Goal: Task Accomplishment & Management: Manage account settings

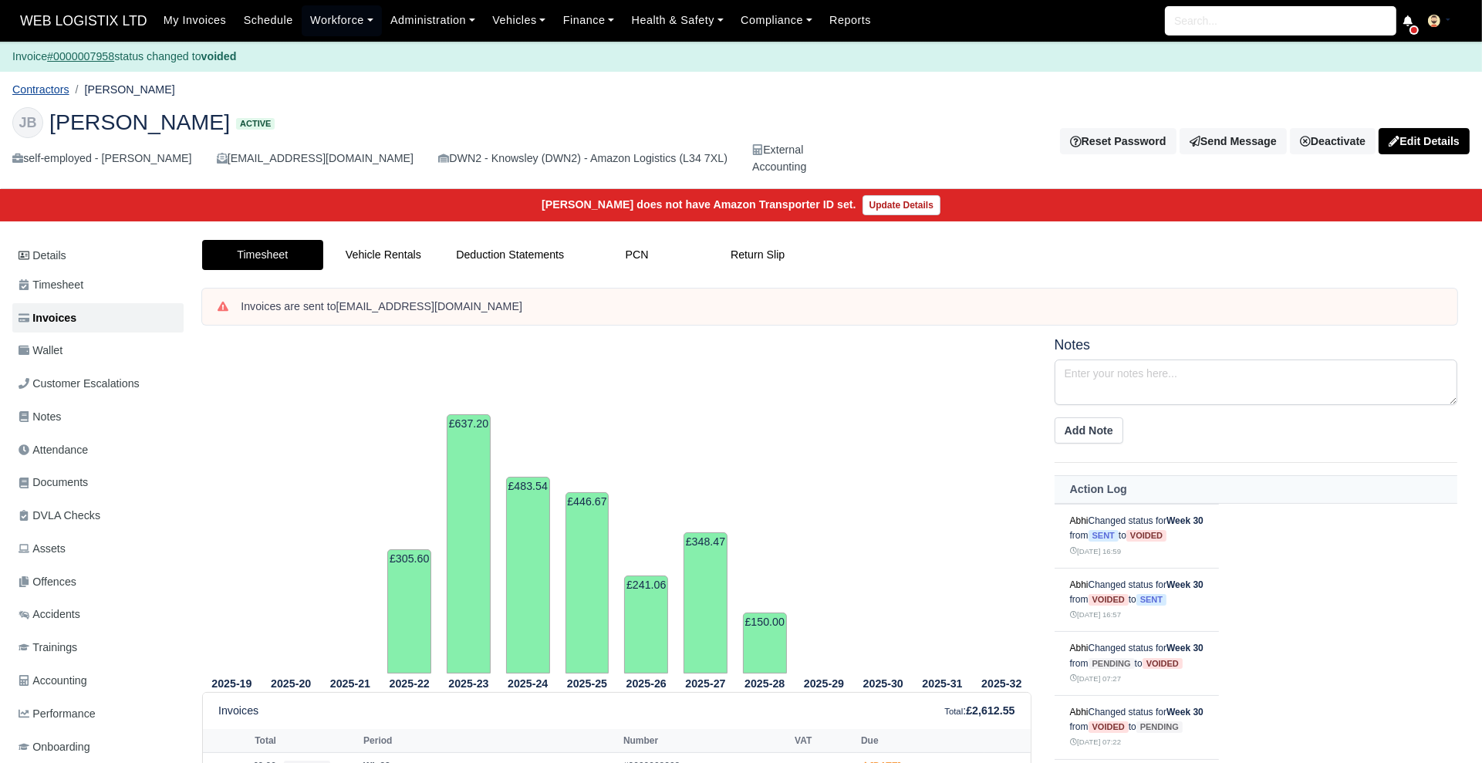
click at [49, 83] on link "Contractors" at bounding box center [40, 89] width 57 height 12
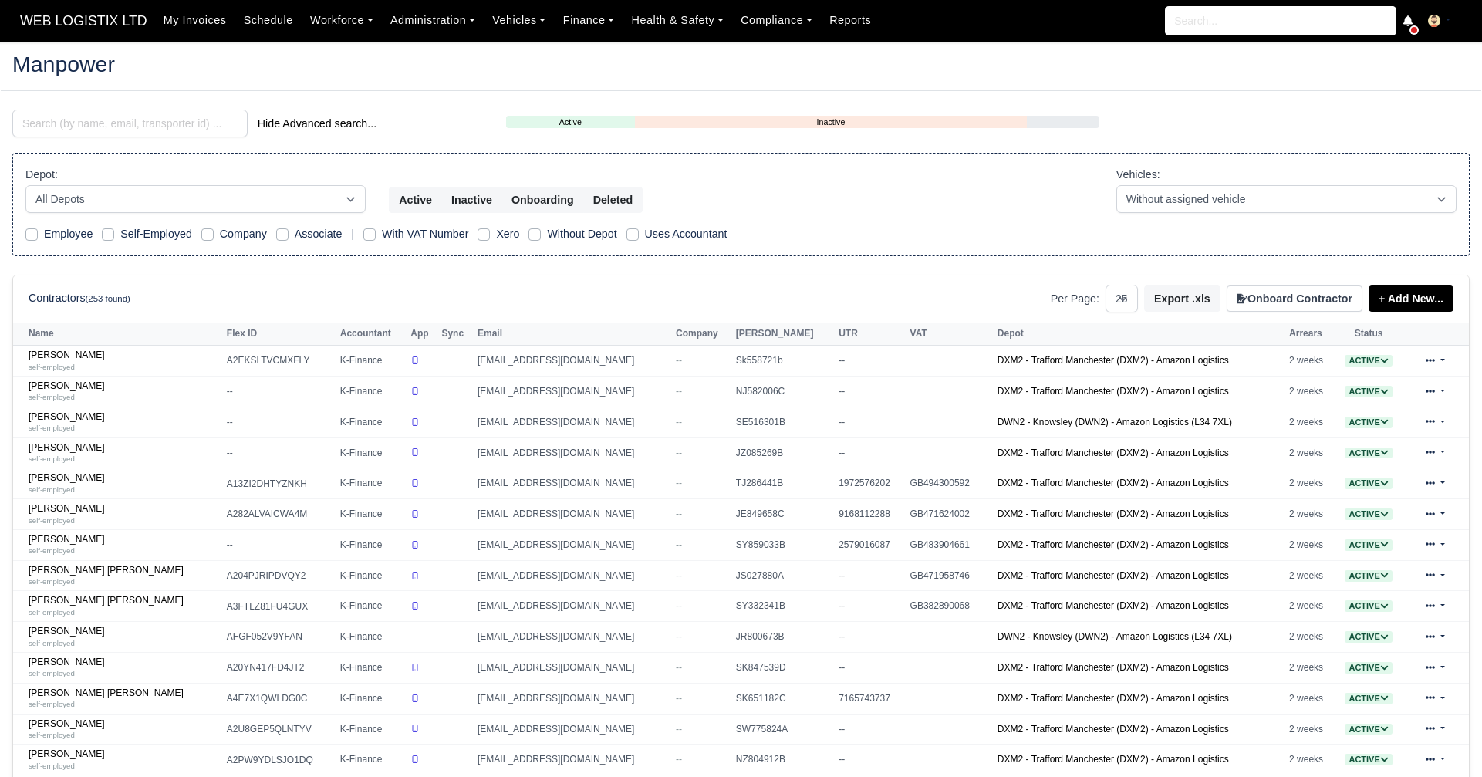
select select "25"
click at [209, 122] on input "search" at bounding box center [129, 124] width 235 height 28
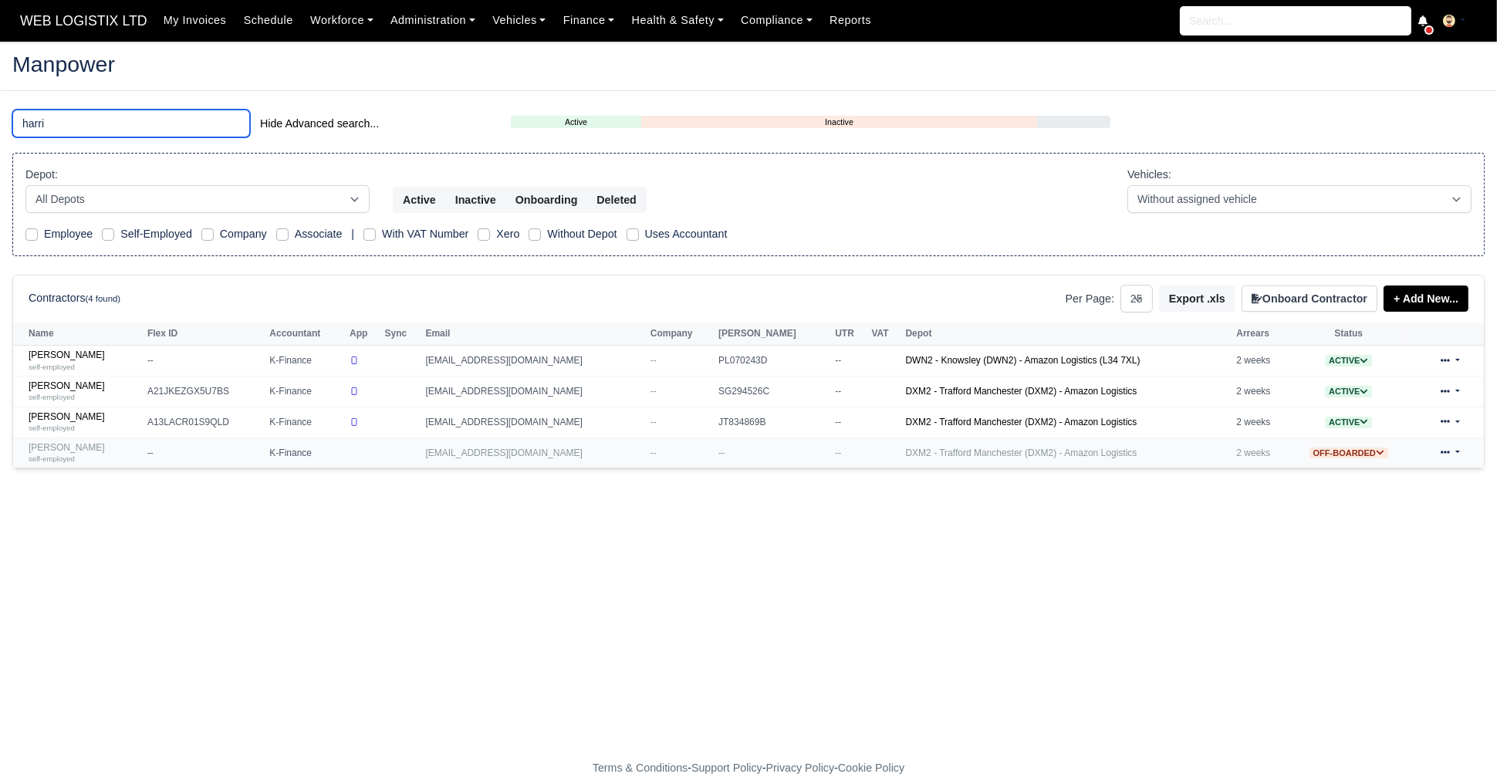
type input "harri"
click at [140, 454] on div "self-employed" at bounding box center [84, 458] width 111 height 11
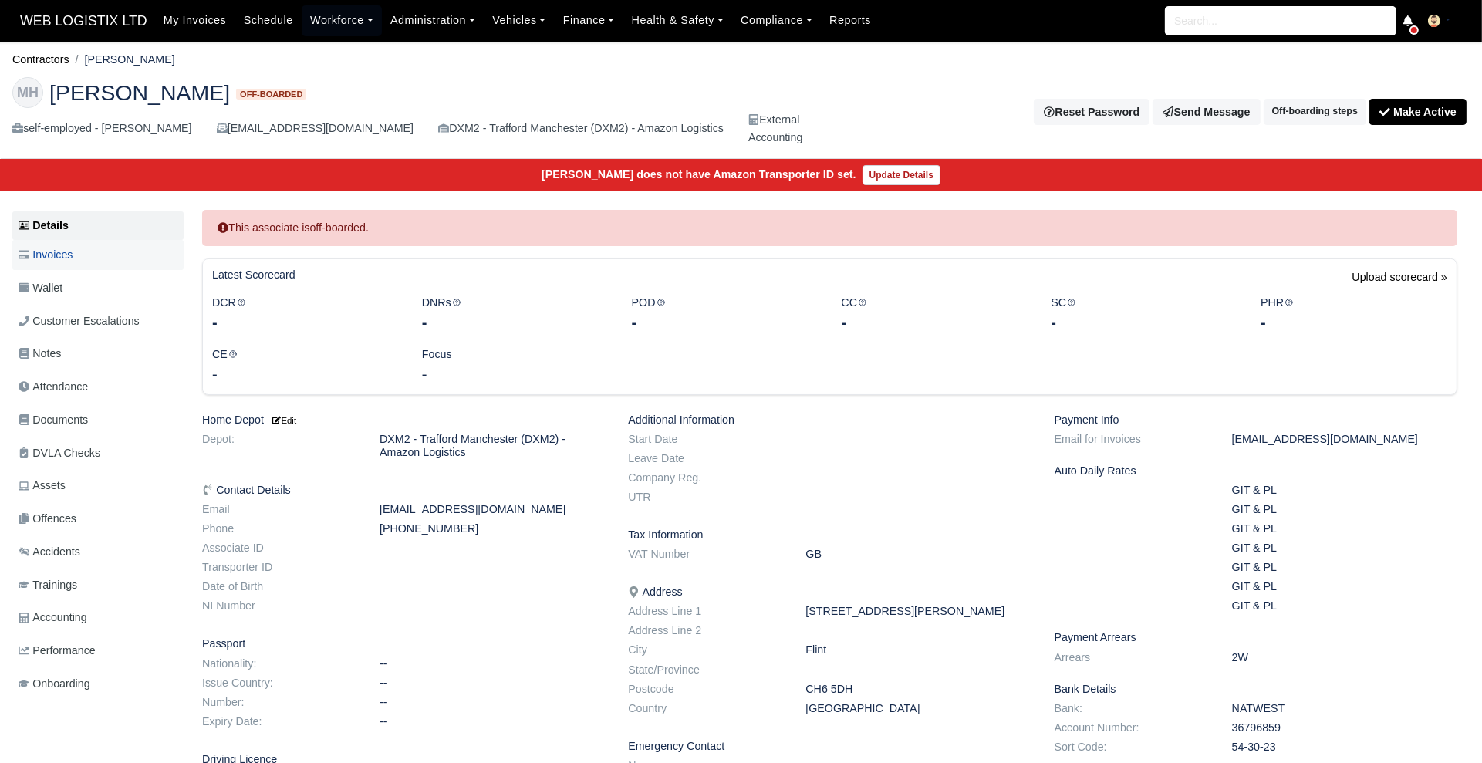
click at [79, 256] on link "Invoices" at bounding box center [97, 255] width 171 height 30
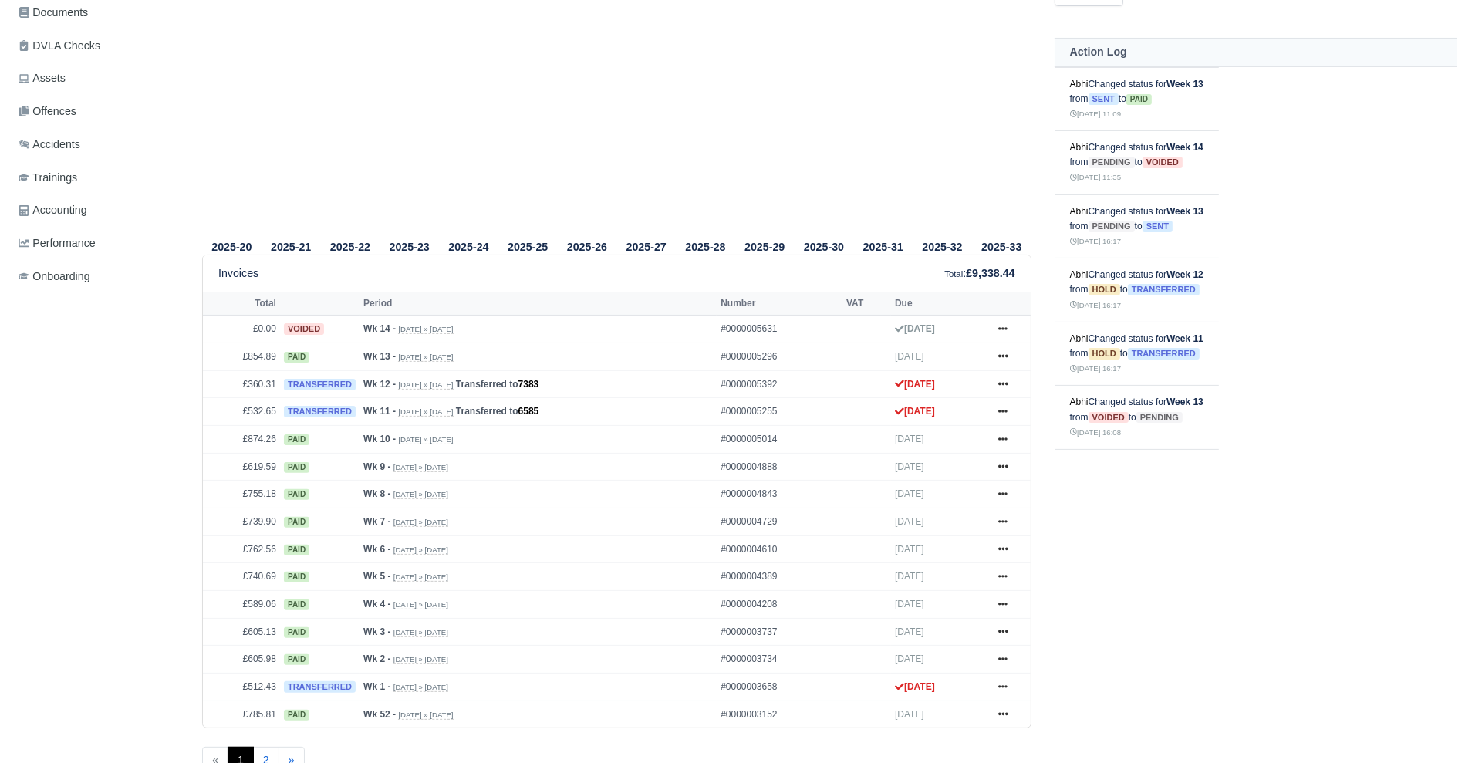
scroll to position [436, 0]
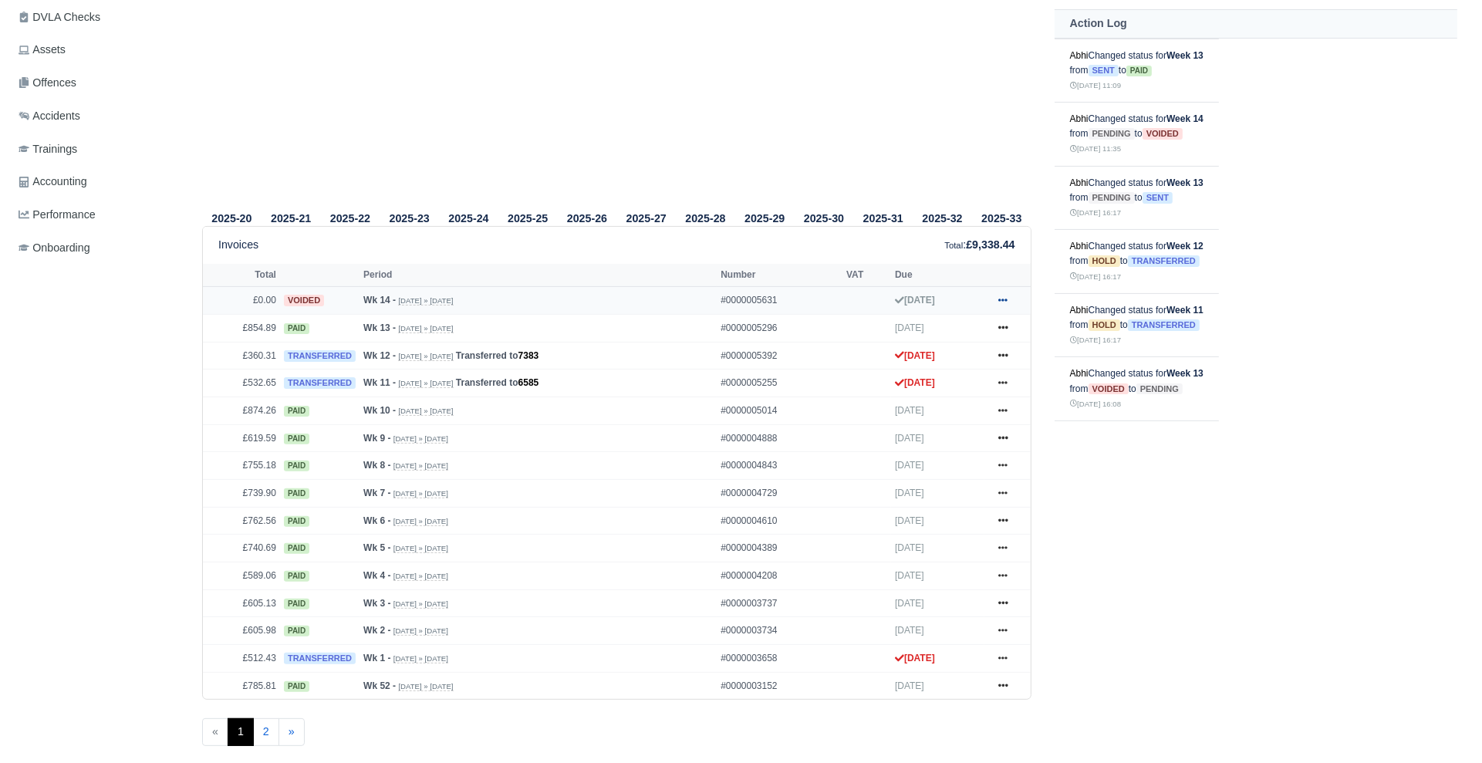
click at [999, 305] on link at bounding box center [1002, 300] width 23 height 19
click at [980, 322] on link "Show Invoice" at bounding box center [944, 328] width 137 height 32
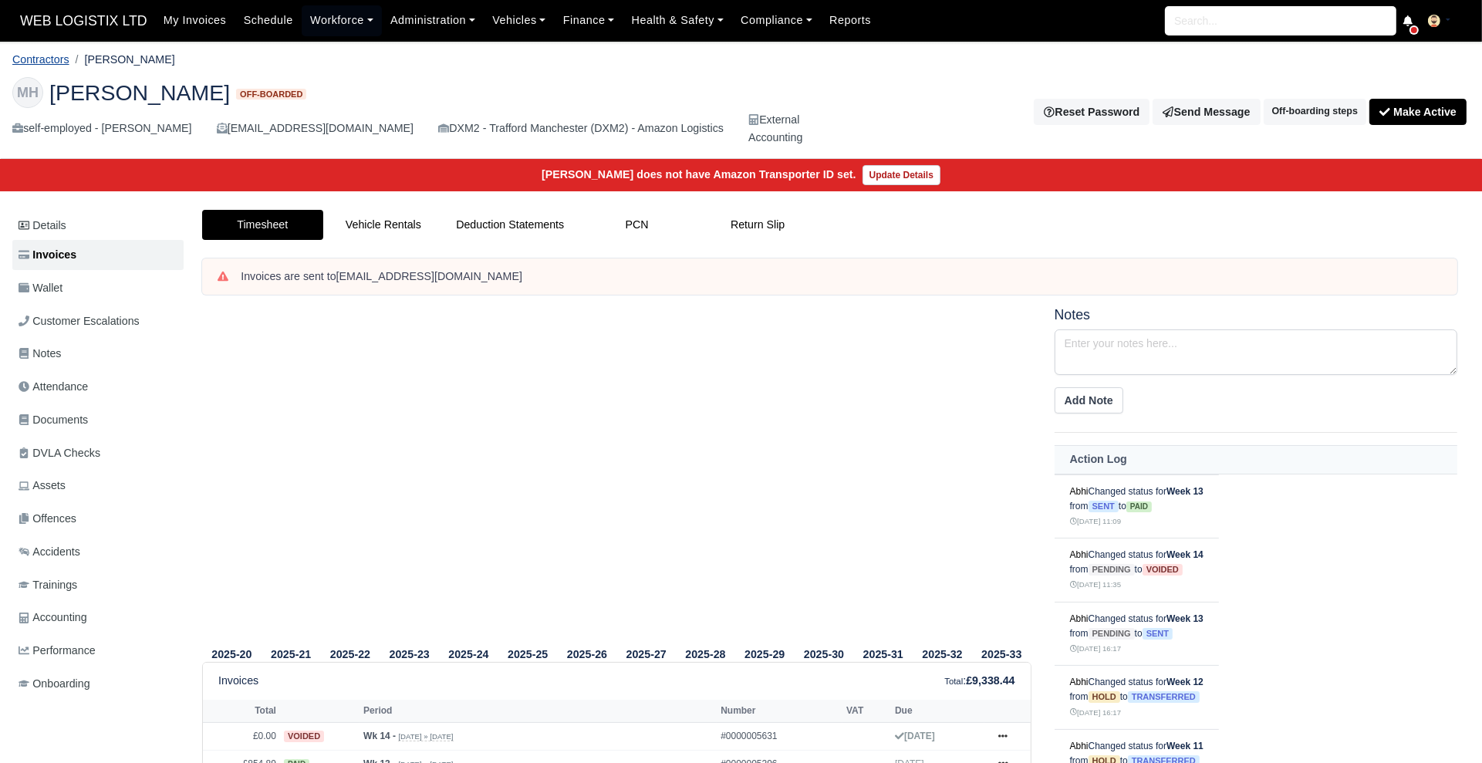
click at [56, 53] on link "Contractors" at bounding box center [40, 59] width 57 height 12
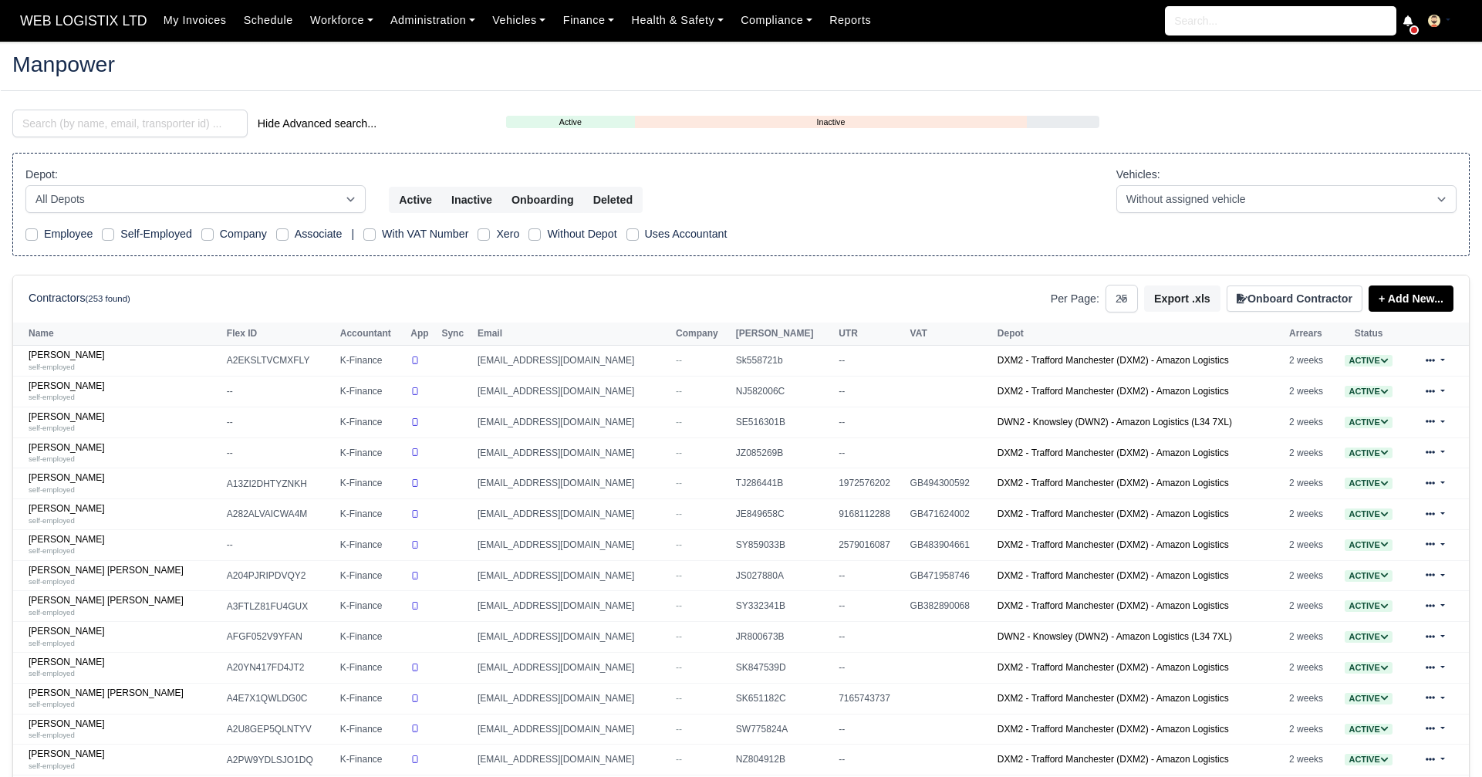
select select "25"
click at [110, 120] on input "search" at bounding box center [129, 124] width 235 height 28
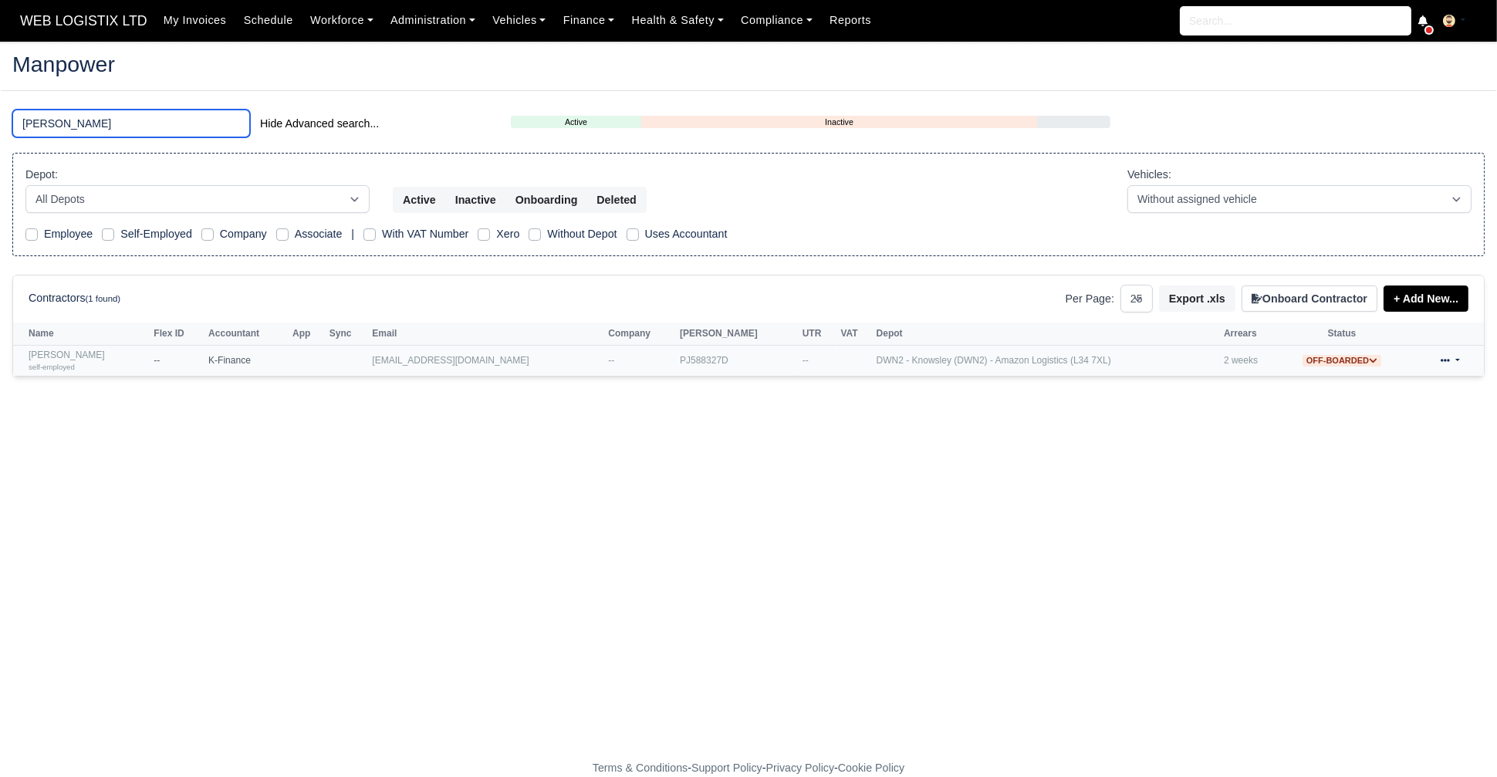
type input "sarda"
click at [74, 357] on link "Jamal Sardar self-employed" at bounding box center [87, 360] width 117 height 22
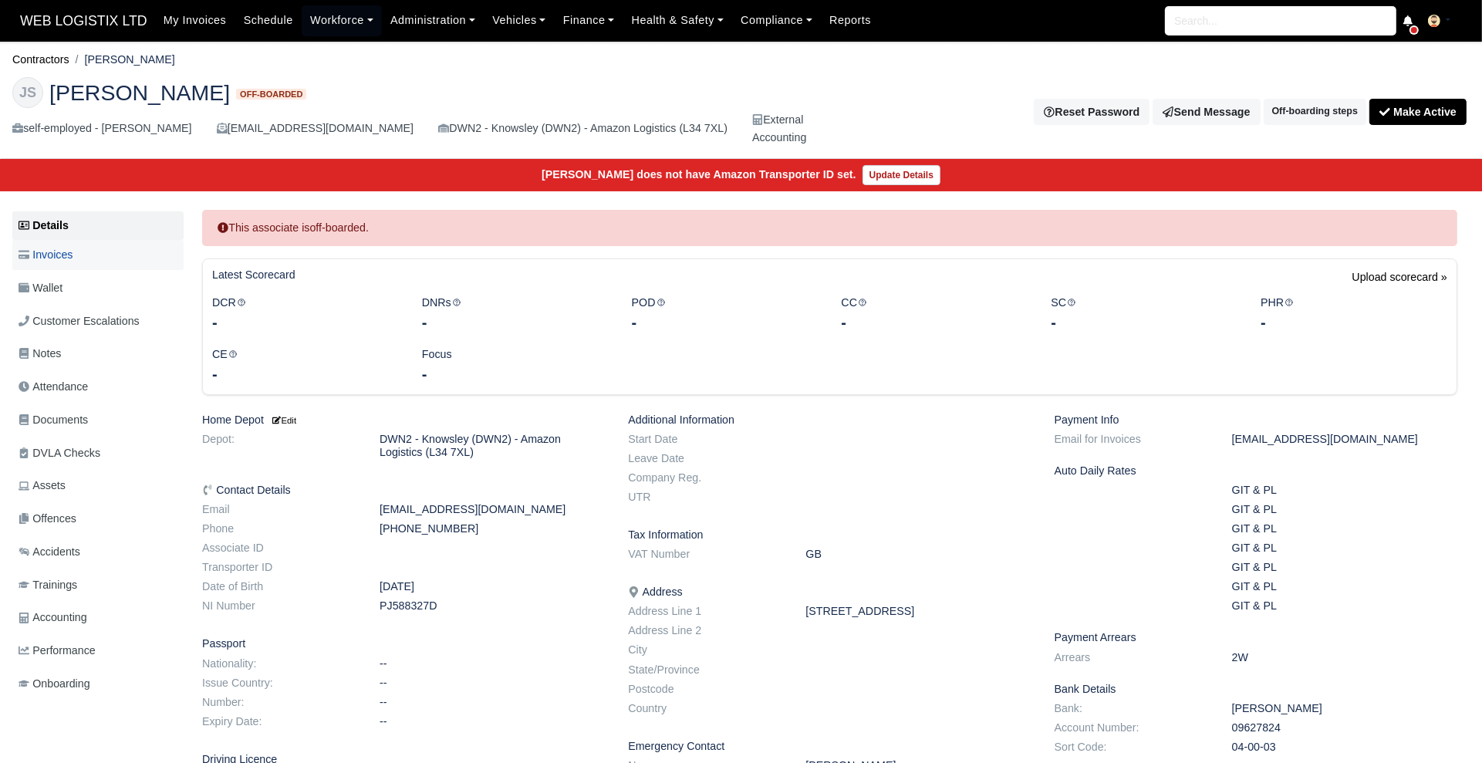
click at [62, 254] on span "Invoices" at bounding box center [46, 255] width 54 height 18
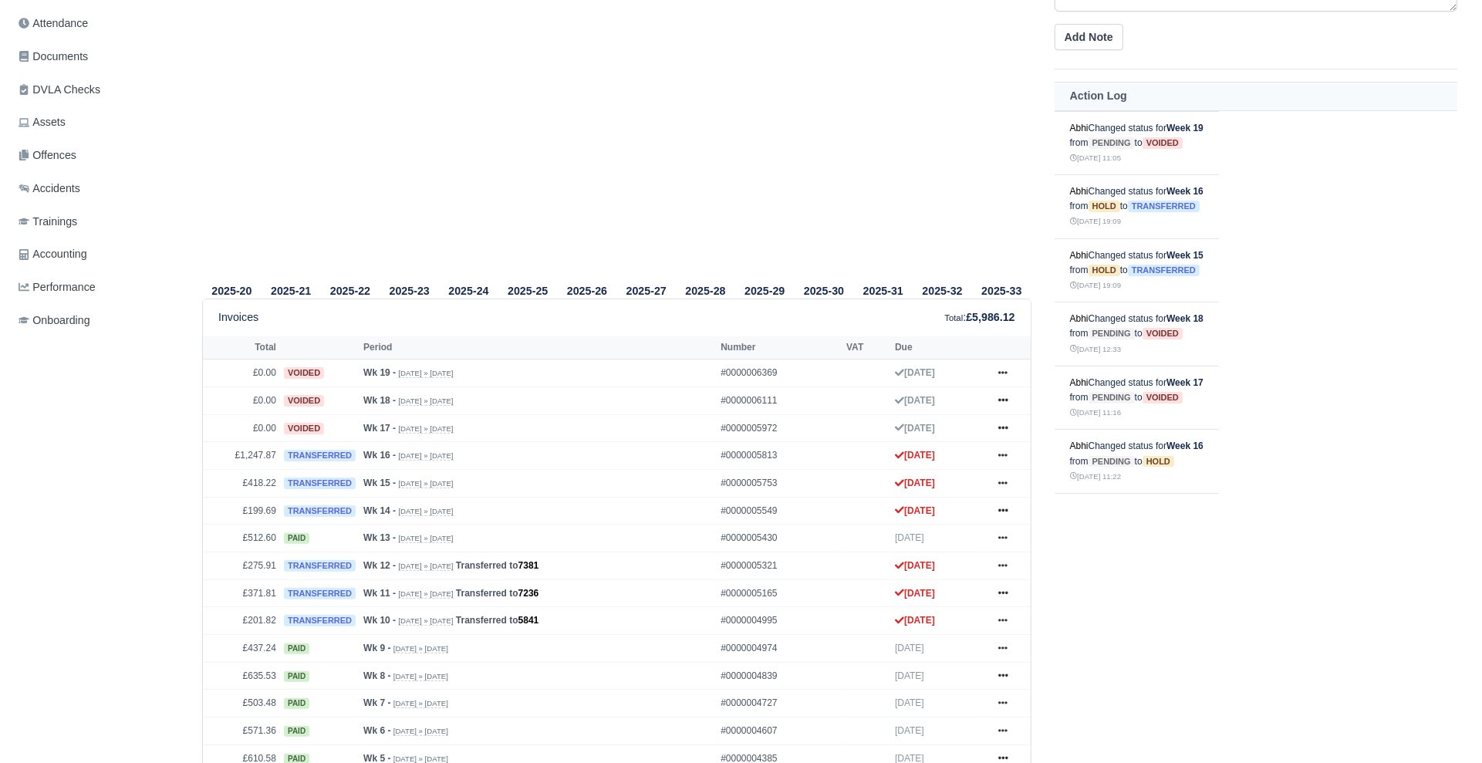
scroll to position [359, 0]
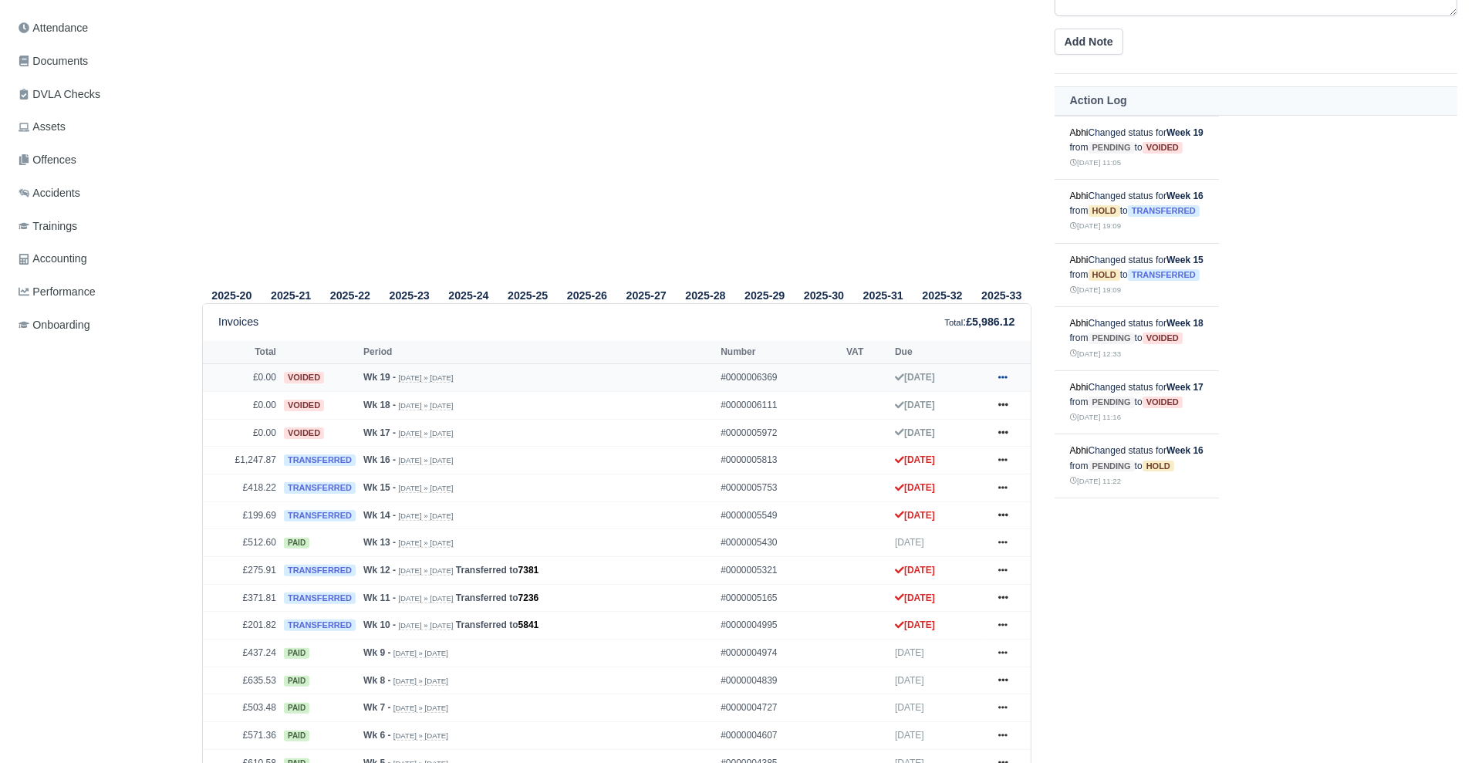
click at [1007, 377] on icon at bounding box center [1002, 377] width 9 height 3
click at [942, 403] on link "Show Invoice" at bounding box center [944, 406] width 137 height 32
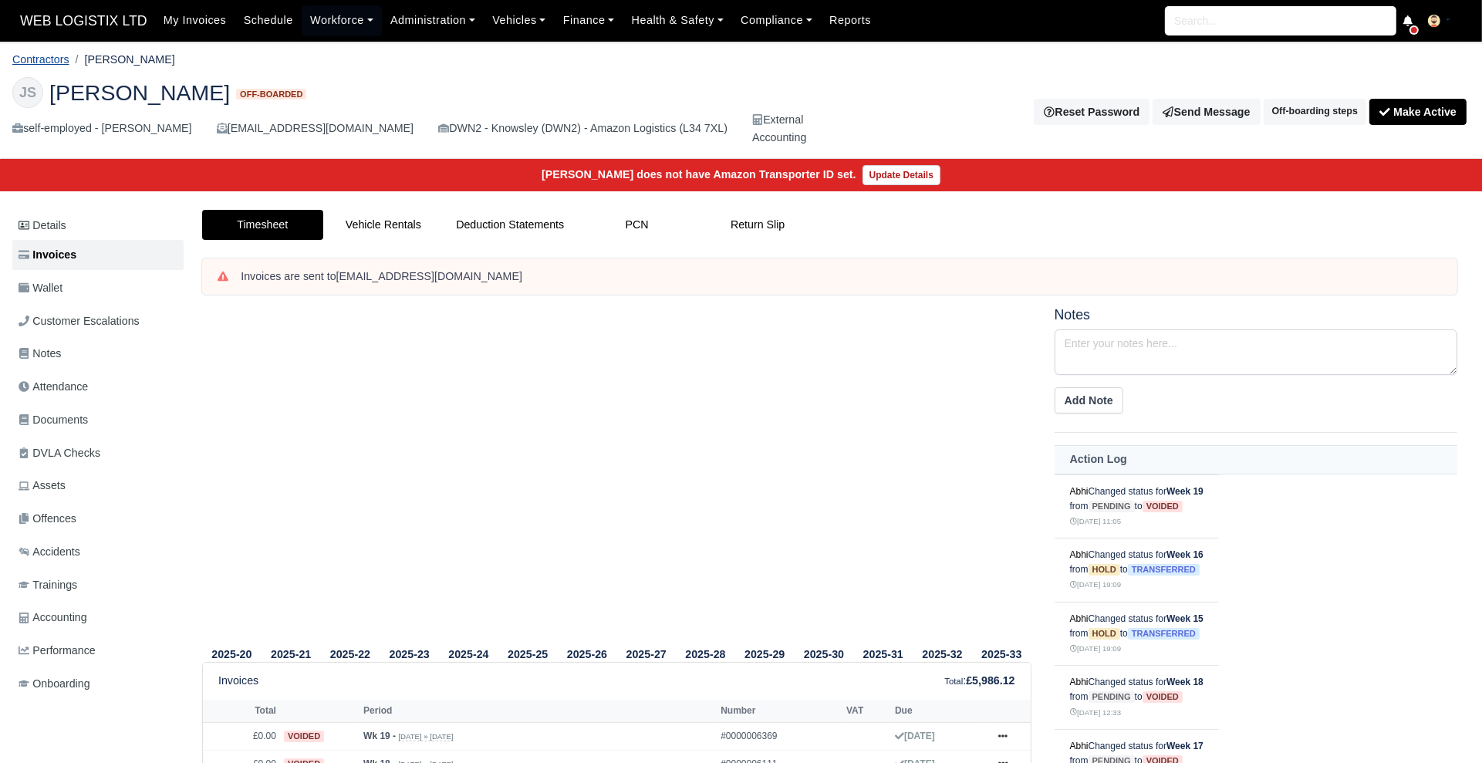
click at [48, 55] on link "Contractors" at bounding box center [40, 59] width 57 height 12
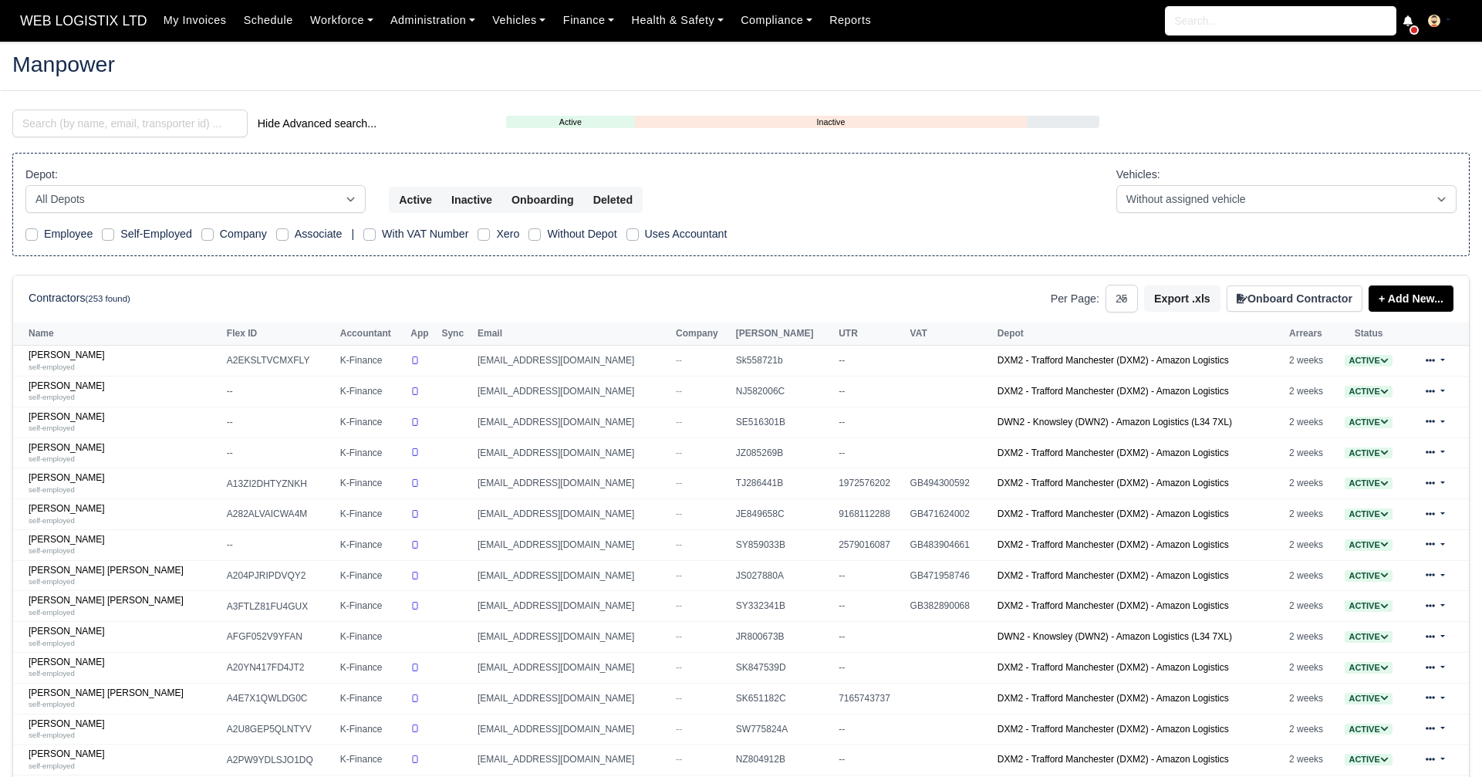
select select "25"
click at [72, 116] on input "search" at bounding box center [129, 124] width 235 height 28
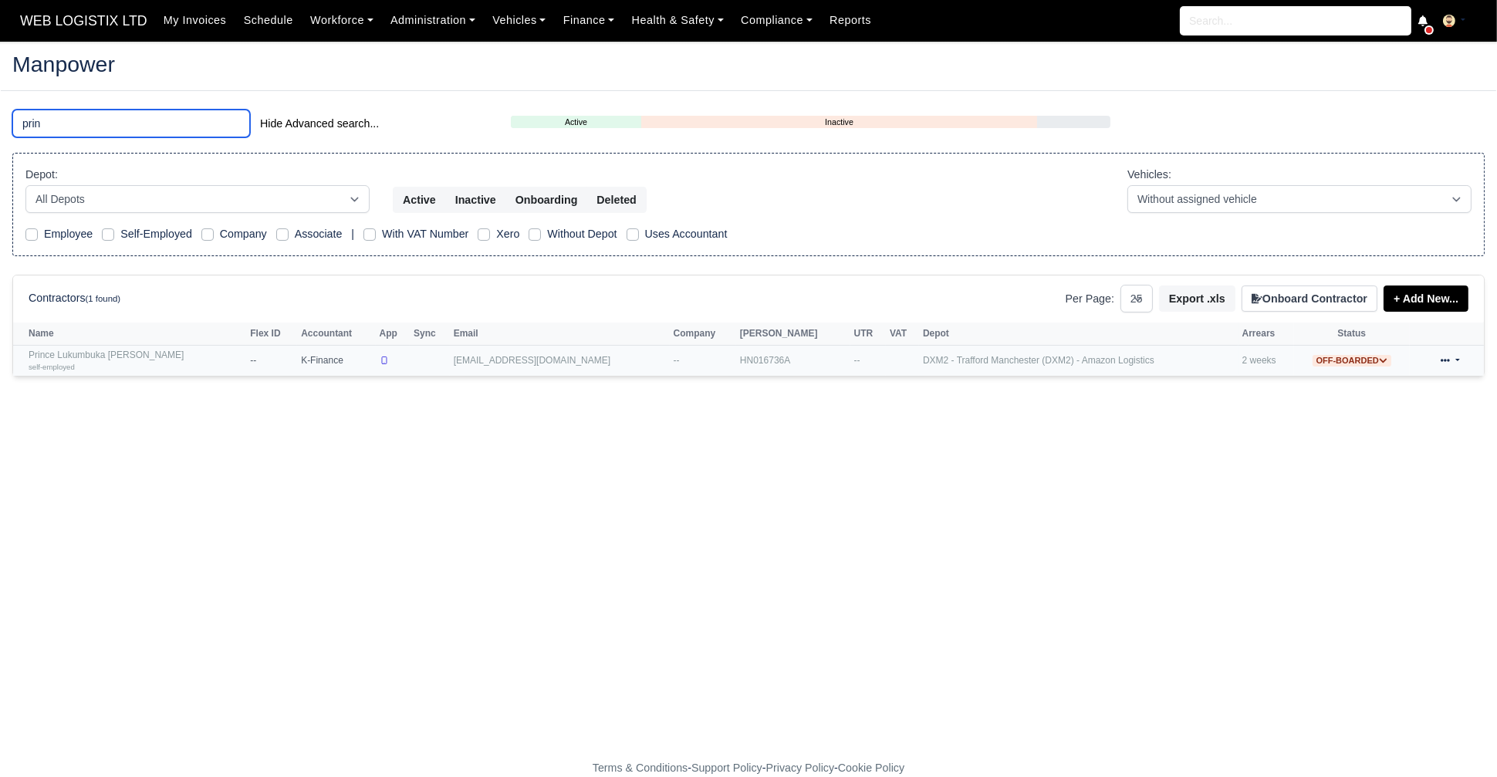
type input "prin"
click at [93, 359] on link "Prince Lukumbuka Mhire self-employed" at bounding box center [136, 360] width 214 height 22
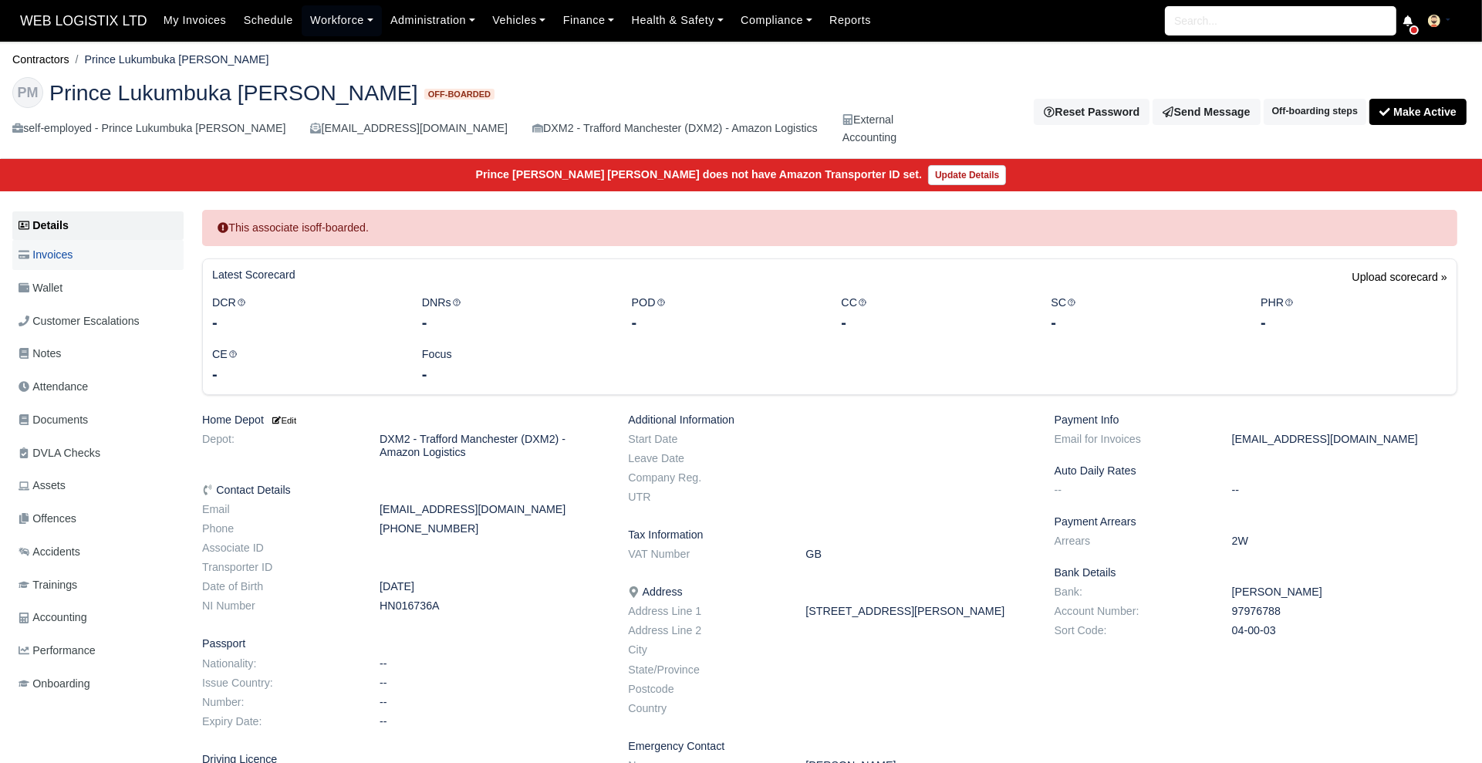
click at [73, 246] on span "Invoices" at bounding box center [46, 255] width 54 height 18
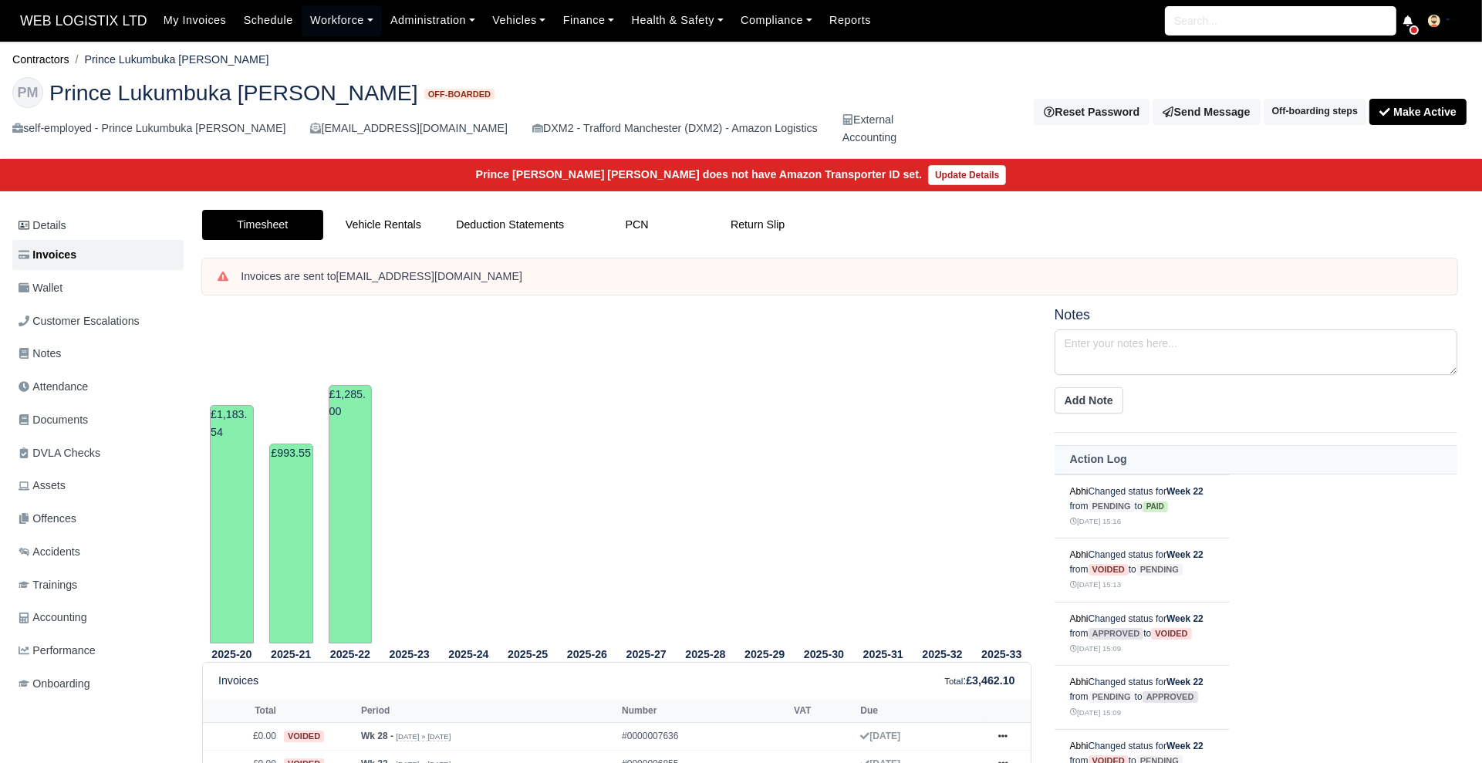
scroll to position [148, 0]
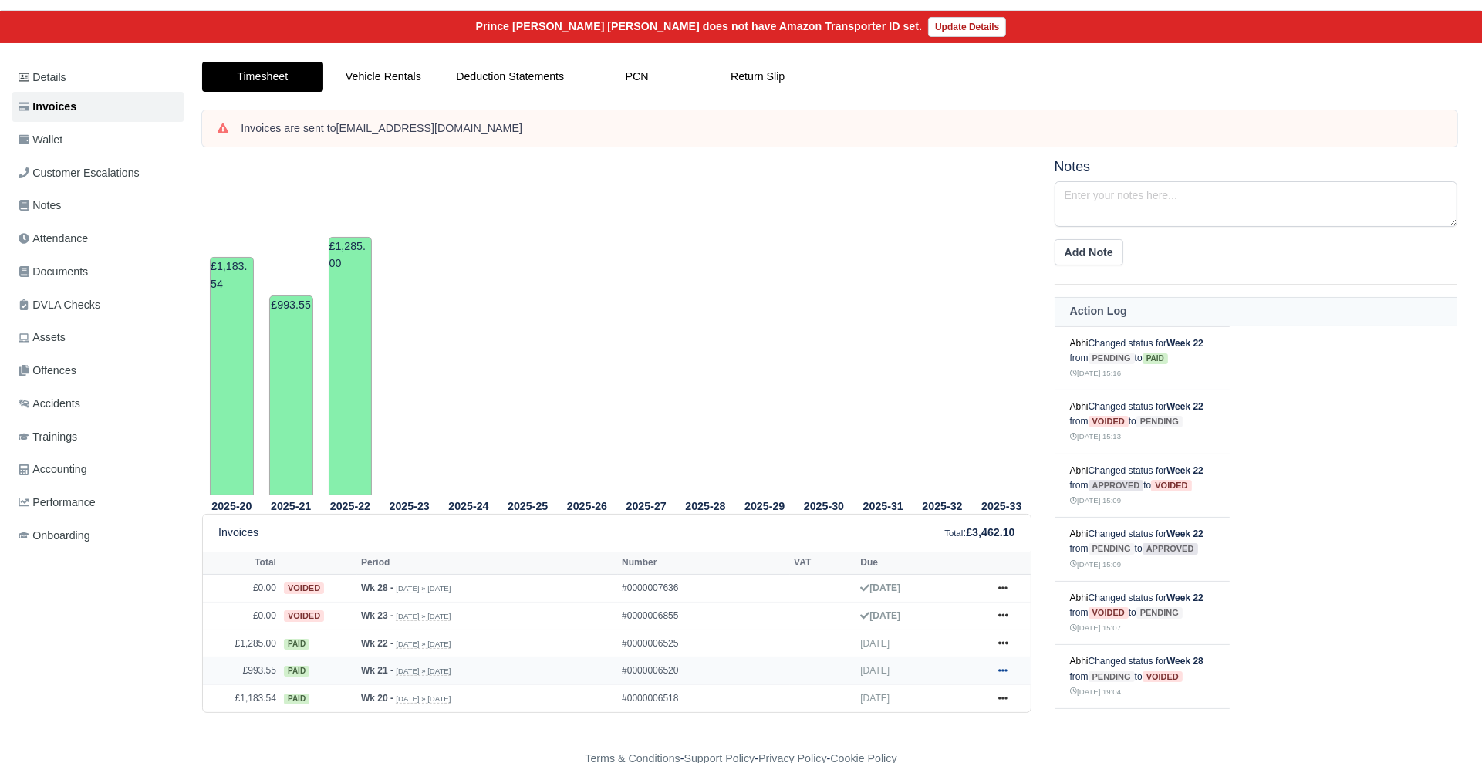
click at [998, 670] on icon at bounding box center [1002, 670] width 9 height 9
click at [964, 569] on link "Show Invoice" at bounding box center [944, 578] width 137 height 32
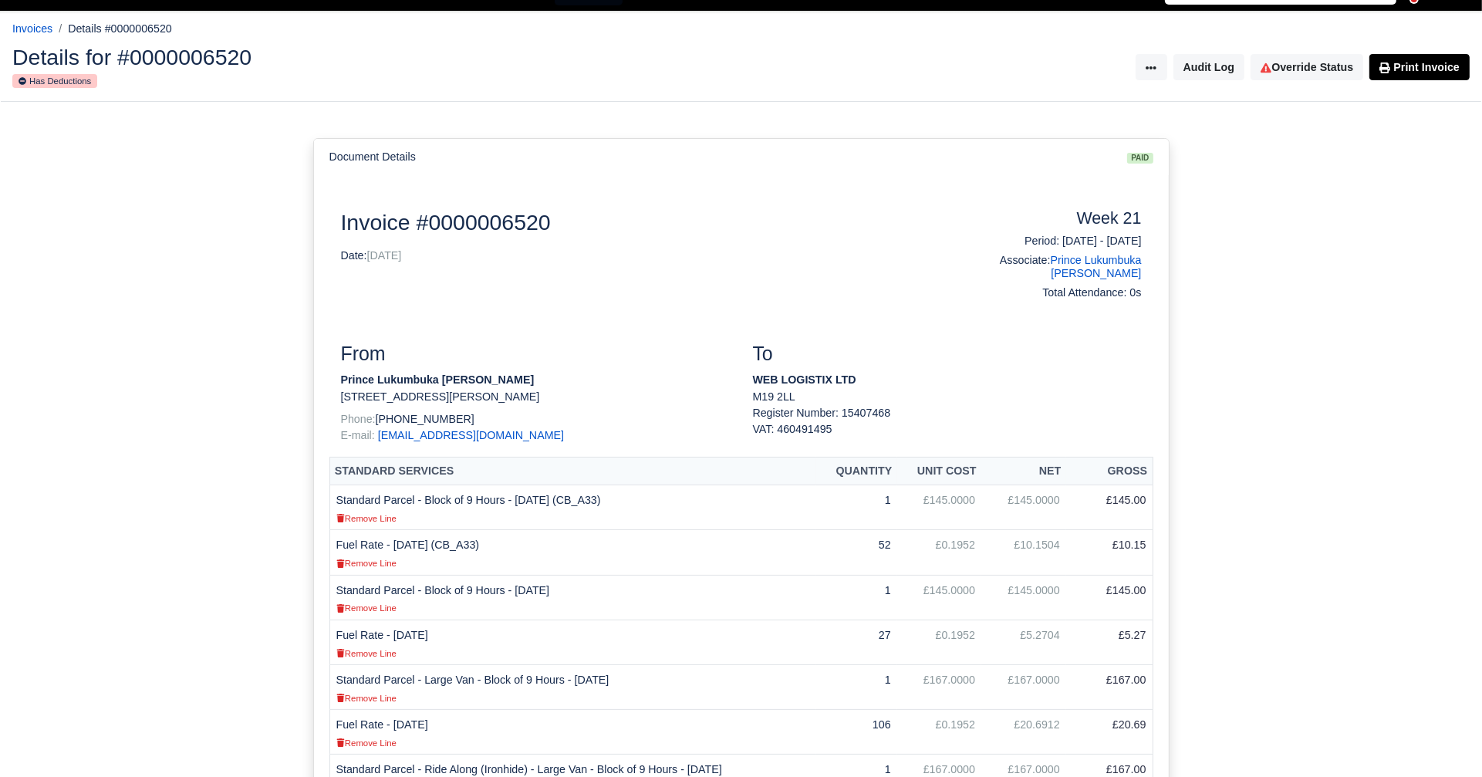
scroll to position [25, 0]
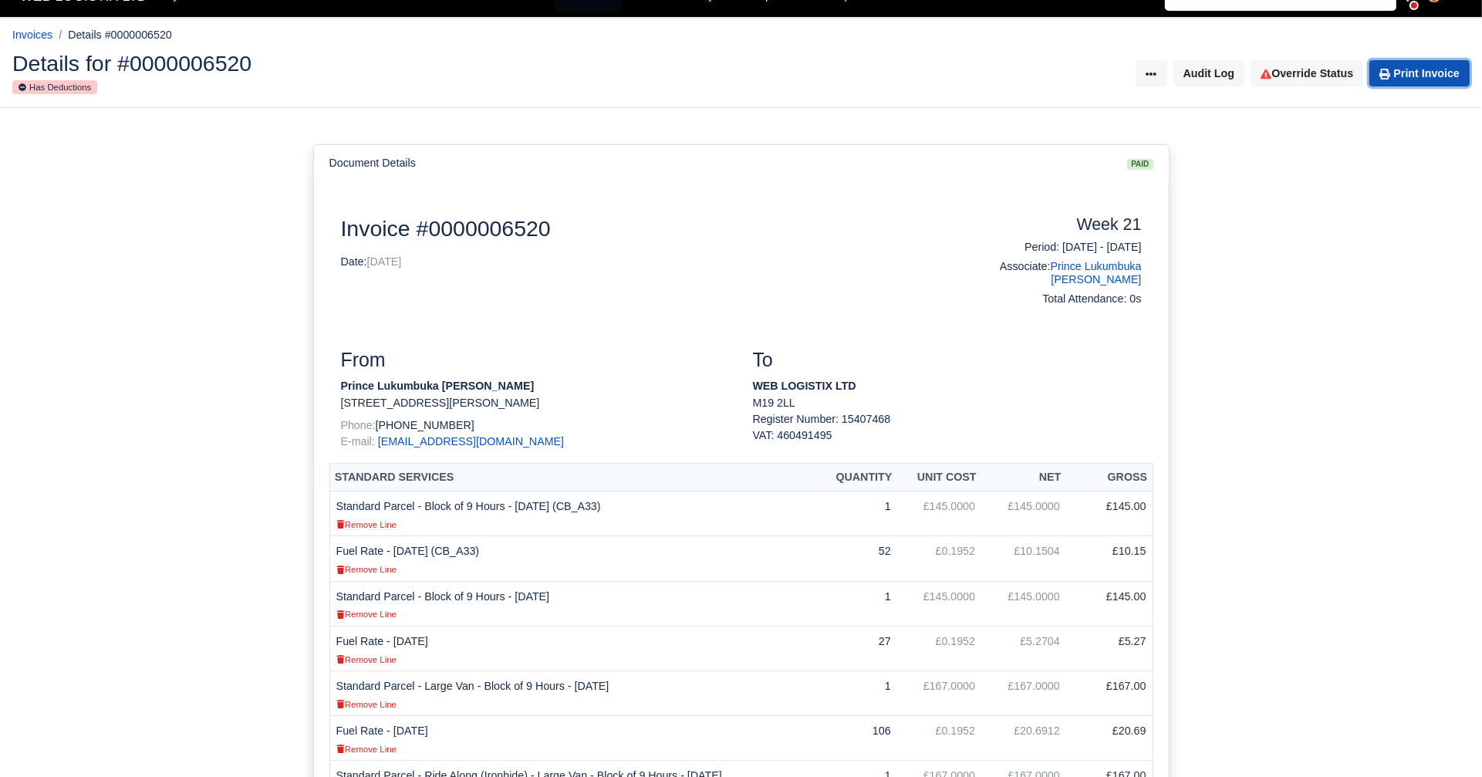
click at [1408, 73] on link "Print Invoice" at bounding box center [1419, 73] width 100 height 26
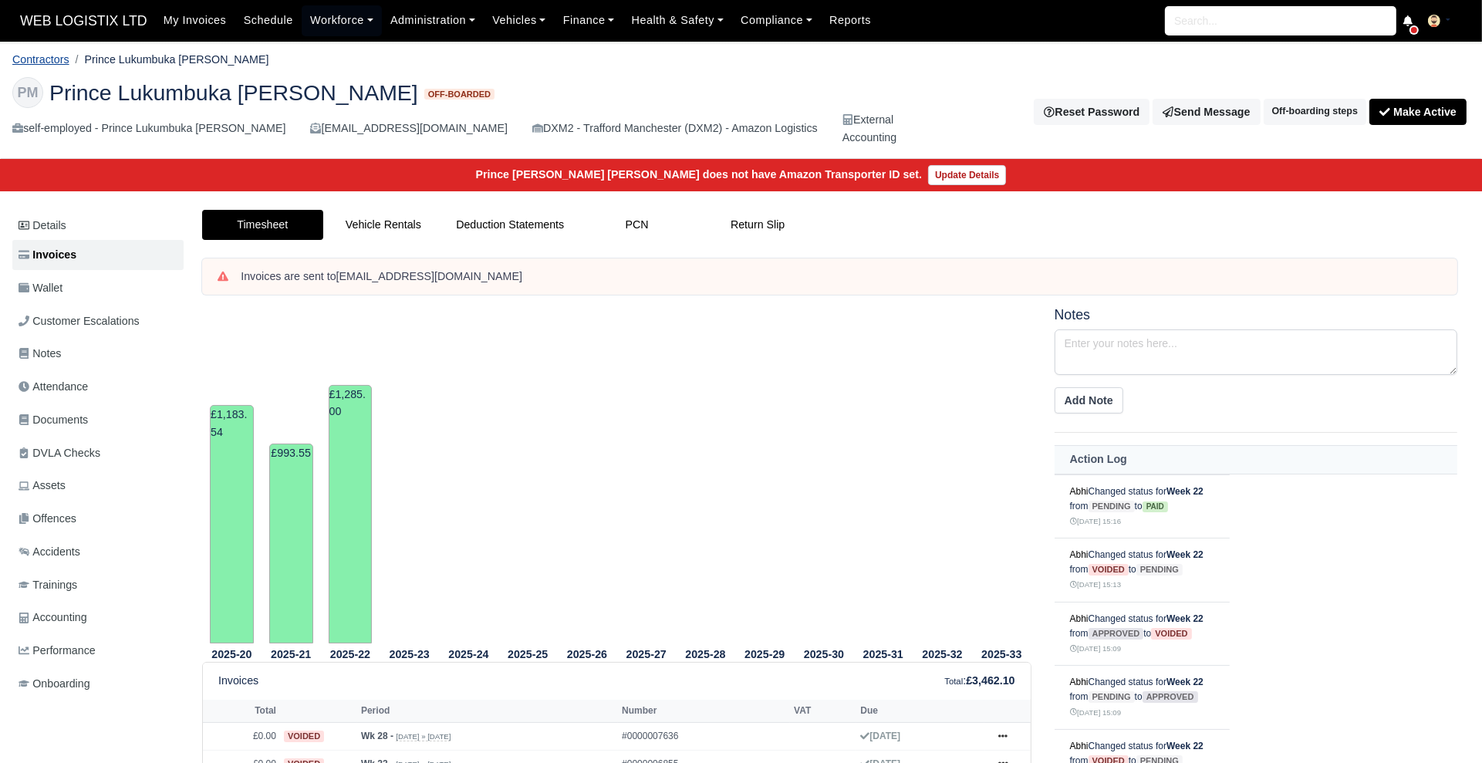
click at [62, 61] on link "Contractors" at bounding box center [40, 59] width 57 height 12
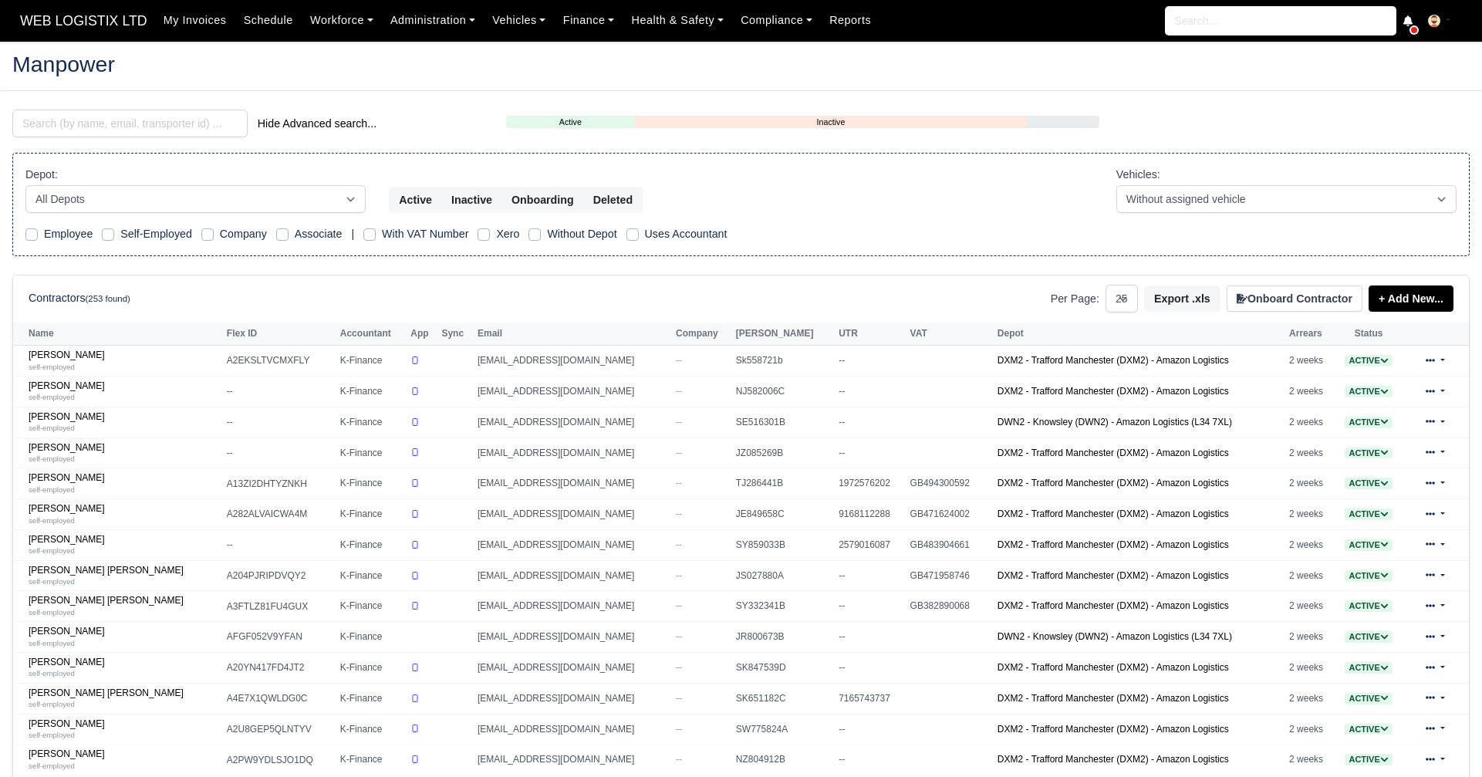
select select "25"
click at [140, 119] on input "search" at bounding box center [129, 124] width 235 height 28
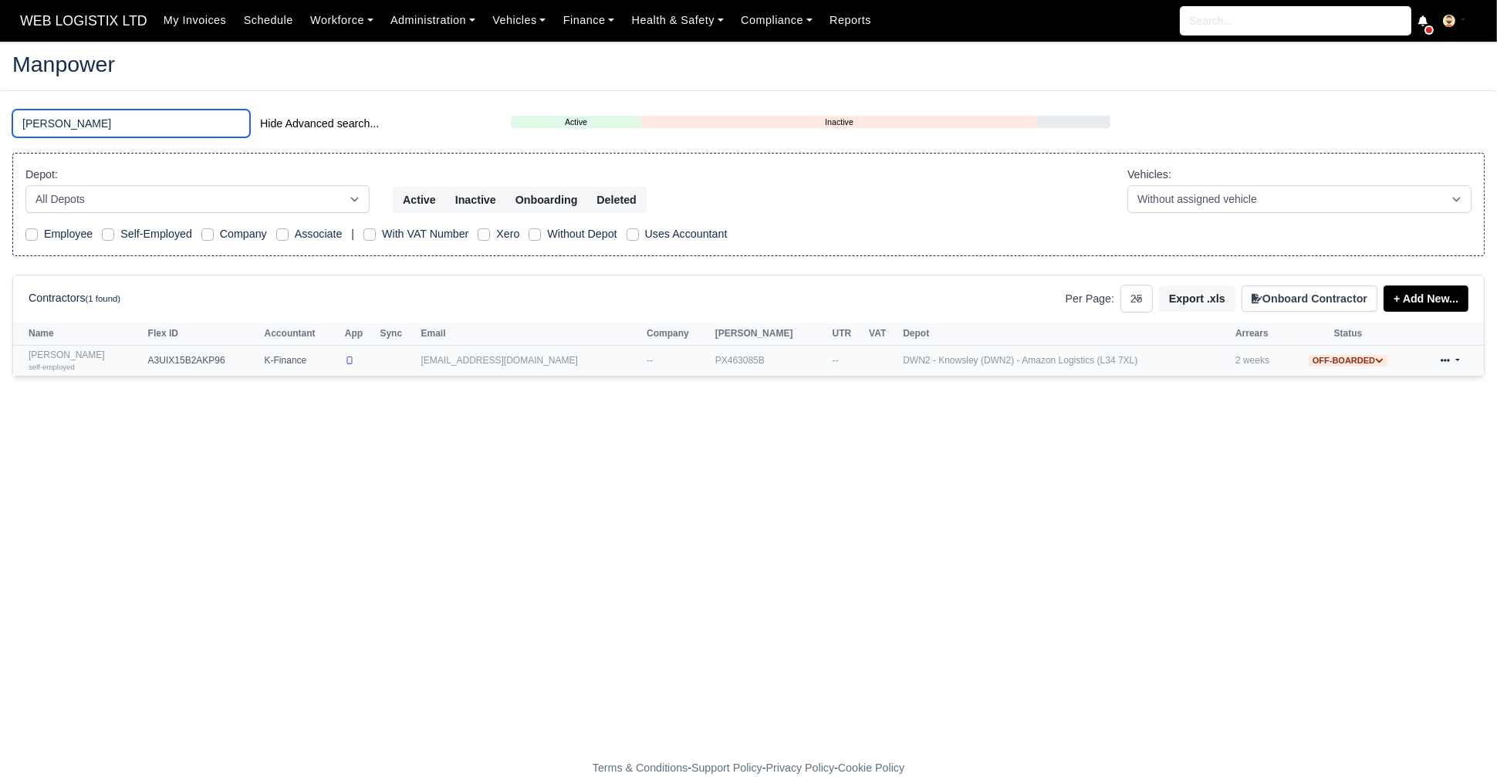
type input "nabil"
click at [82, 365] on div "self-employed" at bounding box center [85, 366] width 112 height 11
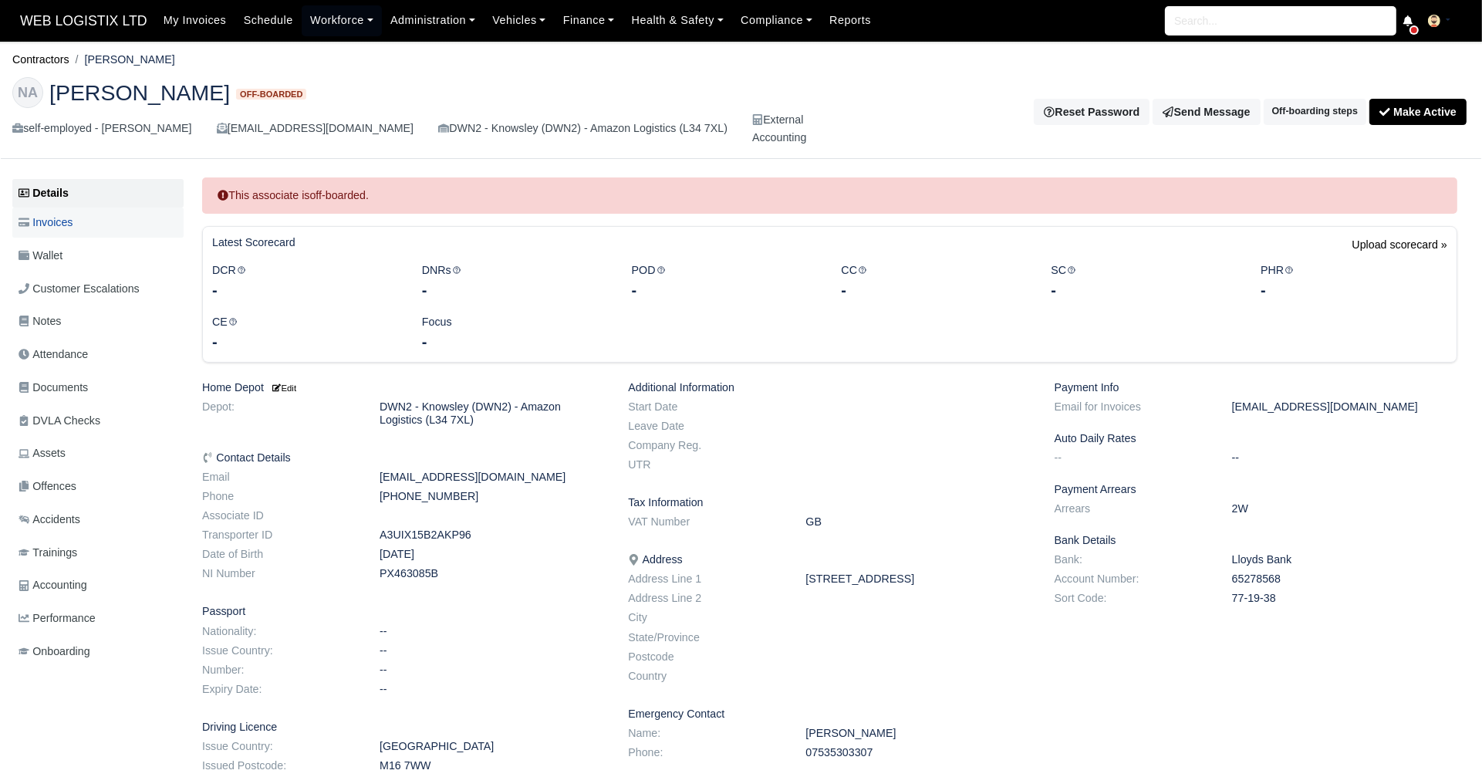
click at [60, 220] on span "Invoices" at bounding box center [46, 223] width 54 height 18
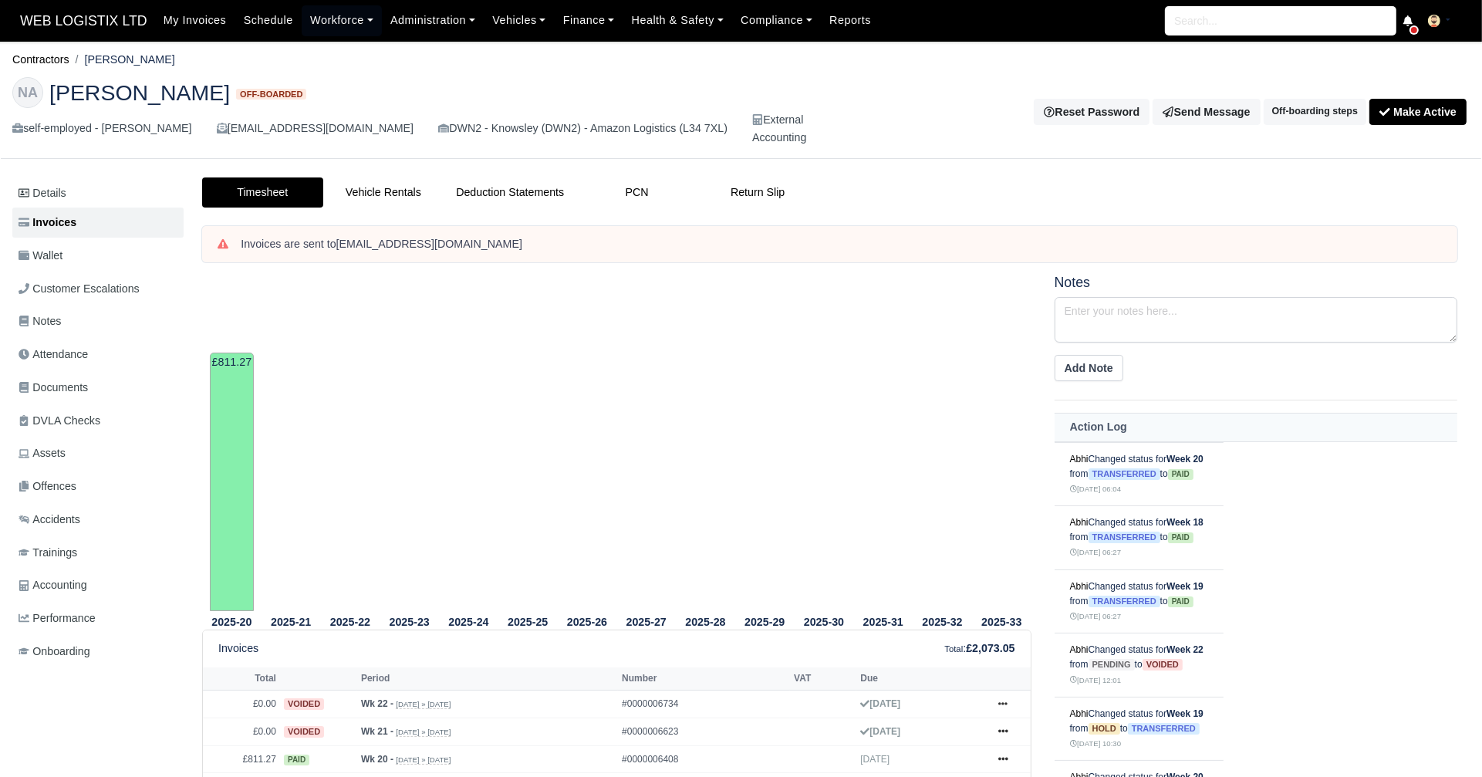
scroll to position [156, 0]
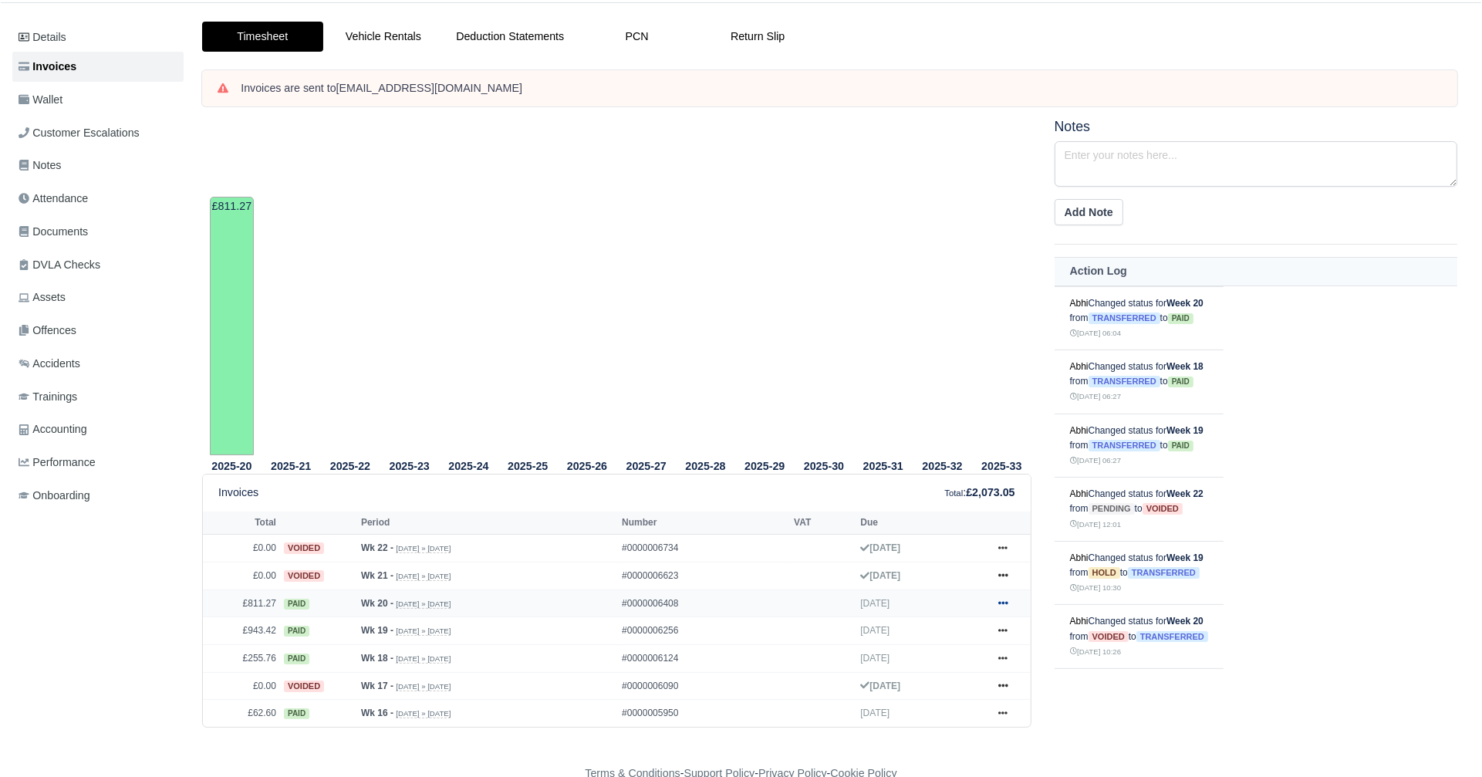
click at [1001, 599] on icon at bounding box center [1002, 602] width 9 height 9
click at [947, 629] on link "Show Invoice" at bounding box center [944, 632] width 137 height 32
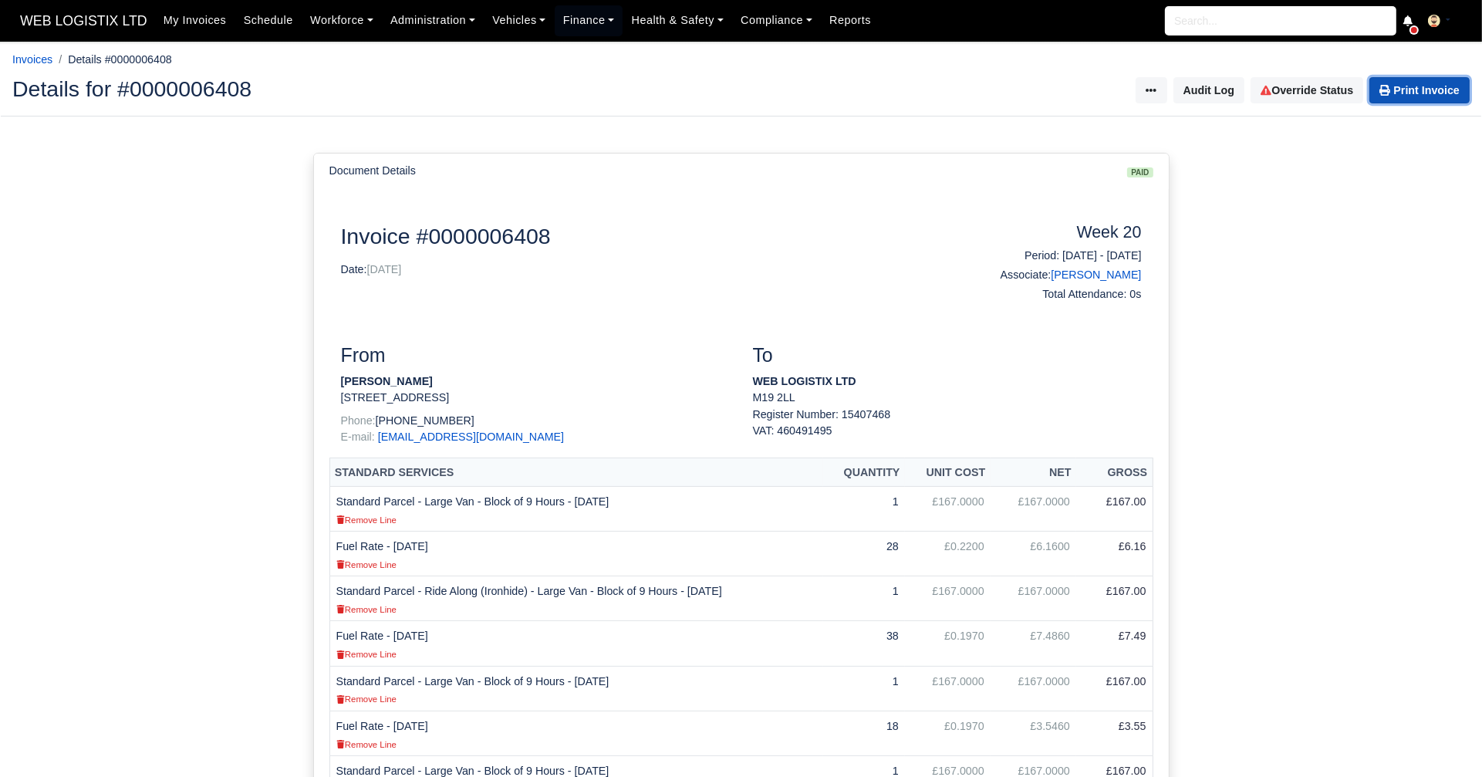
click at [1401, 96] on link "Print Invoice" at bounding box center [1419, 90] width 100 height 26
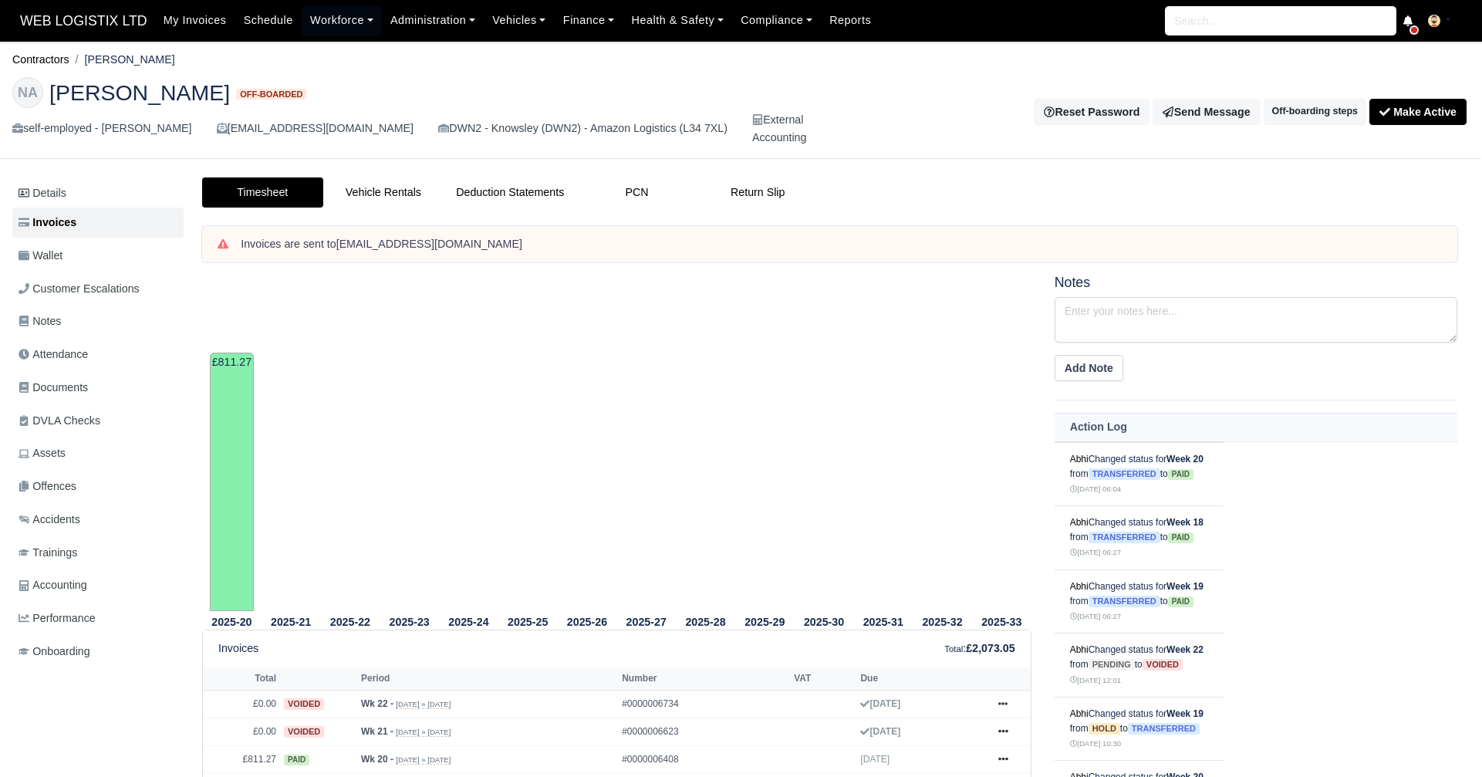
scroll to position [156, 0]
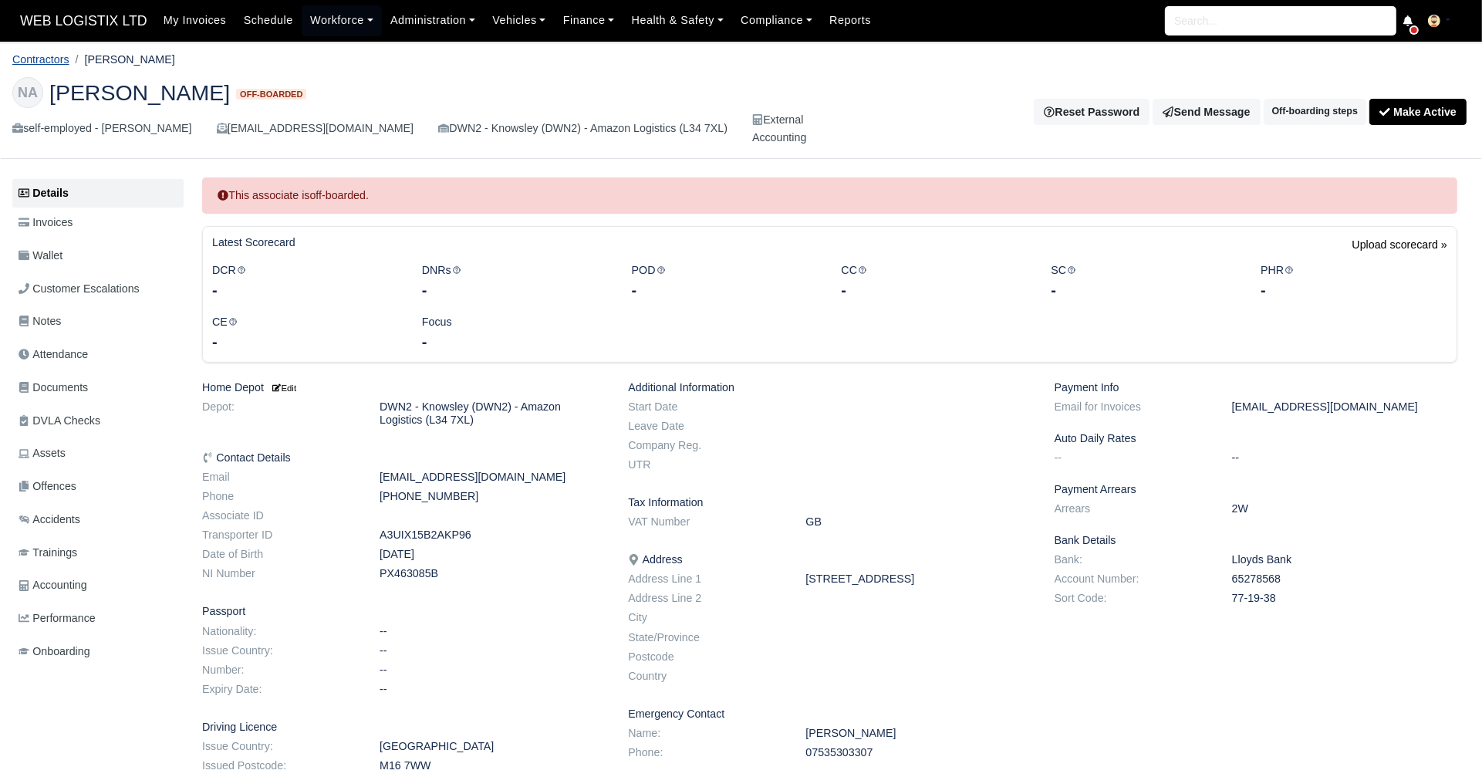
click at [47, 63] on link "Contractors" at bounding box center [40, 59] width 57 height 12
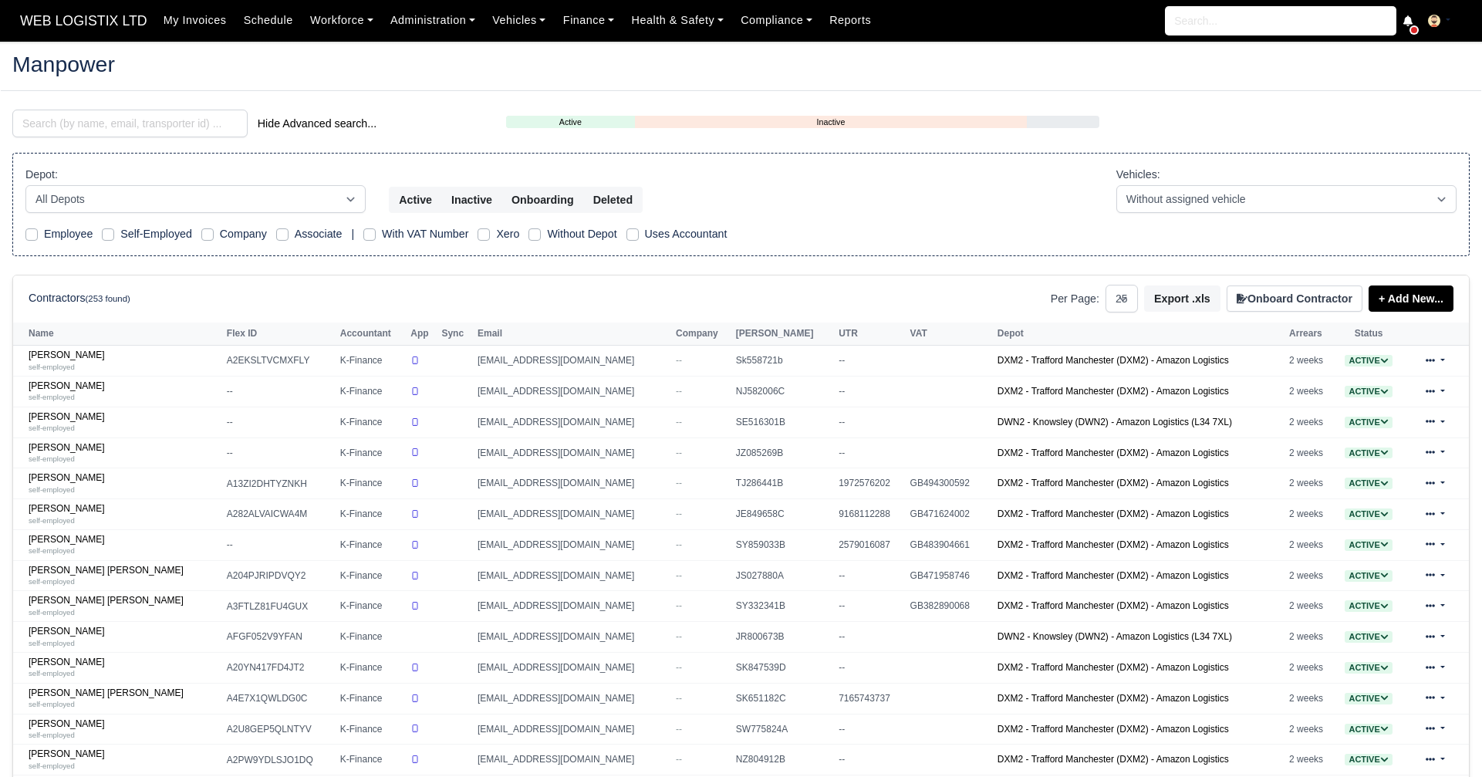
select select "25"
click at [122, 123] on input "search" at bounding box center [129, 124] width 235 height 28
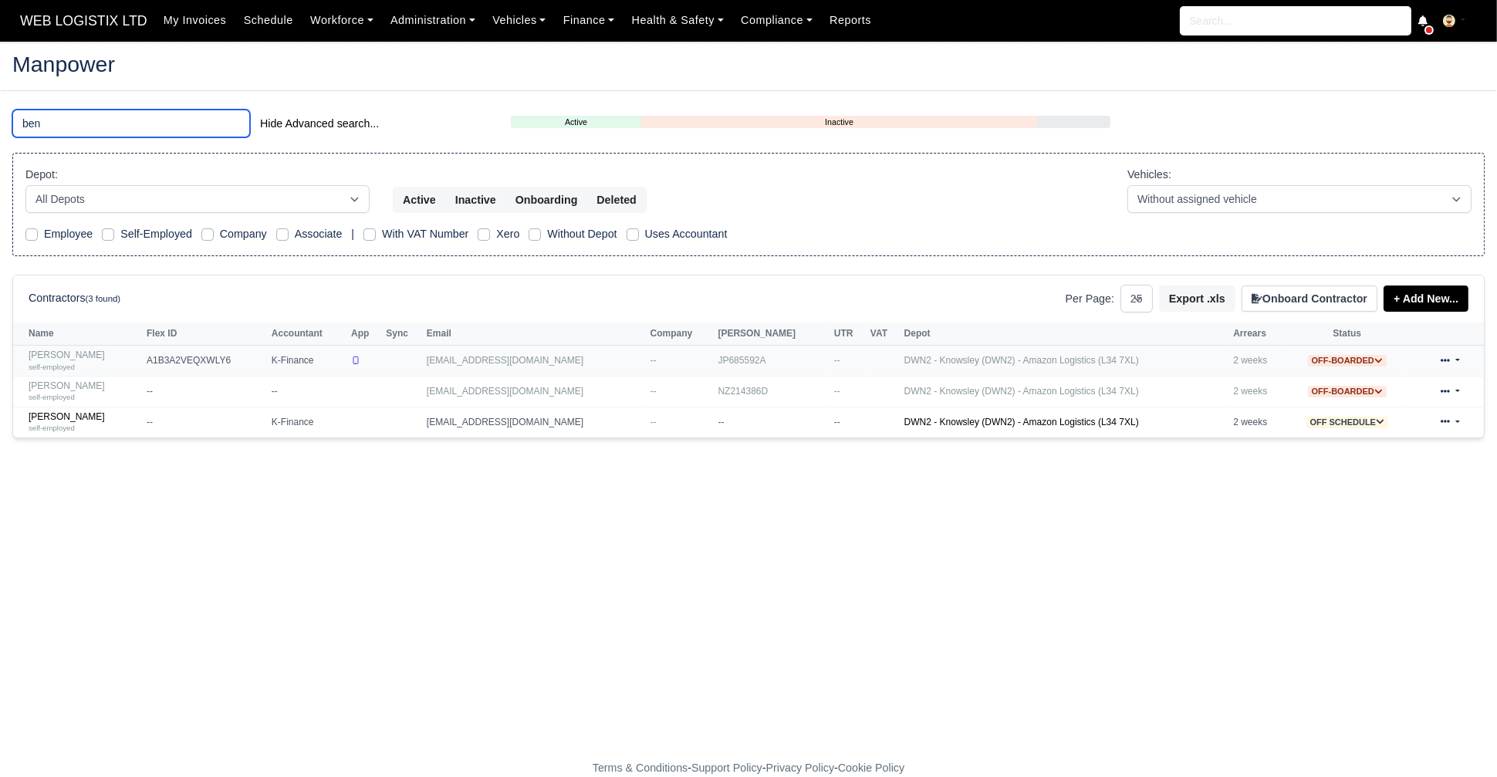
type input "ben"
click at [103, 350] on link "Benjamin Melville self-employed" at bounding box center [84, 360] width 110 height 22
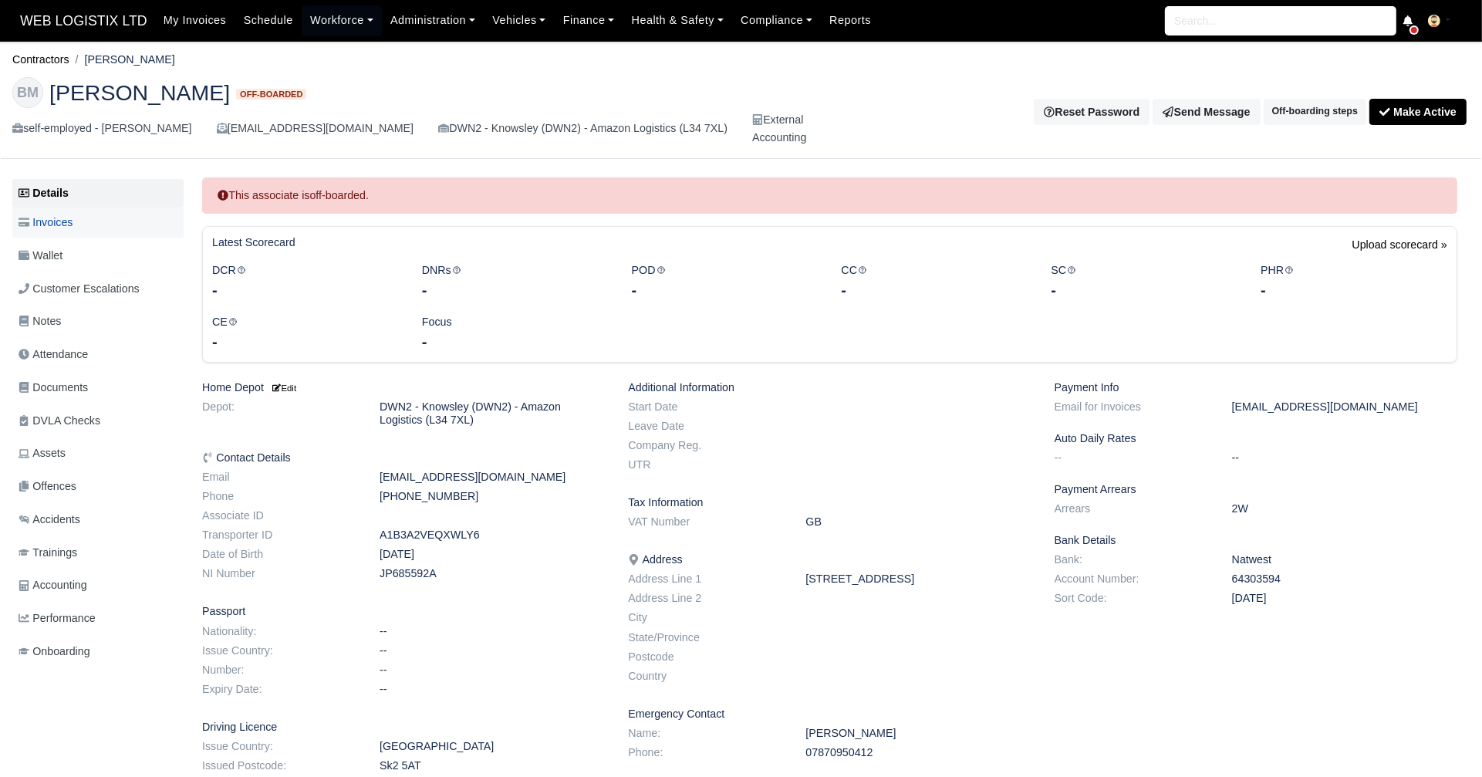
click at [82, 228] on link "Invoices" at bounding box center [97, 223] width 171 height 30
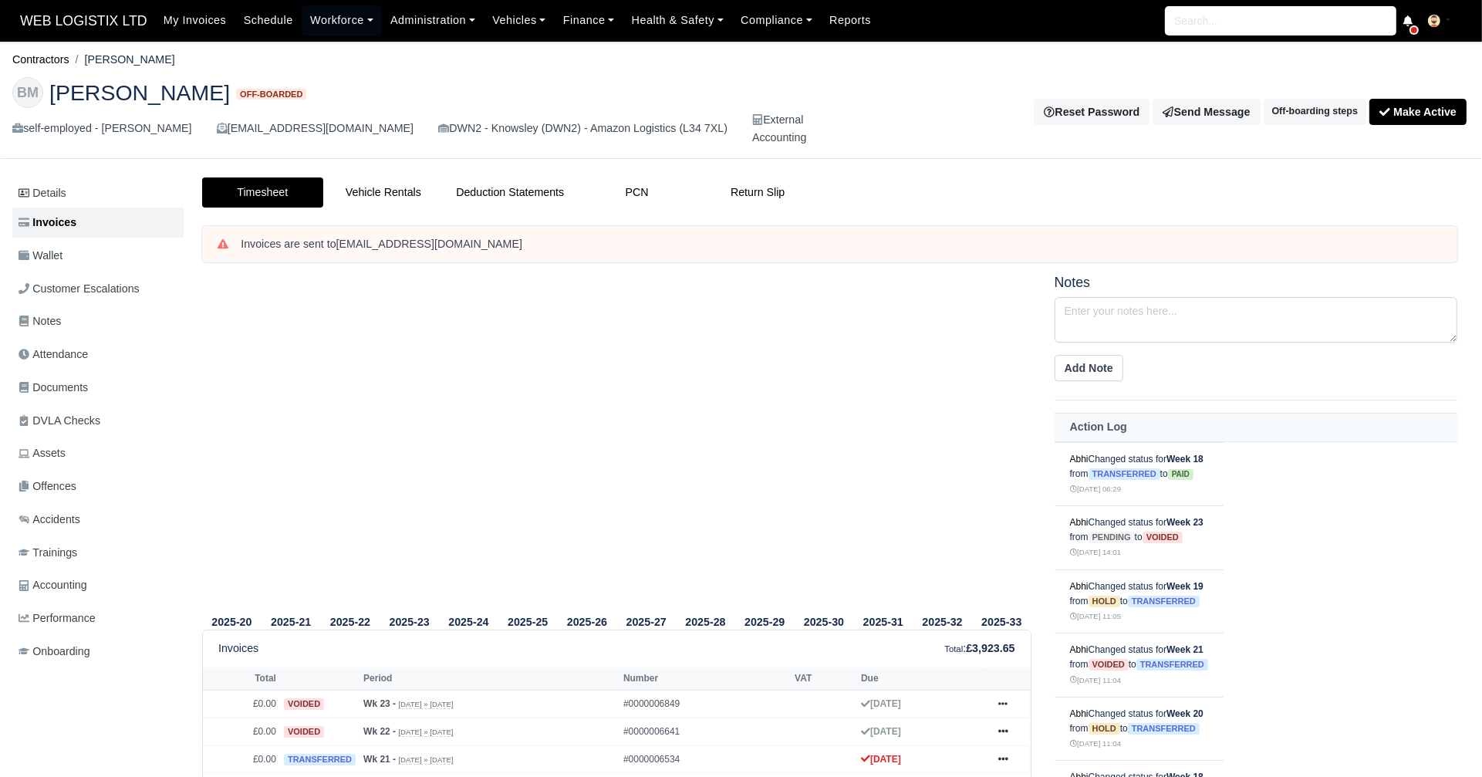
scroll to position [236, 0]
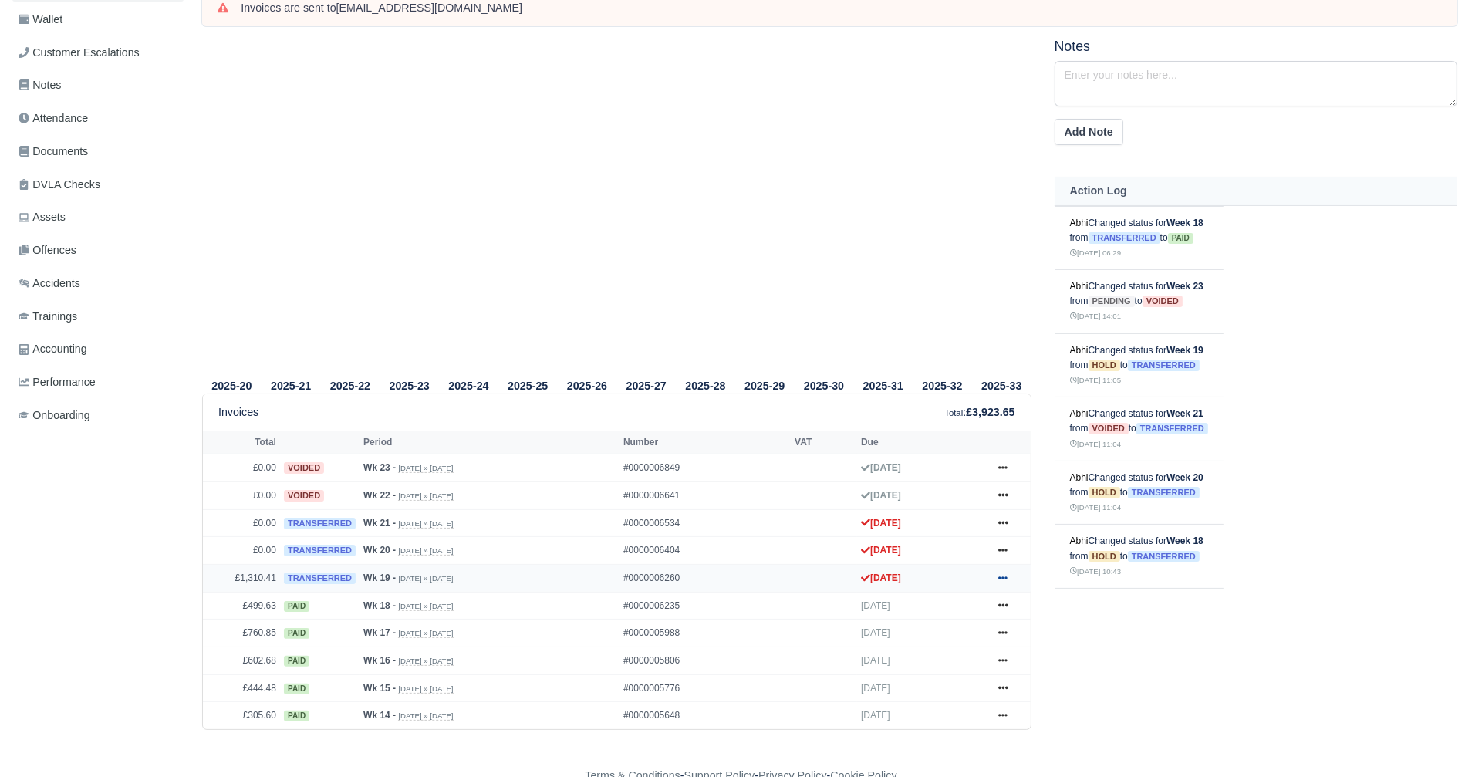
click at [1002, 576] on icon at bounding box center [1002, 577] width 9 height 9
click at [960, 612] on link "Show Invoice" at bounding box center [944, 606] width 137 height 32
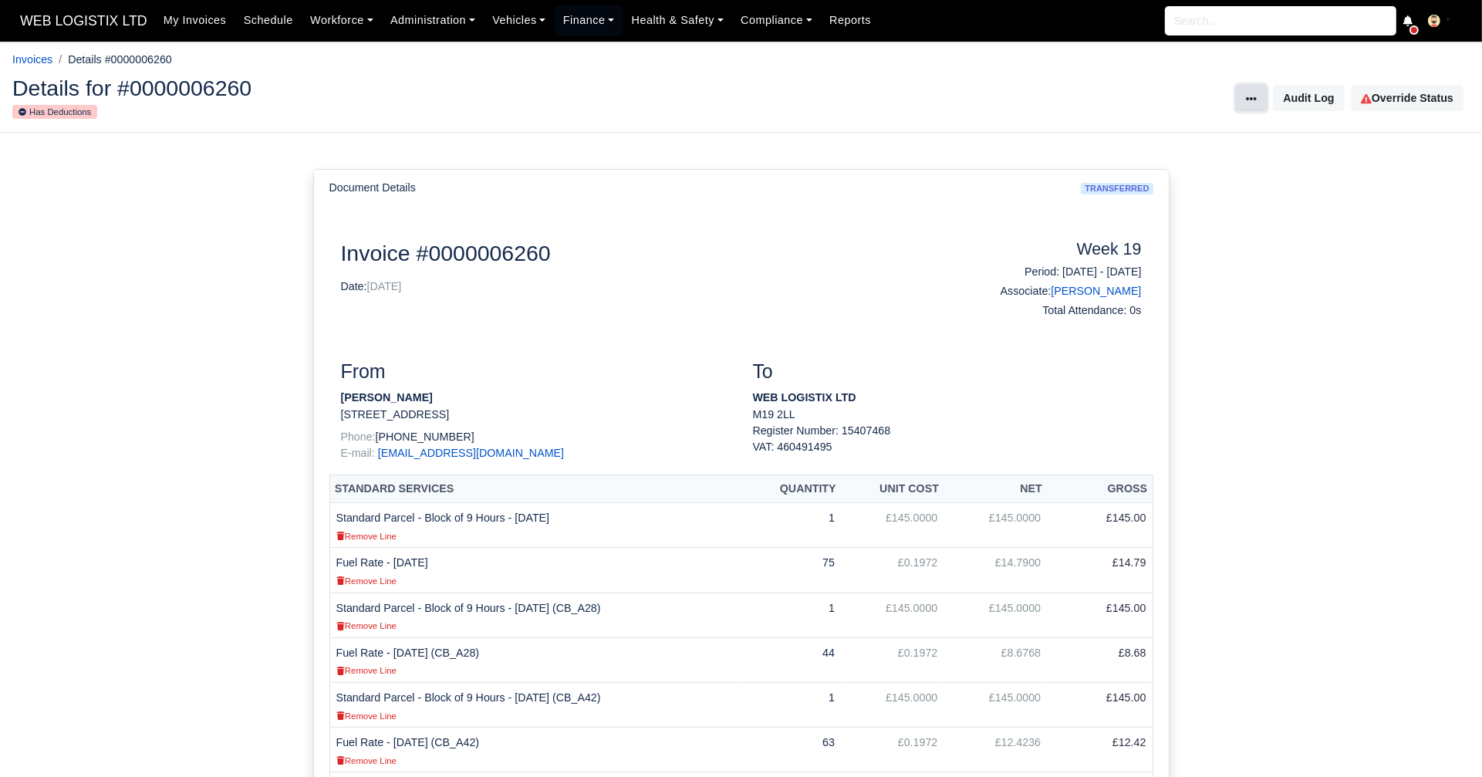
click at [1250, 96] on icon at bounding box center [1251, 98] width 11 height 11
click at [1267, 96] on button at bounding box center [1251, 98] width 31 height 26
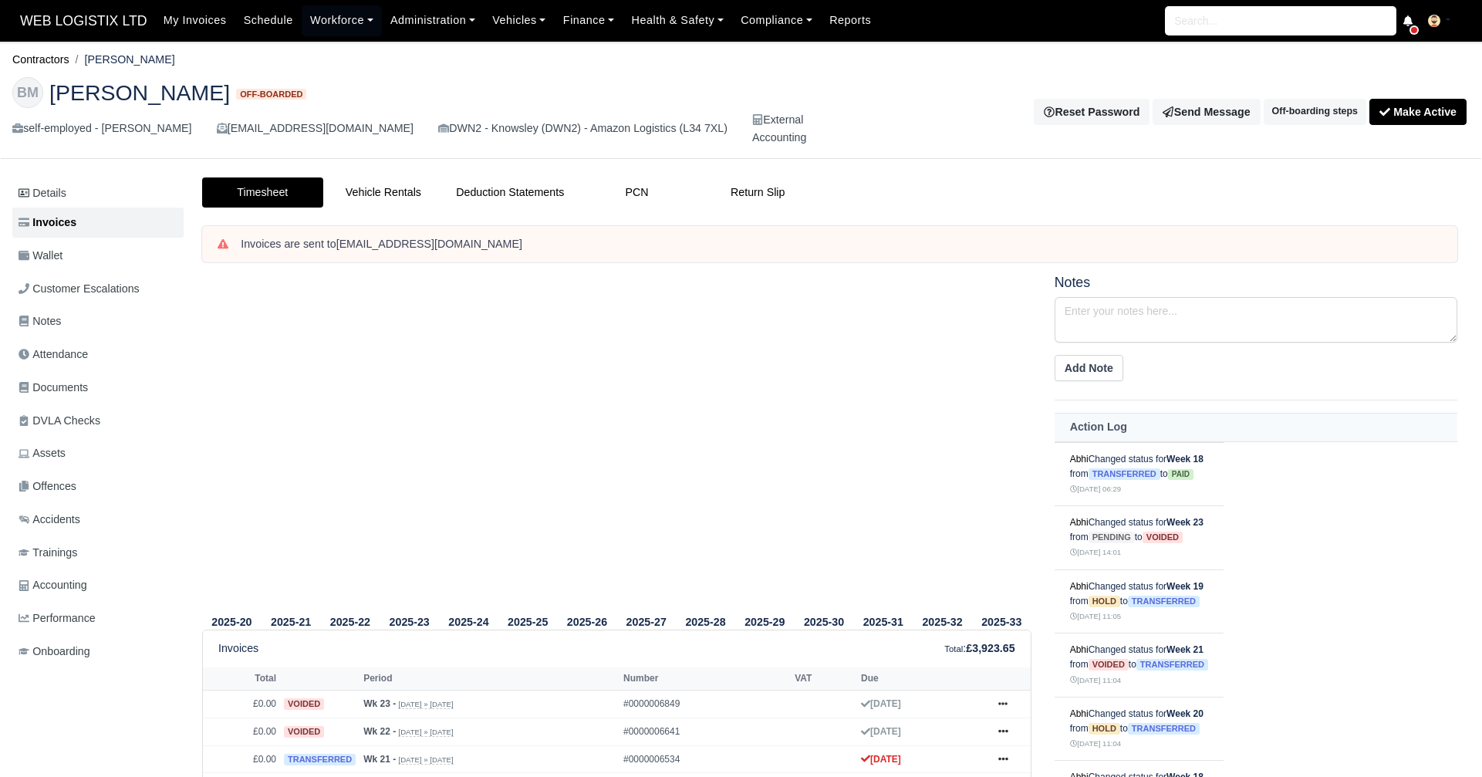
scroll to position [236, 0]
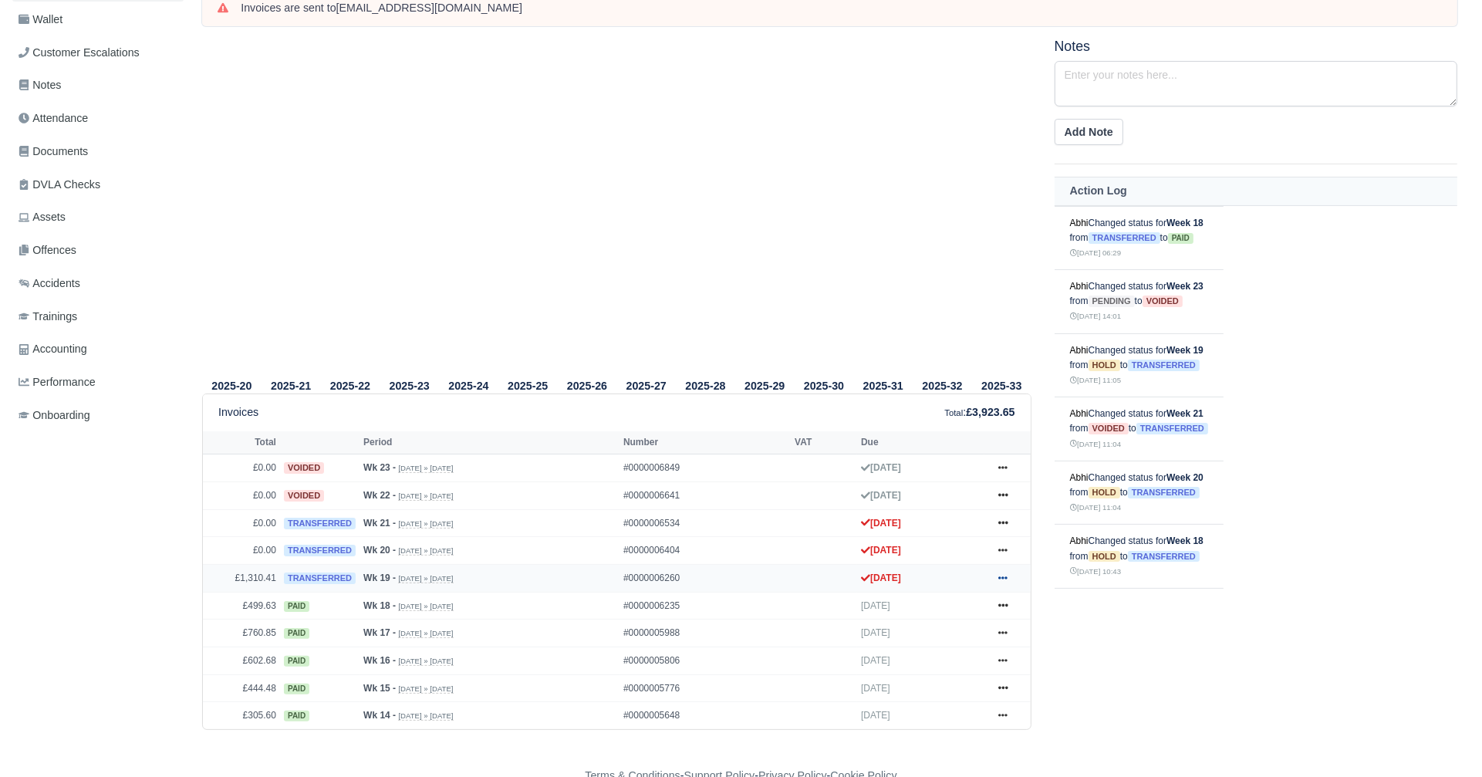
click at [1003, 576] on icon at bounding box center [1002, 577] width 9 height 3
click at [913, 632] on link "Print" at bounding box center [944, 640] width 137 height 32
click at [1003, 579] on link at bounding box center [1002, 578] width 23 height 19
click at [982, 606] on link "Show Invoice" at bounding box center [944, 606] width 137 height 32
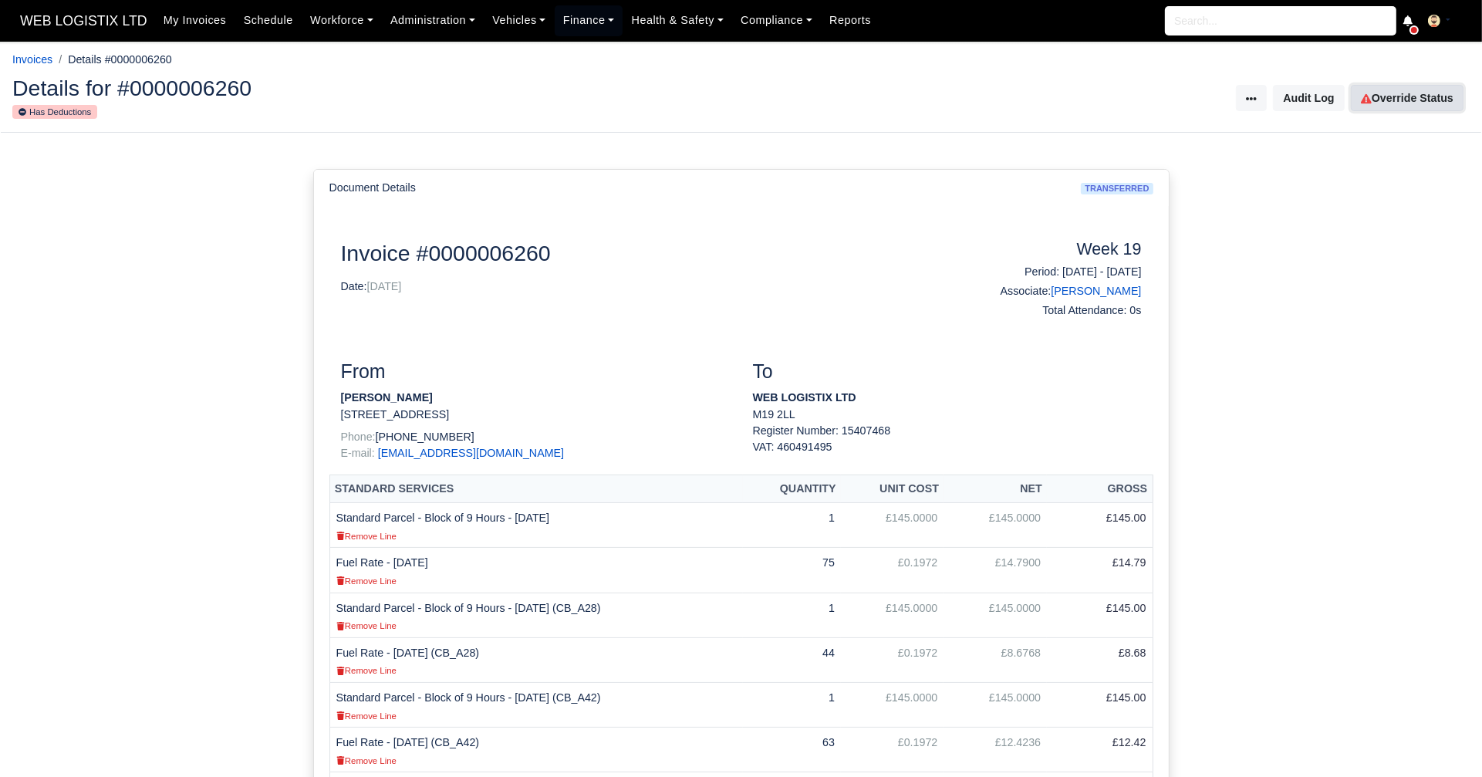
click at [1379, 94] on link "Override Status" at bounding box center [1407, 98] width 113 height 26
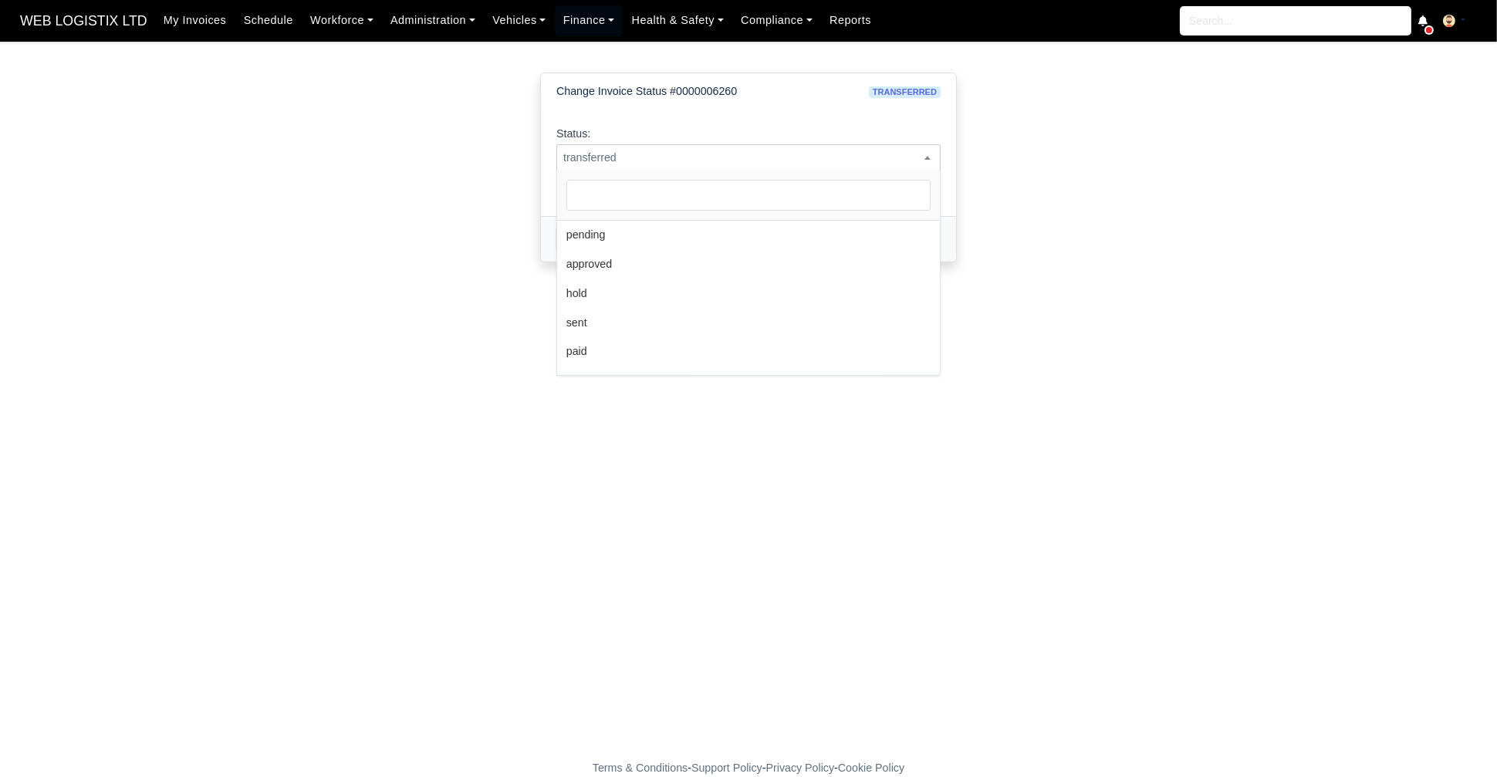
scroll to position [113, 0]
click at [696, 150] on span "transferred" at bounding box center [748, 157] width 383 height 19
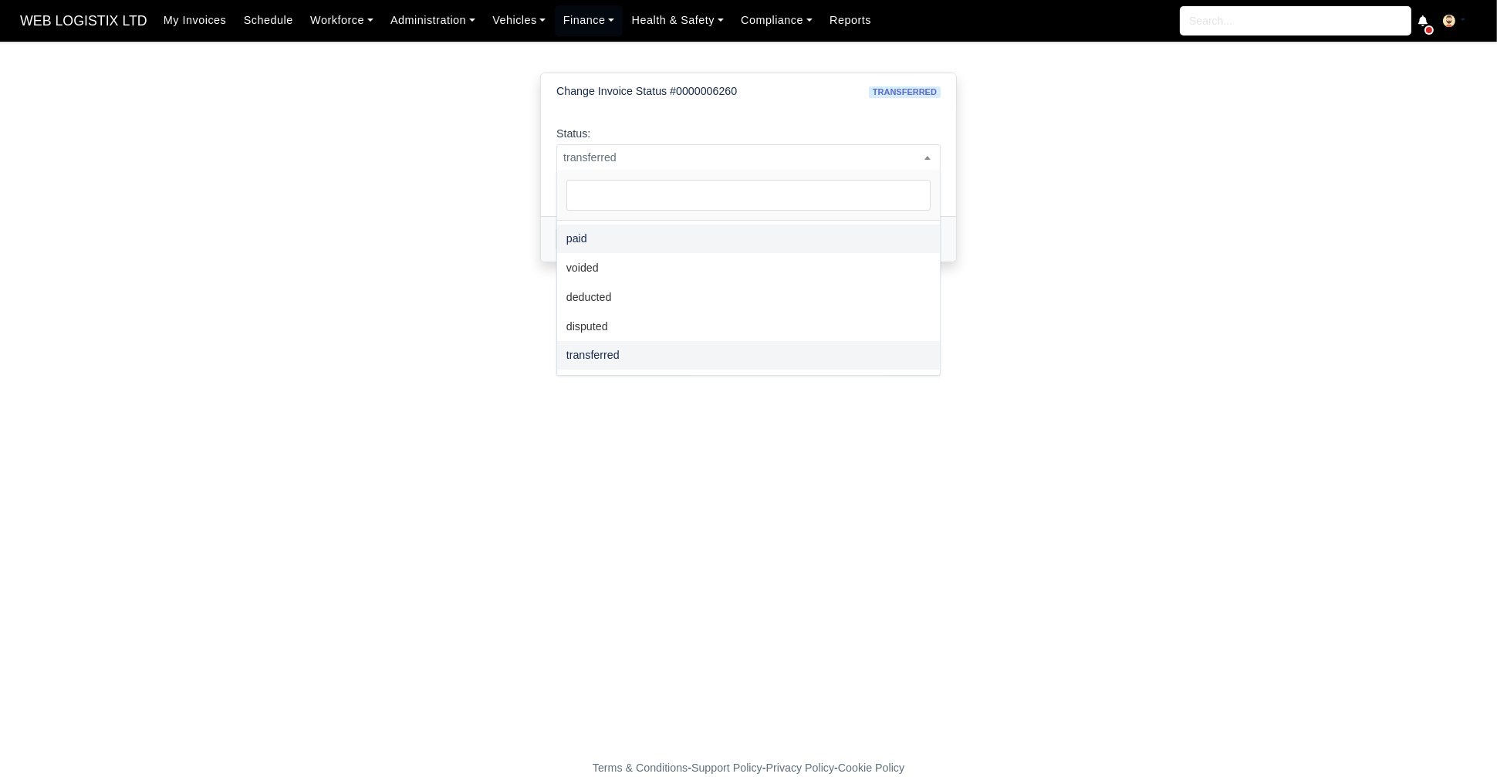
select select "paid"
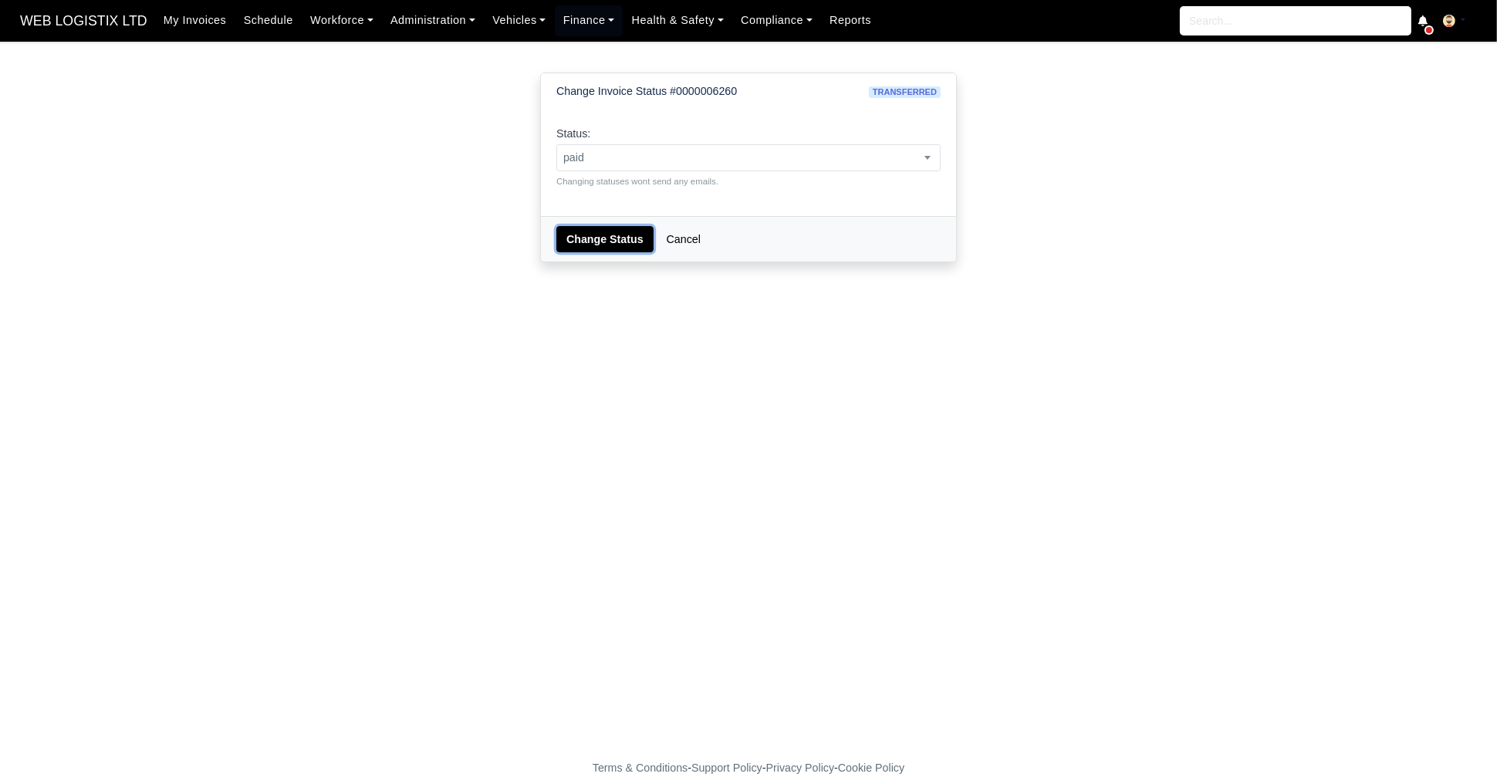
click at [595, 237] on button "Change Status" at bounding box center [604, 239] width 97 height 26
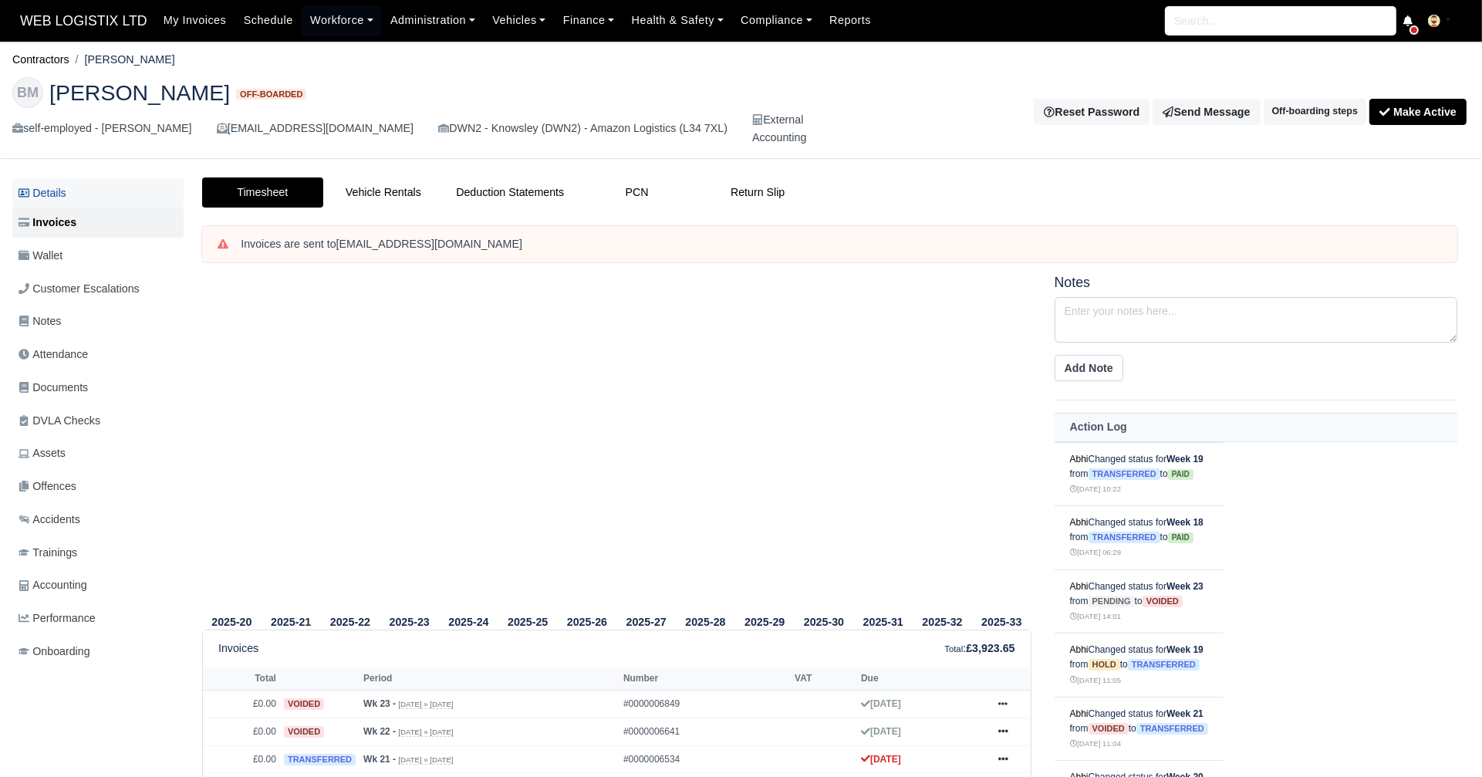
click at [101, 194] on link "Details" at bounding box center [97, 193] width 171 height 29
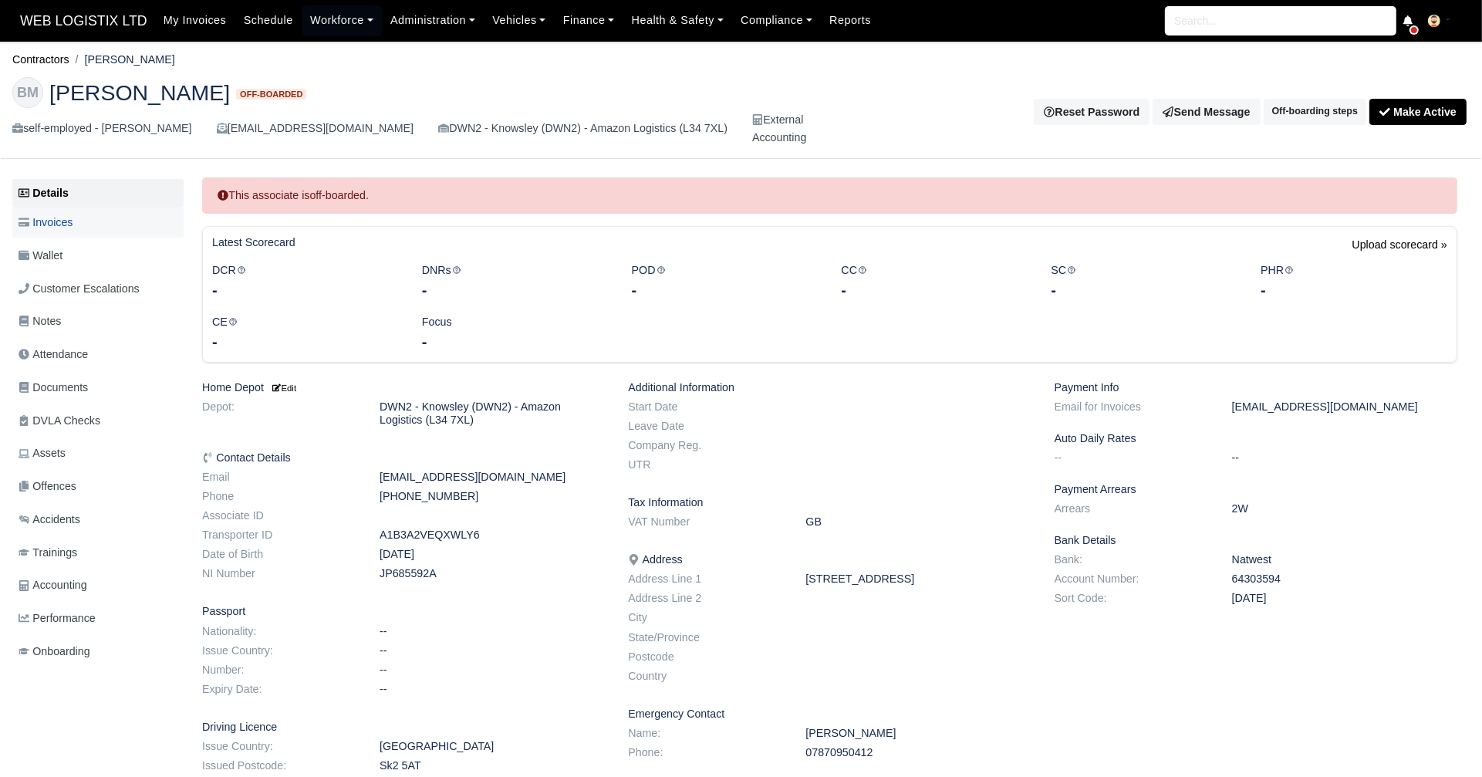
click at [48, 229] on span "Invoices" at bounding box center [46, 223] width 54 height 18
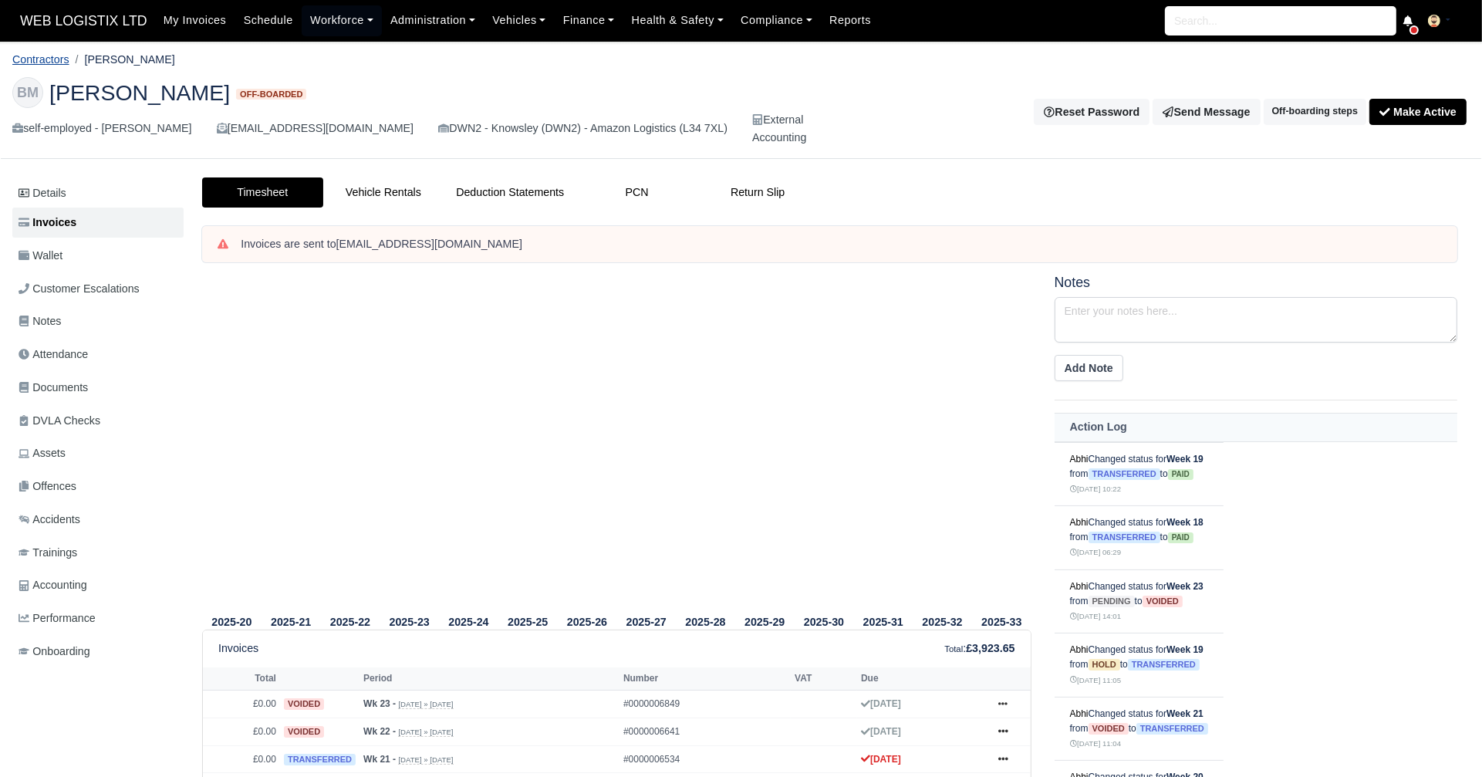
click at [52, 55] on link "Contractors" at bounding box center [40, 59] width 57 height 12
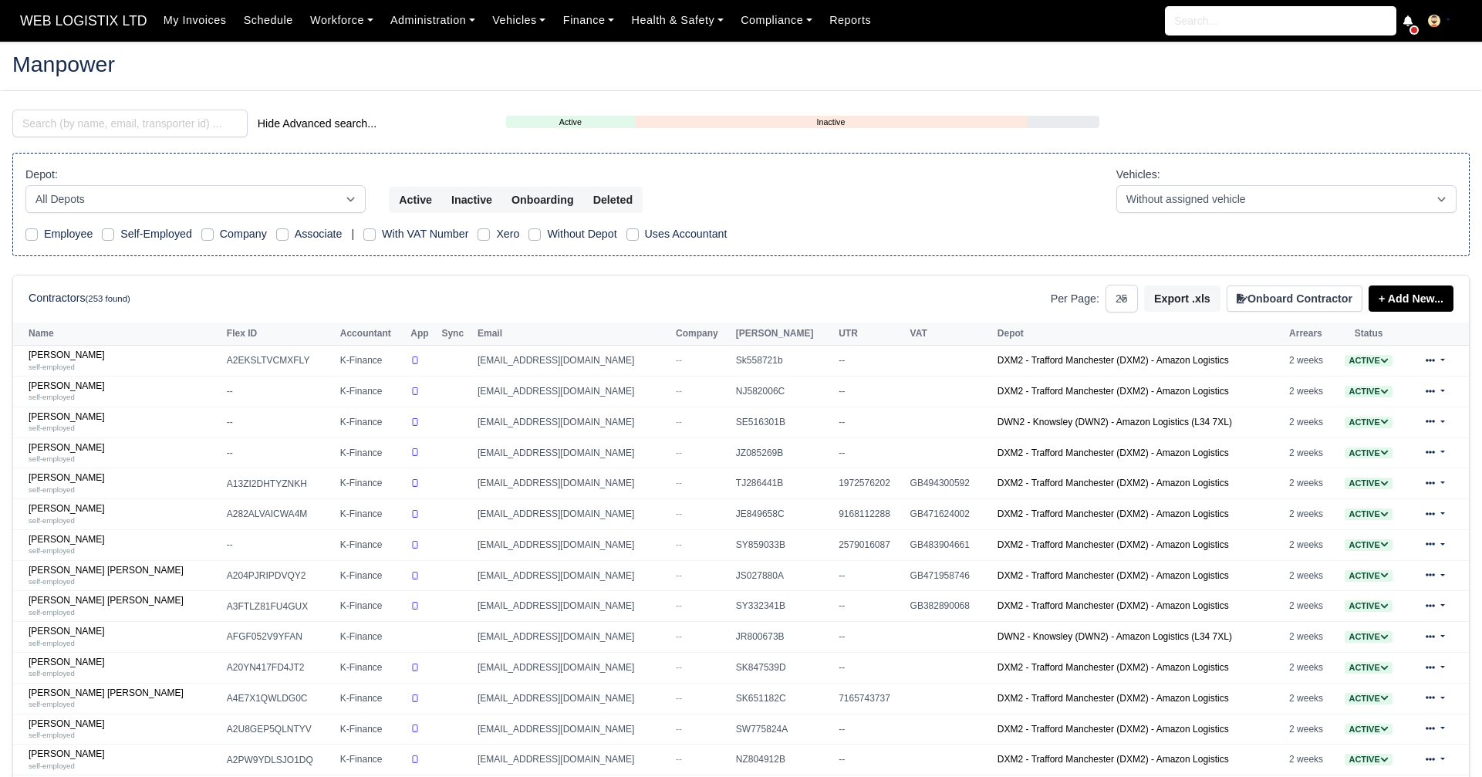
select select "25"
click at [167, 120] on input "search" at bounding box center [129, 124] width 235 height 28
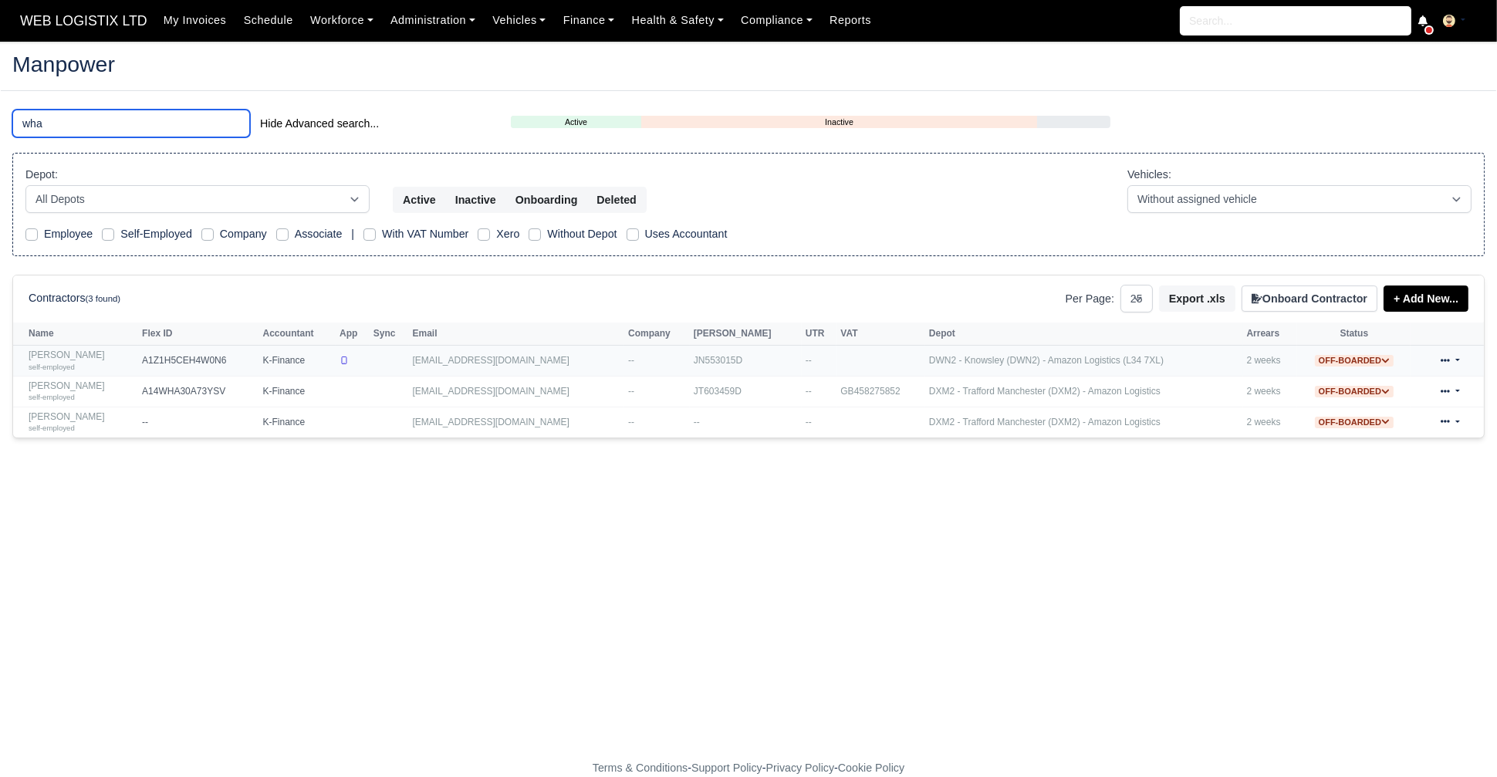
type input "wha"
click at [134, 355] on link "Aaron Whalley self-employed" at bounding box center [82, 360] width 106 height 22
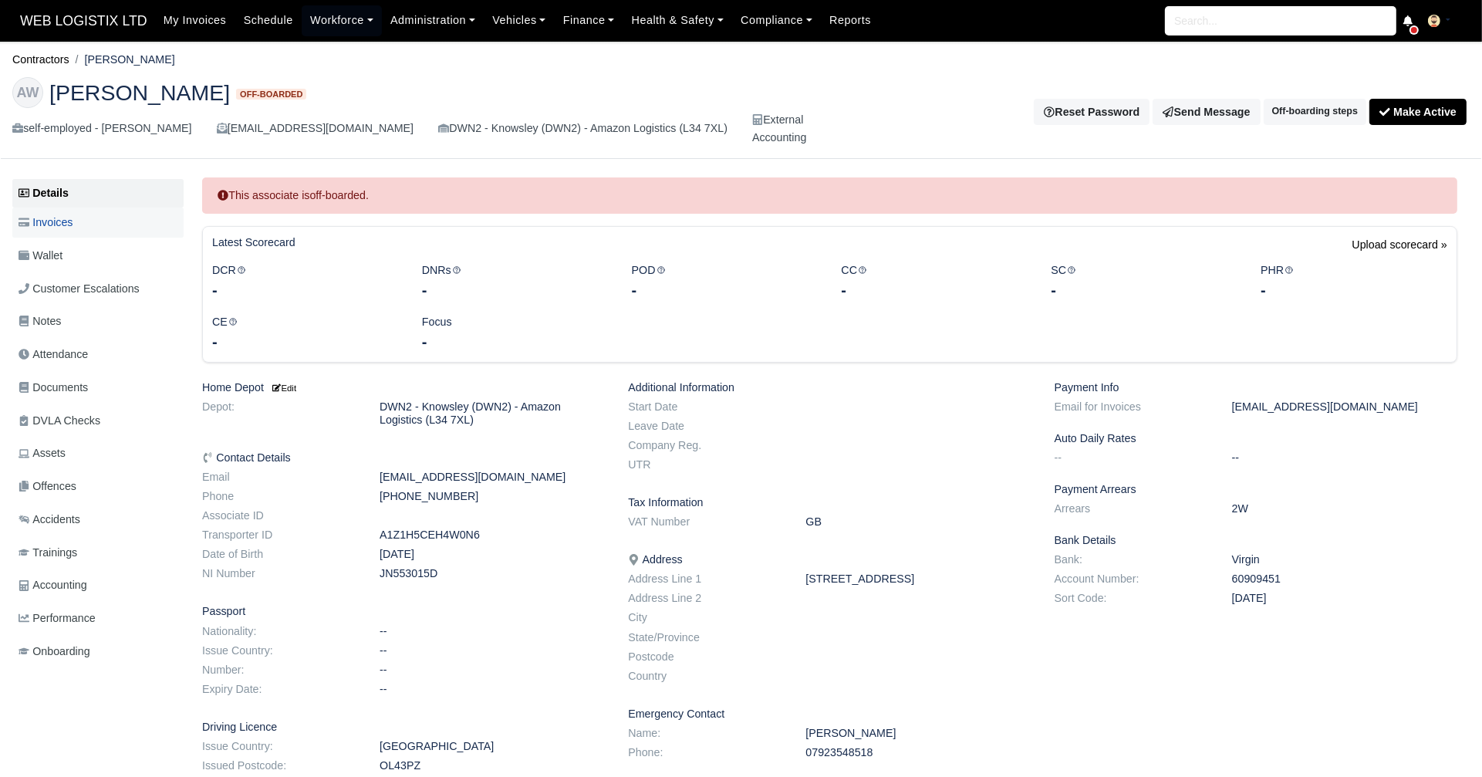
click at [53, 220] on span "Invoices" at bounding box center [46, 223] width 54 height 18
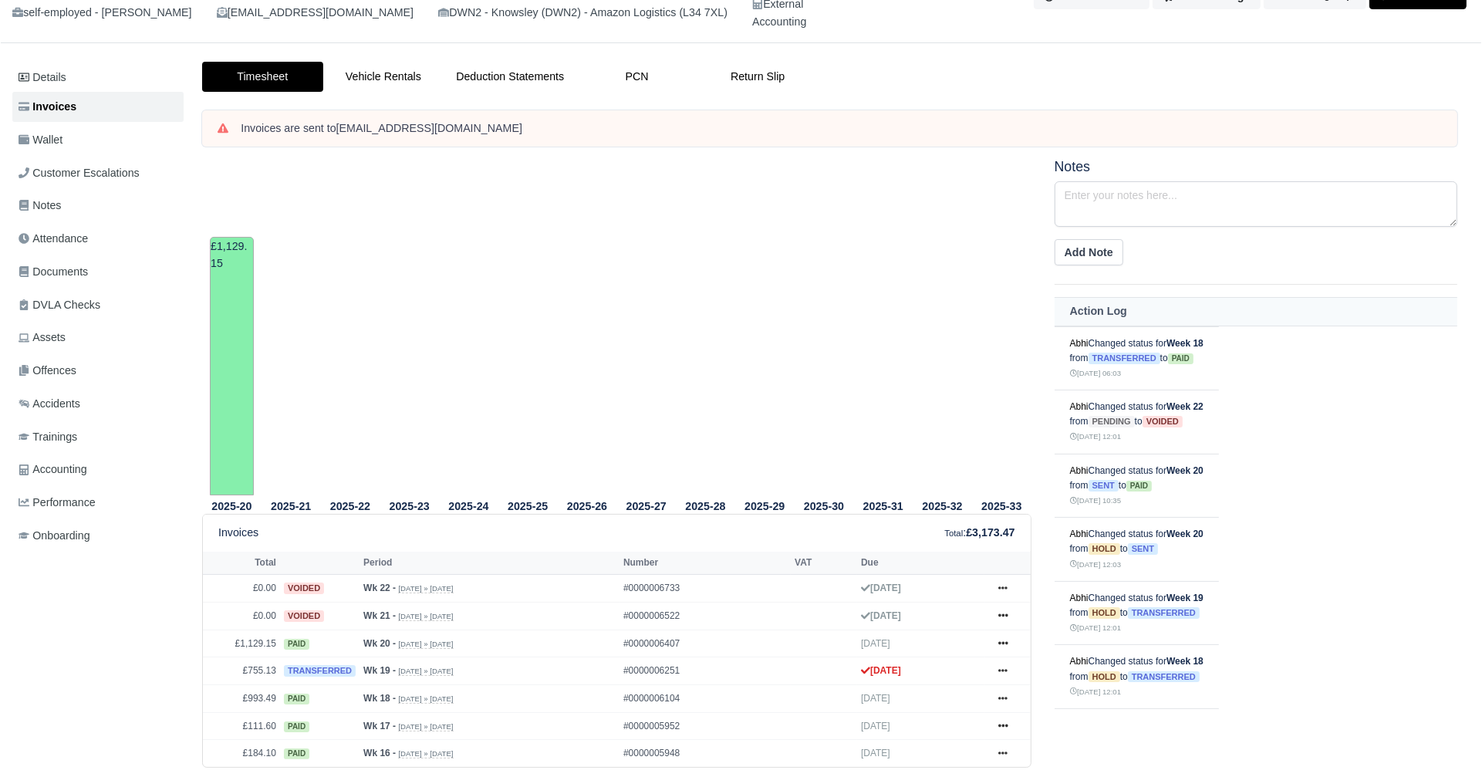
scroll to position [156, 0]
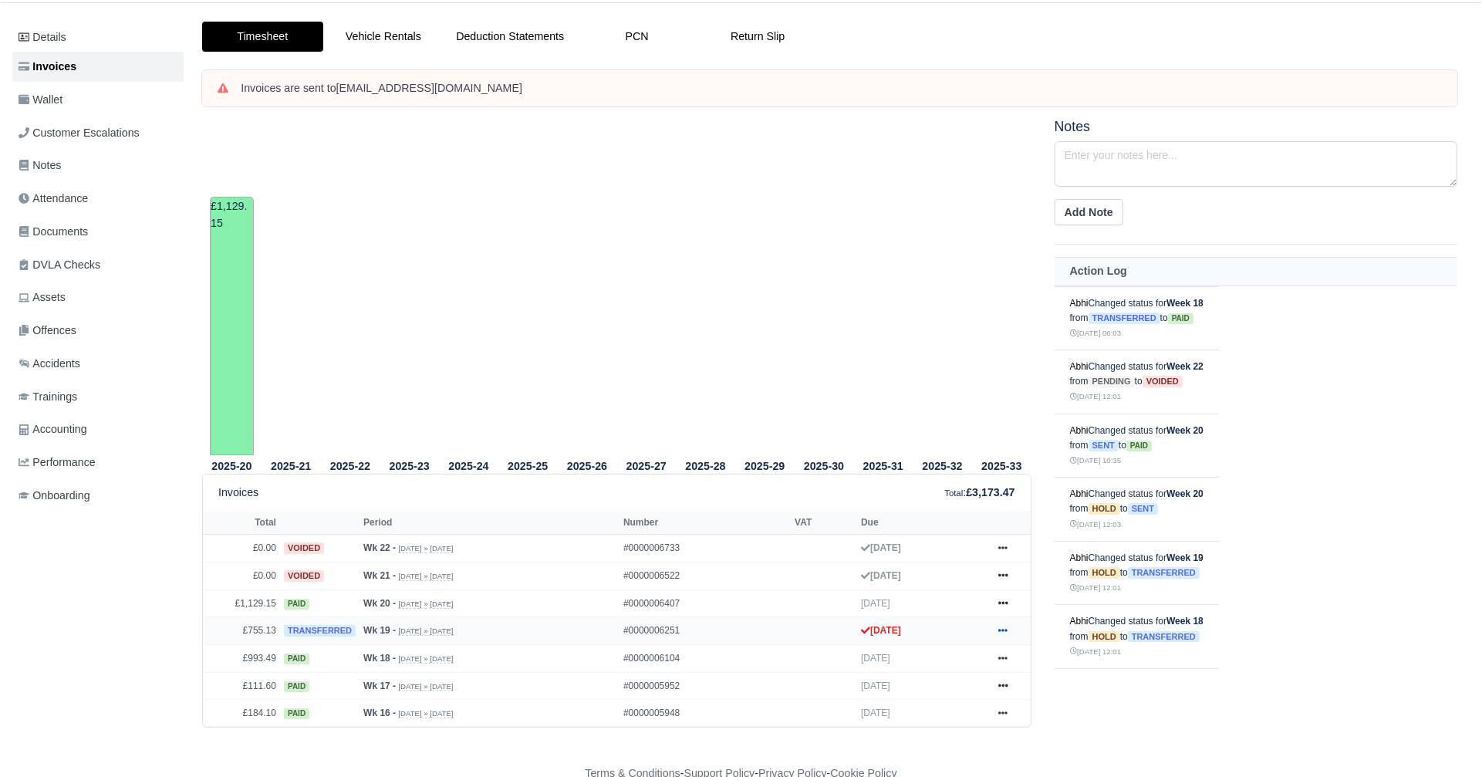
click at [1003, 626] on icon at bounding box center [1002, 630] width 9 height 9
click at [1129, 693] on div "Notes Add Note Action Log Abhi Changed status for Week 18 from transferred to p…" at bounding box center [1256, 442] width 426 height 646
click at [1013, 657] on link at bounding box center [1002, 658] width 23 height 19
click at [1094, 688] on div "Notes Add Note Action Log Abhi Changed status for Week 18 from transferred to p…" at bounding box center [1256, 442] width 426 height 646
click at [1005, 623] on link at bounding box center [1002, 630] width 23 height 19
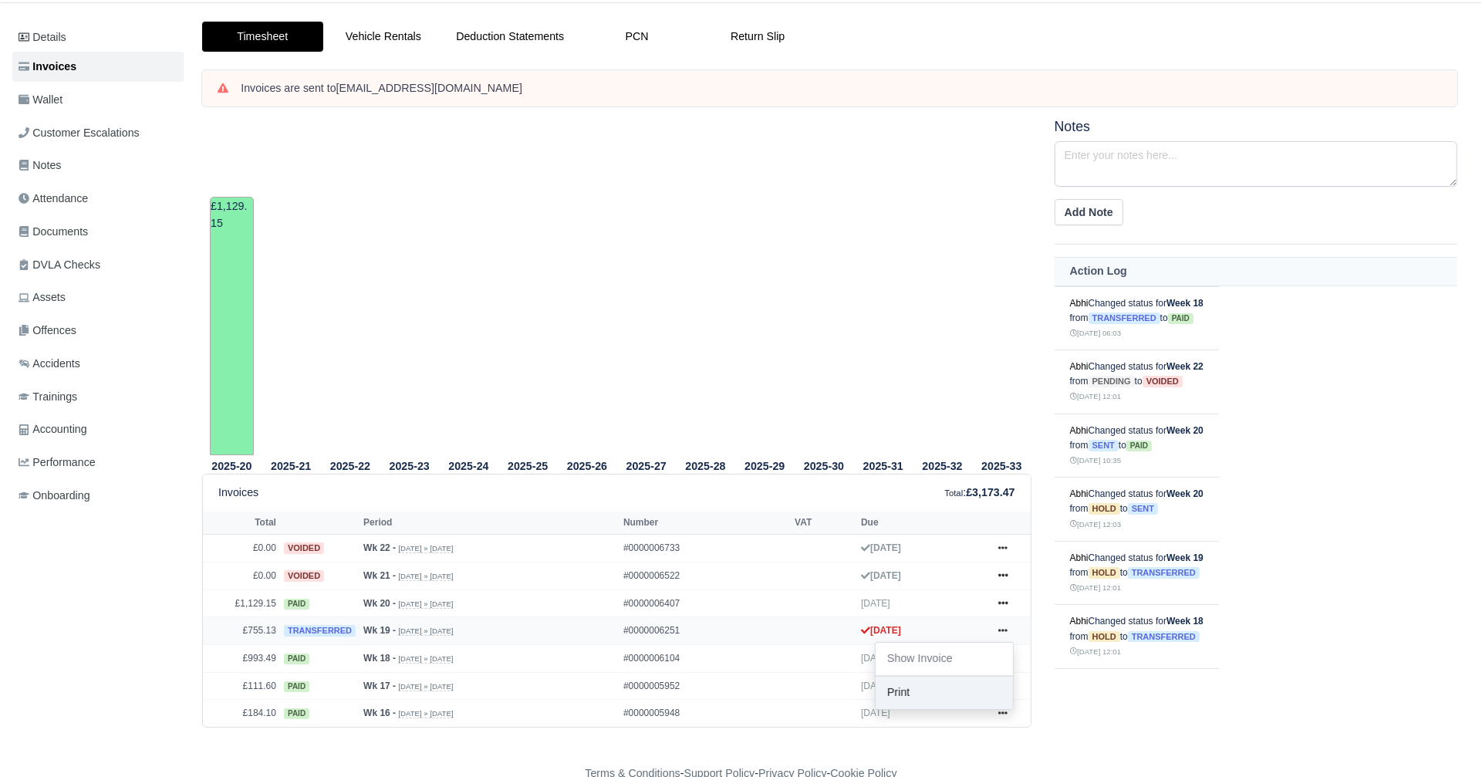
click at [950, 682] on link "Print" at bounding box center [944, 693] width 137 height 32
click at [1001, 626] on icon at bounding box center [1002, 630] width 9 height 9
click at [967, 661] on link "Show Invoice" at bounding box center [944, 659] width 137 height 32
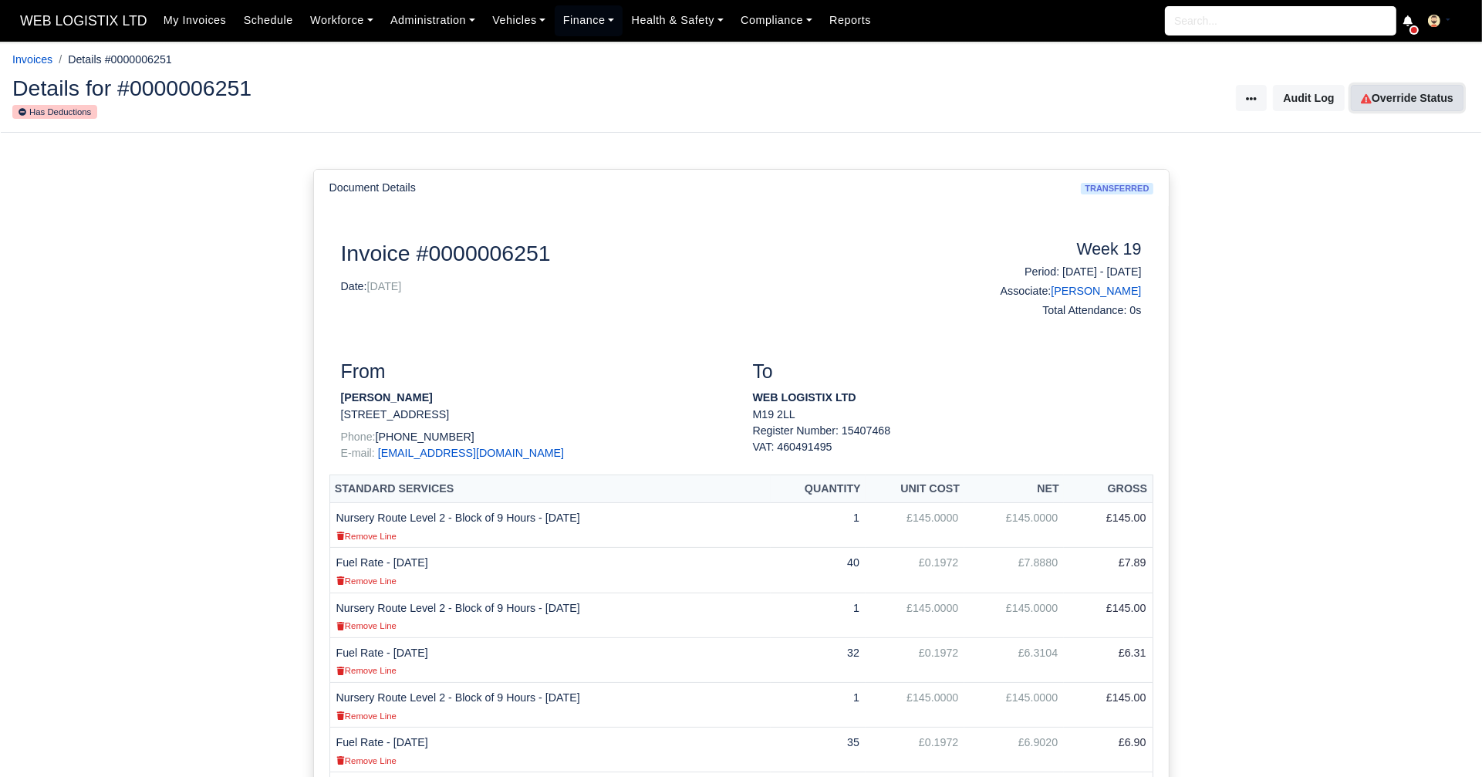
click at [1377, 91] on link "Override Status" at bounding box center [1407, 98] width 113 height 26
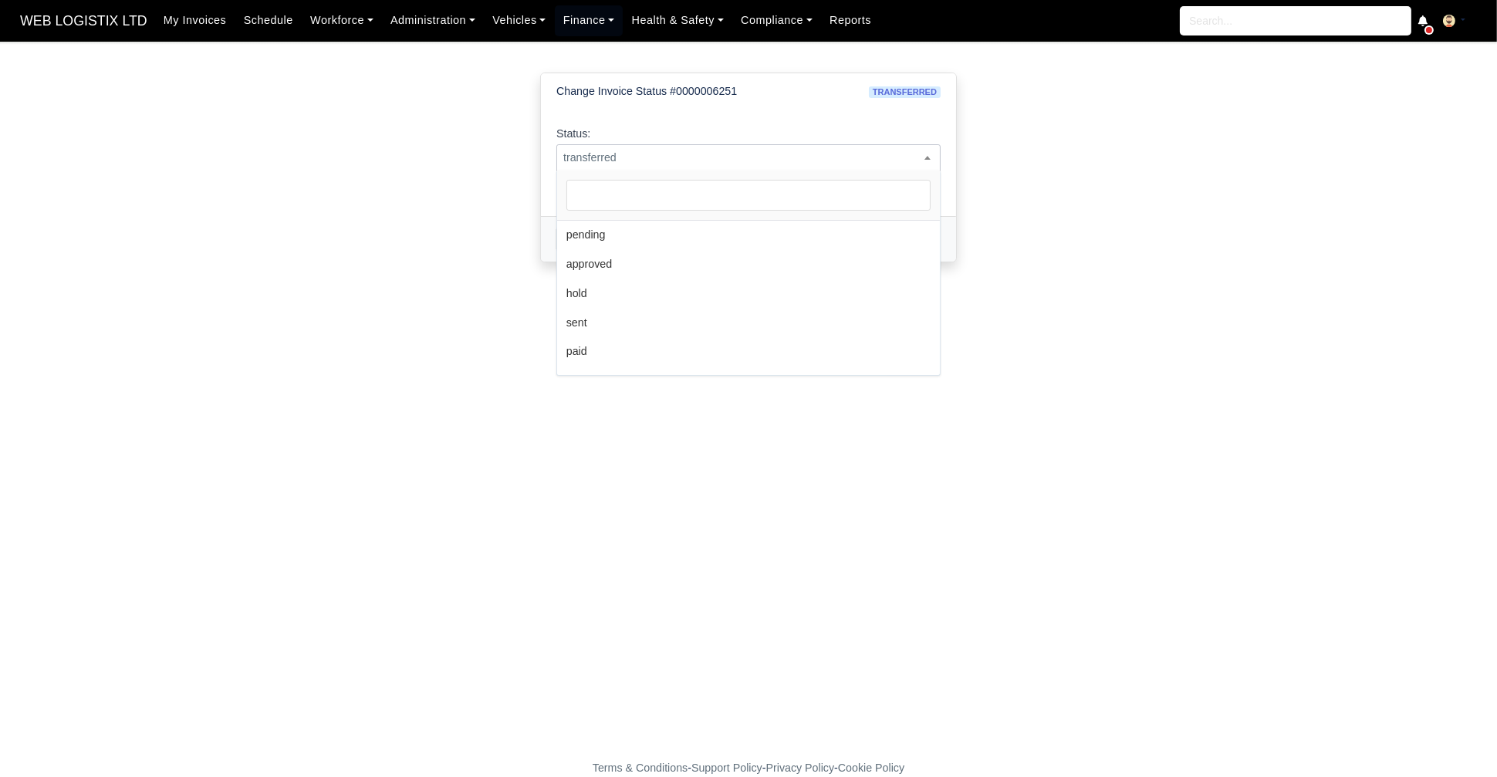
scroll to position [113, 0]
click at [687, 148] on span "transferred" at bounding box center [748, 157] width 383 height 19
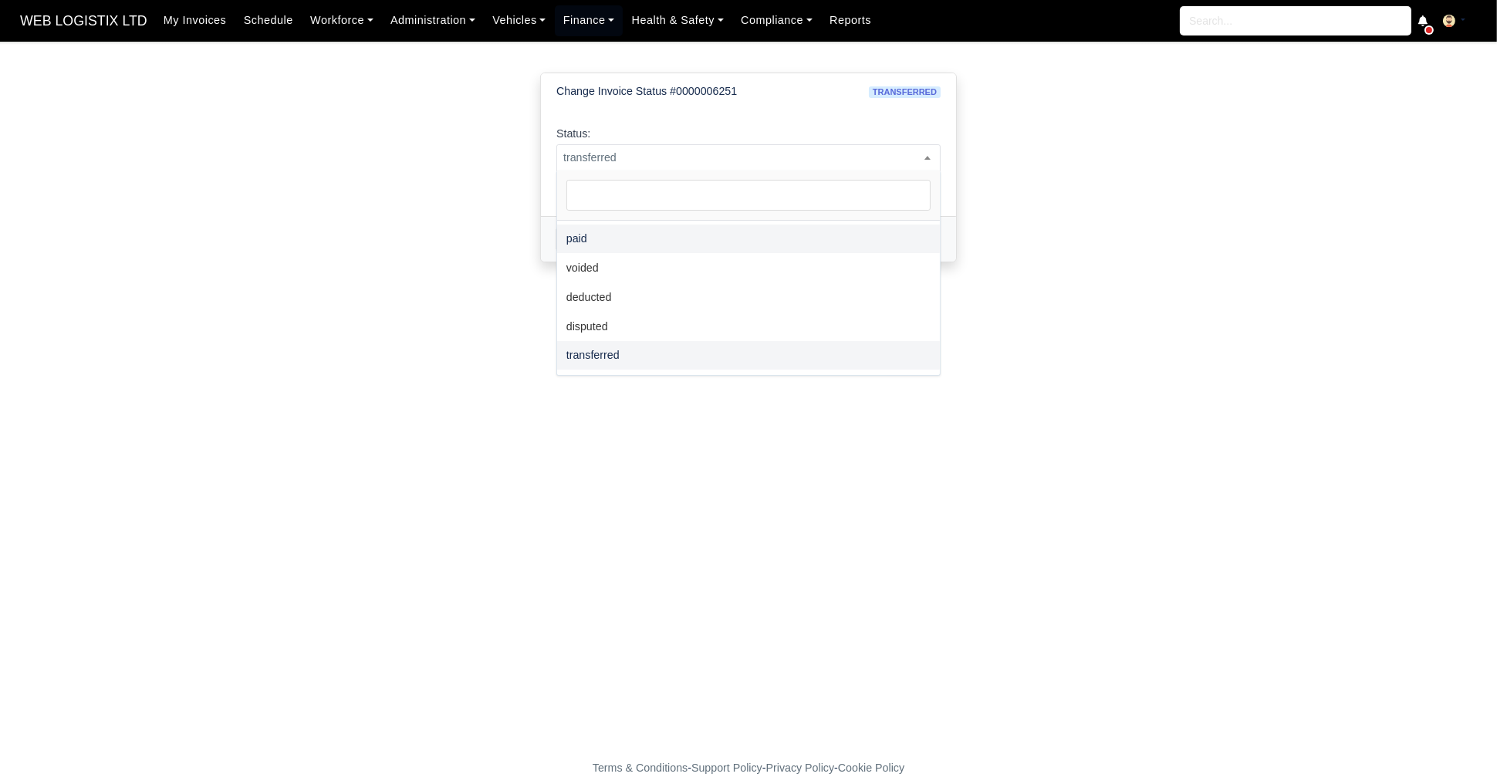
select select "paid"
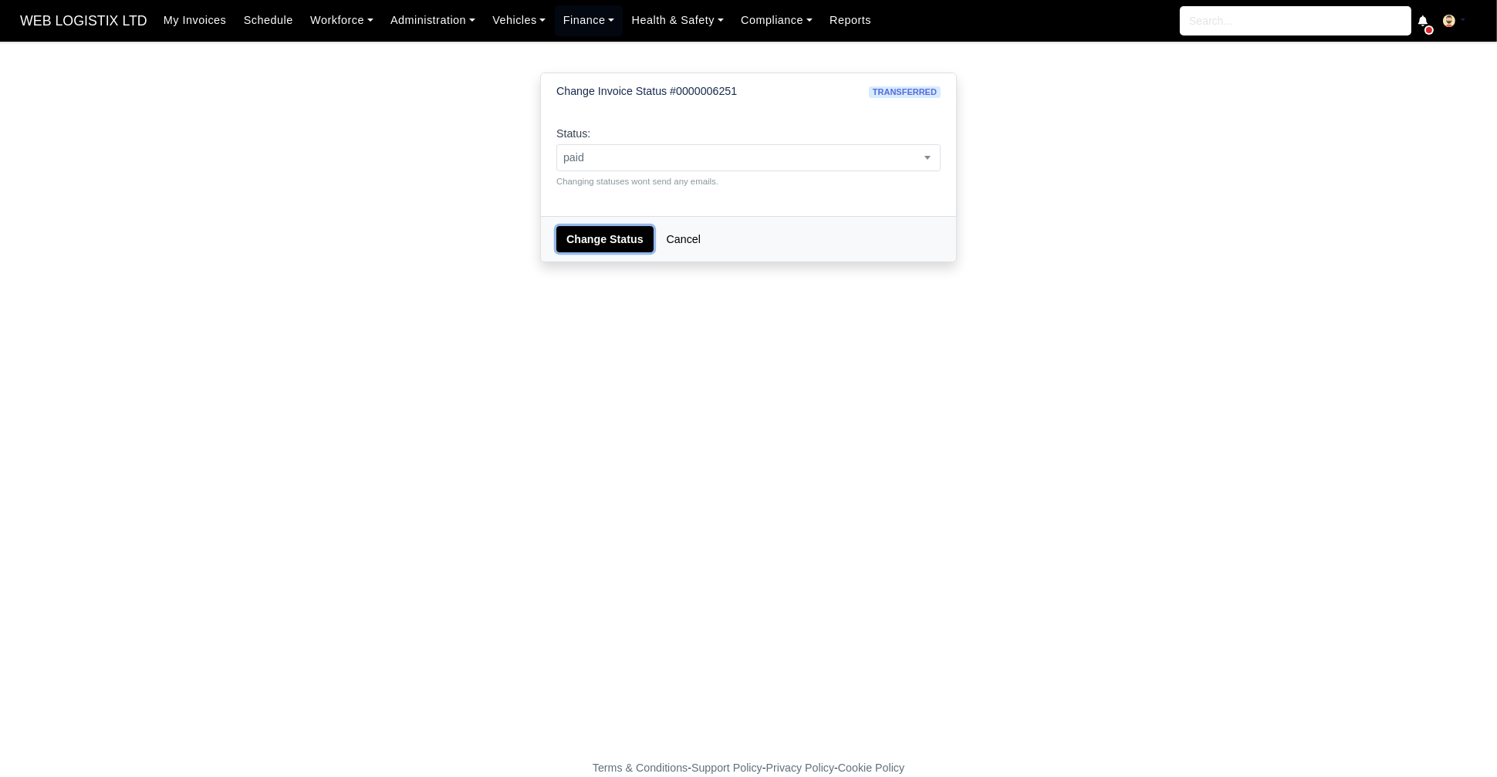
click at [597, 237] on button "Change Status" at bounding box center [604, 239] width 97 height 26
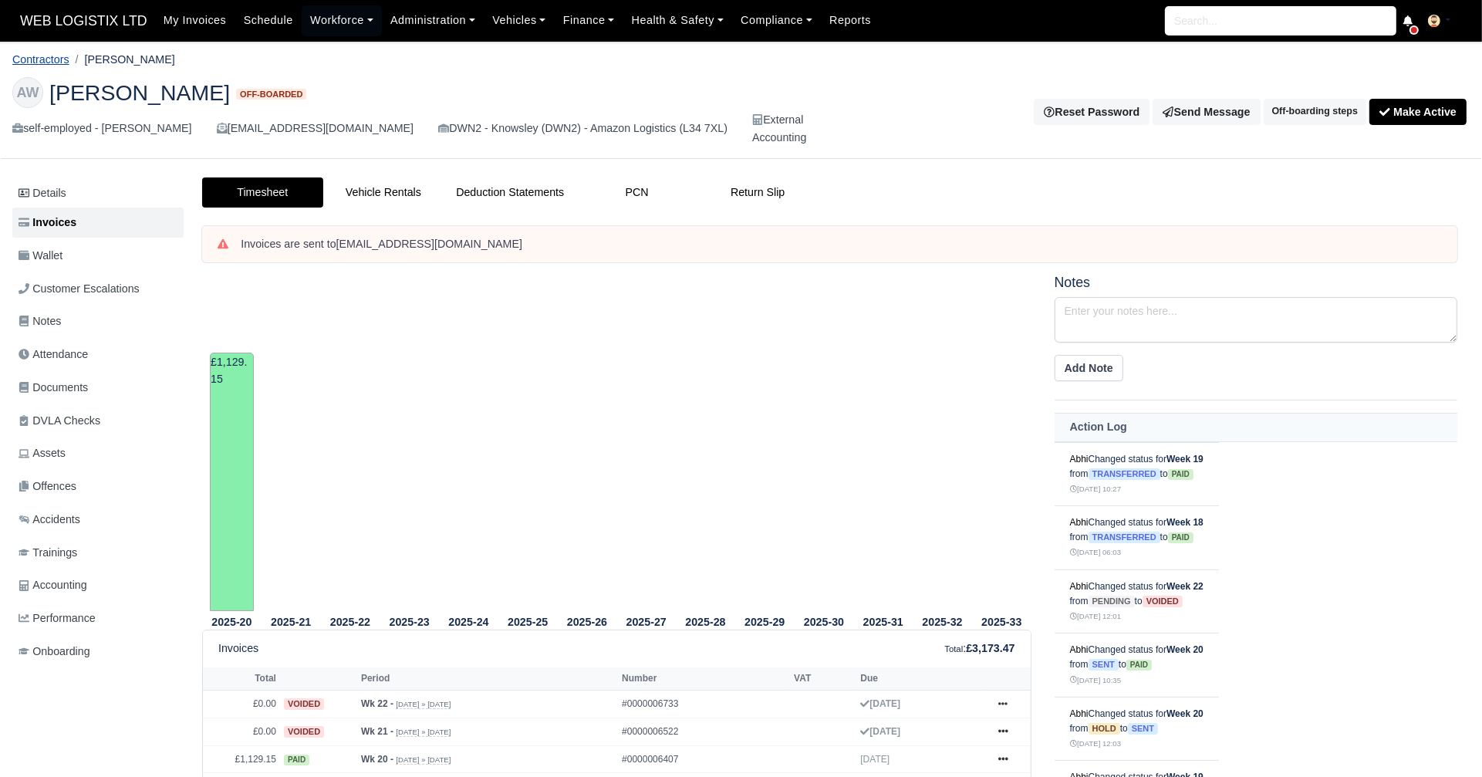
click at [41, 56] on link "Contractors" at bounding box center [40, 59] width 57 height 12
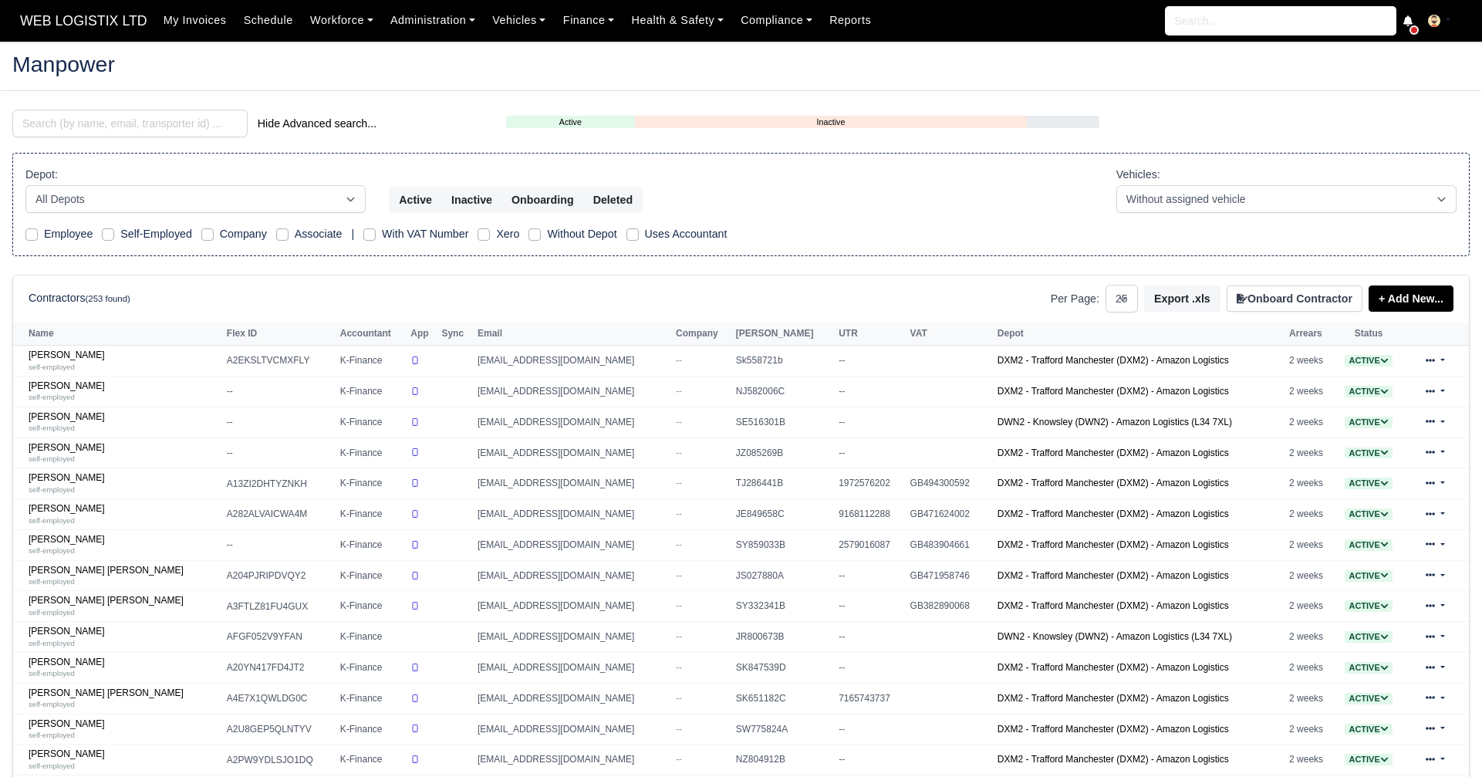
select select "25"
click at [139, 127] on input "search" at bounding box center [129, 124] width 235 height 28
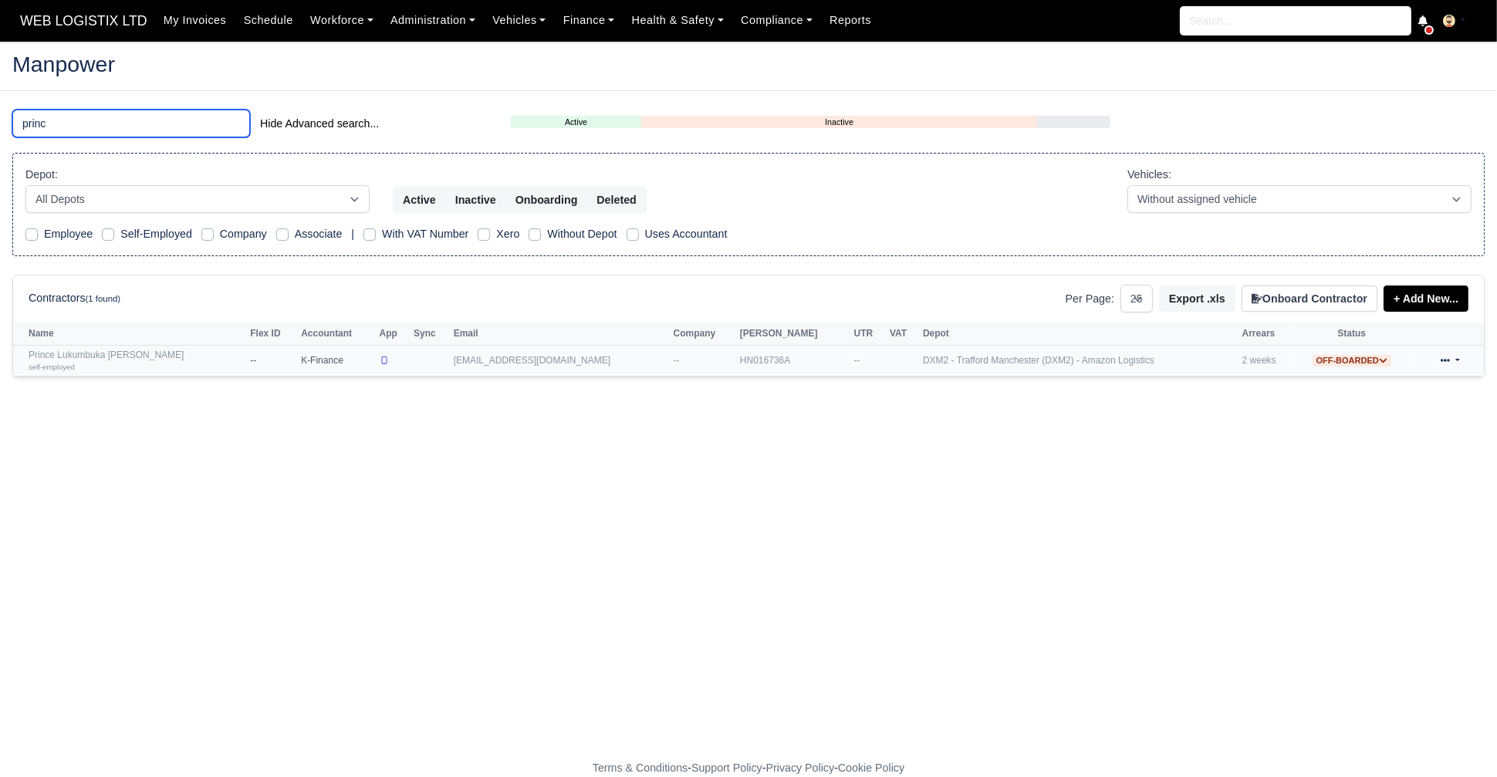
type input "princ"
drag, startPoint x: 52, startPoint y: 347, endPoint x: 53, endPoint y: 363, distance: 15.4
click at [53, 363] on td "Prince Lukumbuka Mhire self-employed" at bounding box center [129, 361] width 233 height 30
click at [53, 363] on small "self-employed" at bounding box center [52, 367] width 46 height 8
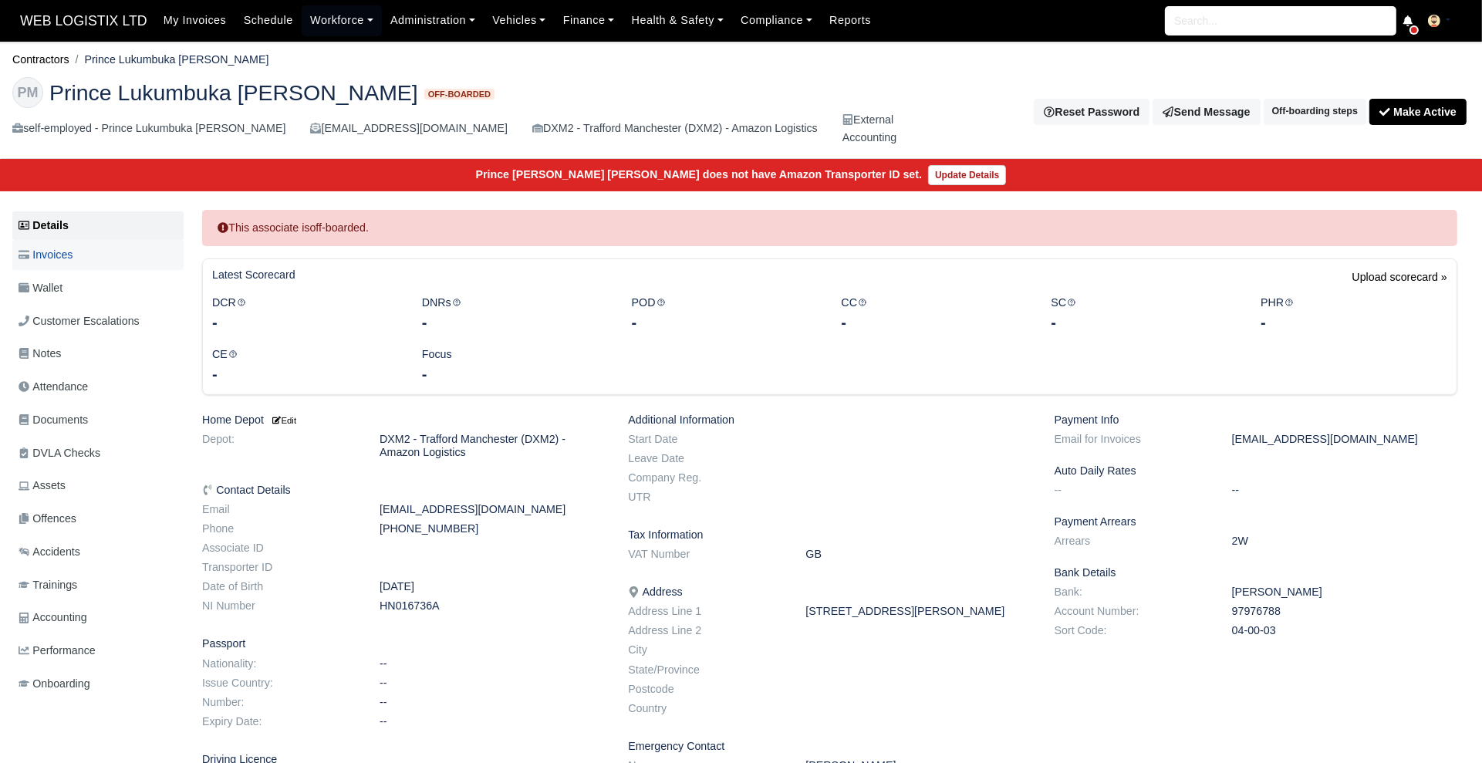
click at [48, 255] on span "Invoices" at bounding box center [46, 255] width 54 height 18
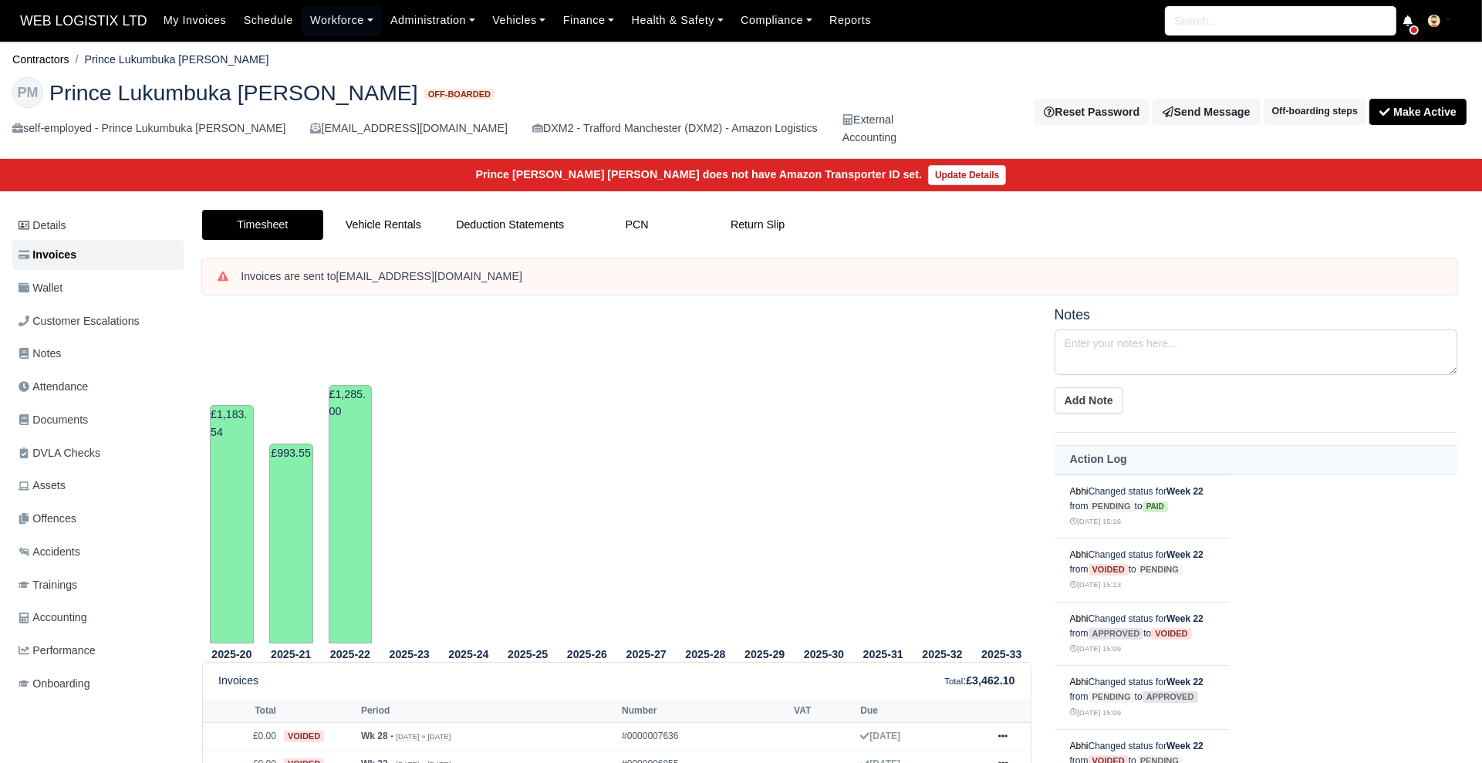
scroll to position [148, 0]
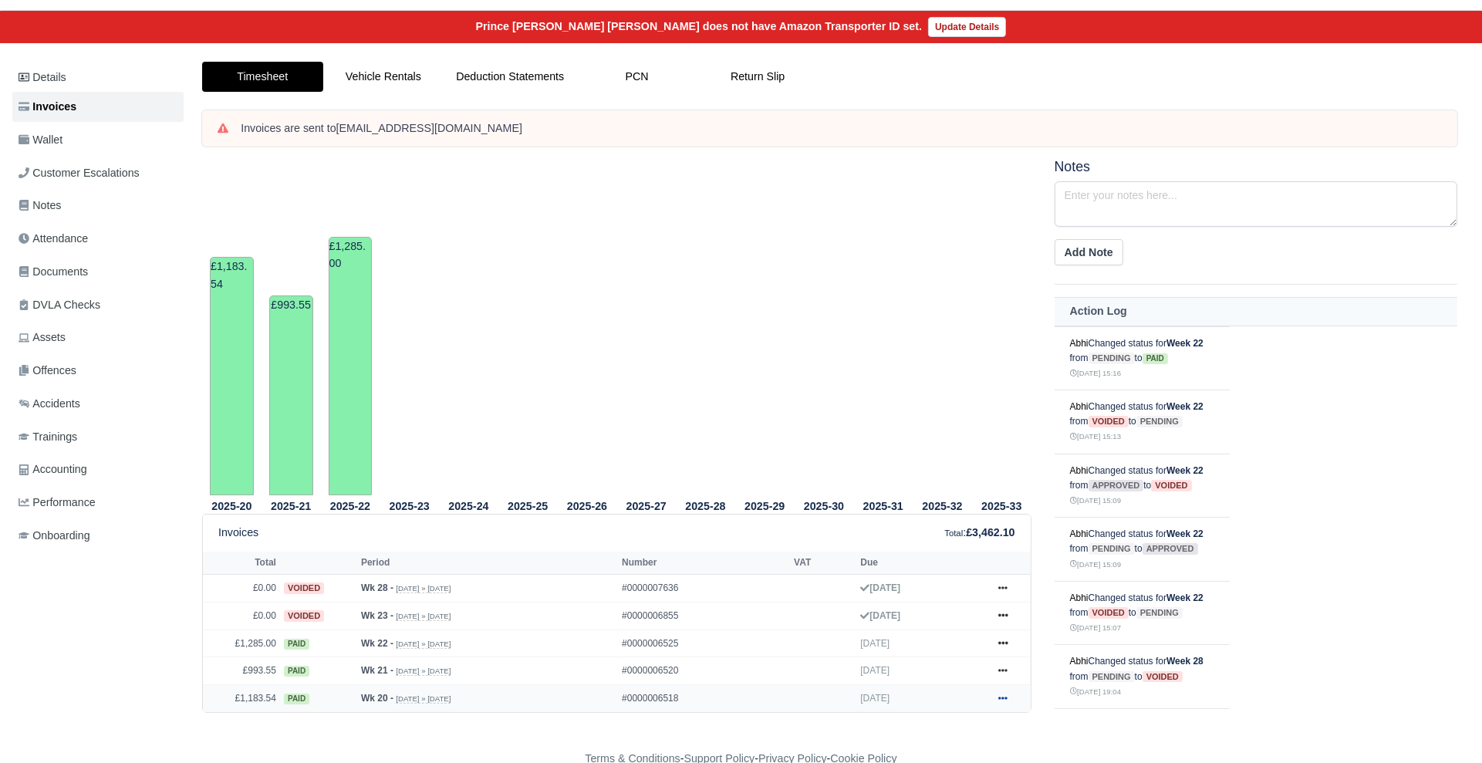
click at [1002, 698] on icon at bounding box center [1002, 698] width 9 height 9
click at [923, 660] on link "Print" at bounding box center [944, 672] width 137 height 32
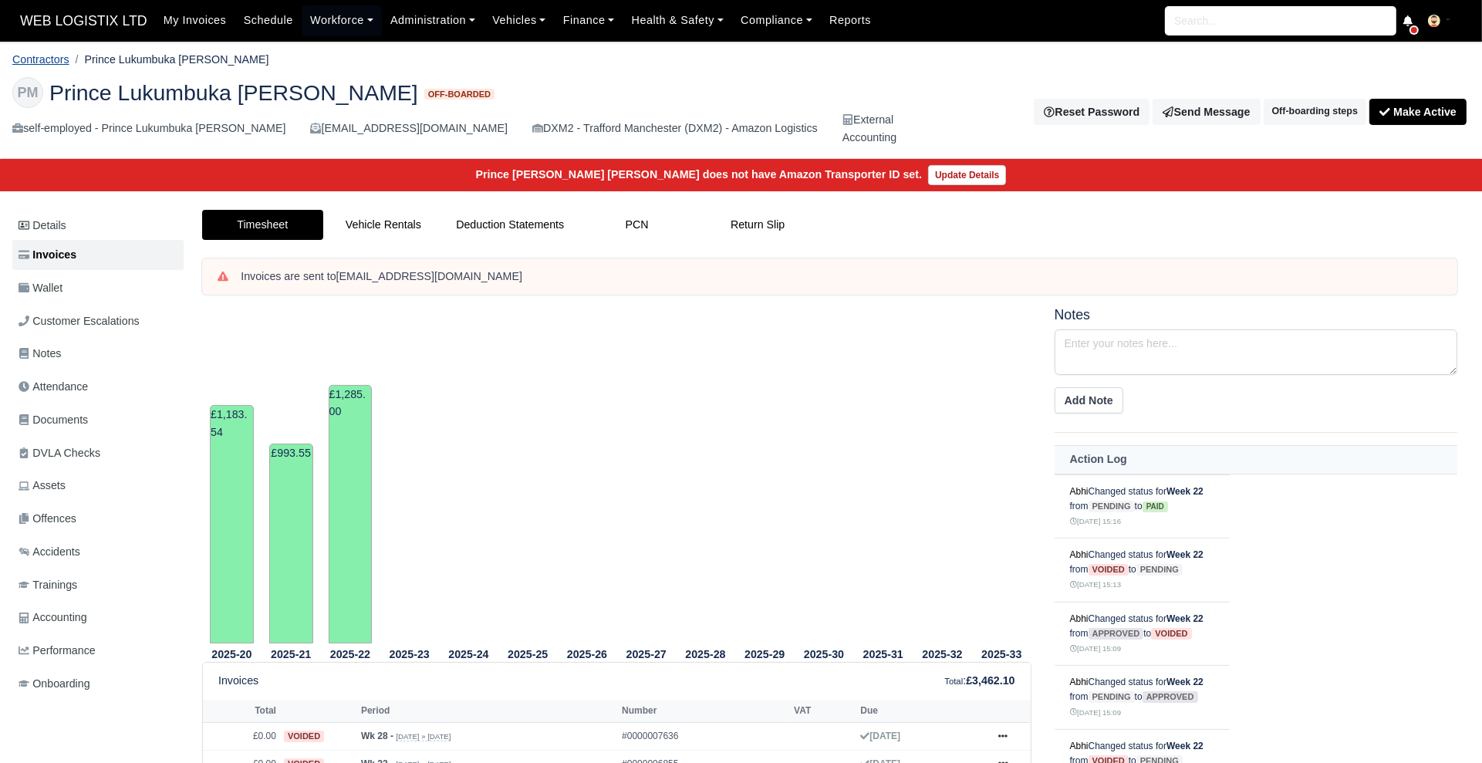
click at [46, 53] on link "Contractors" at bounding box center [40, 59] width 57 height 12
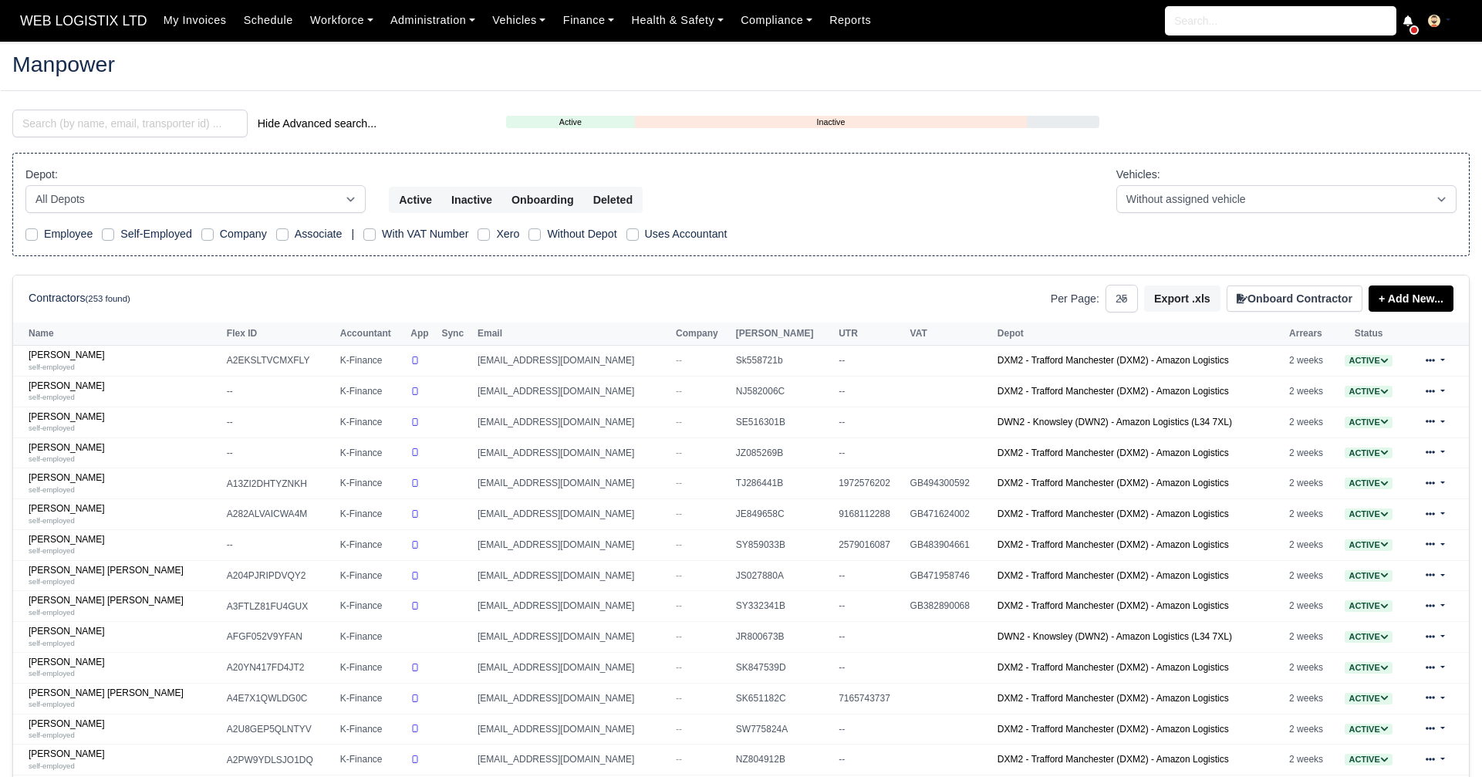
select select "25"
click at [120, 114] on input "search" at bounding box center [129, 124] width 235 height 28
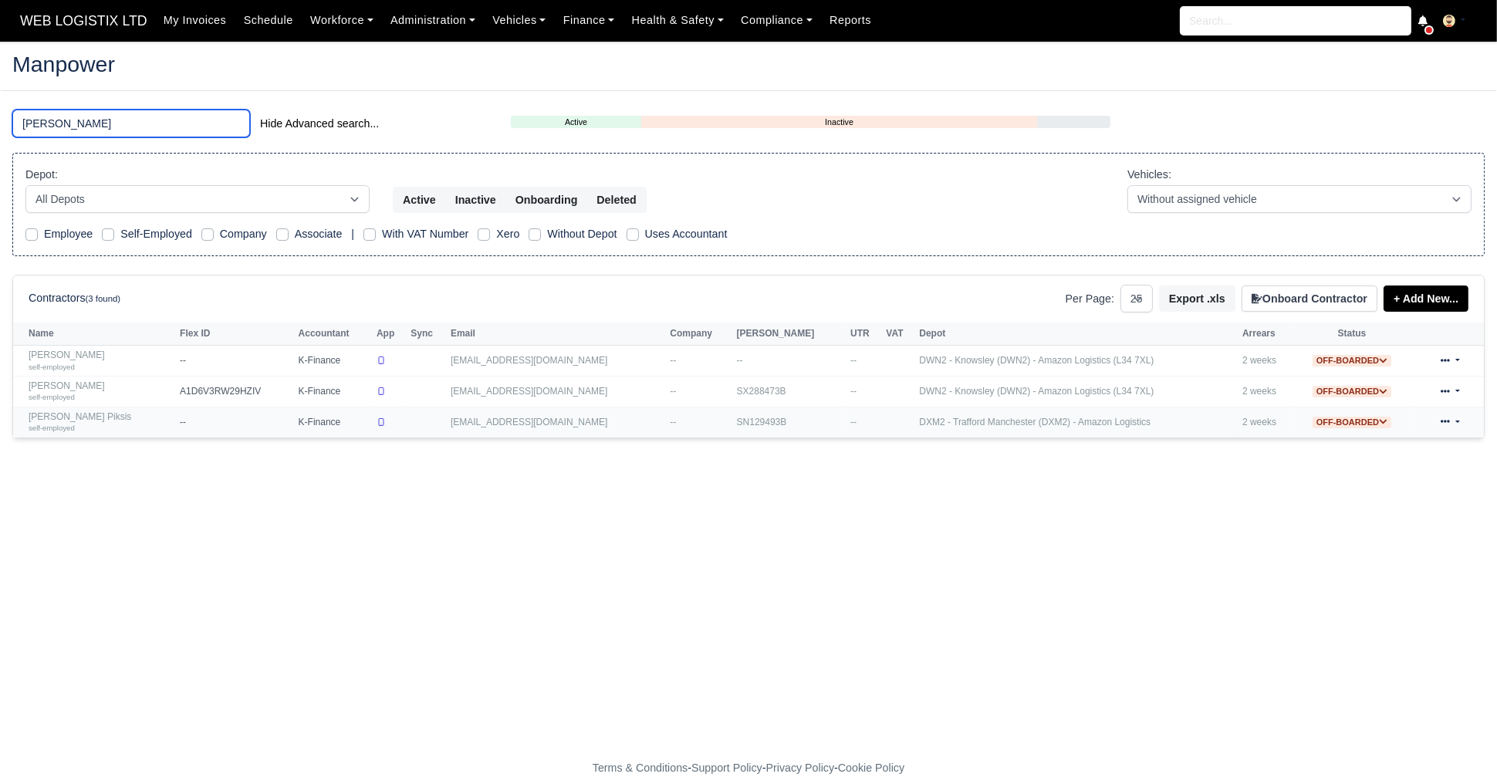
type input "robert"
click at [74, 422] on div "self-employed" at bounding box center [100, 427] width 143 height 11
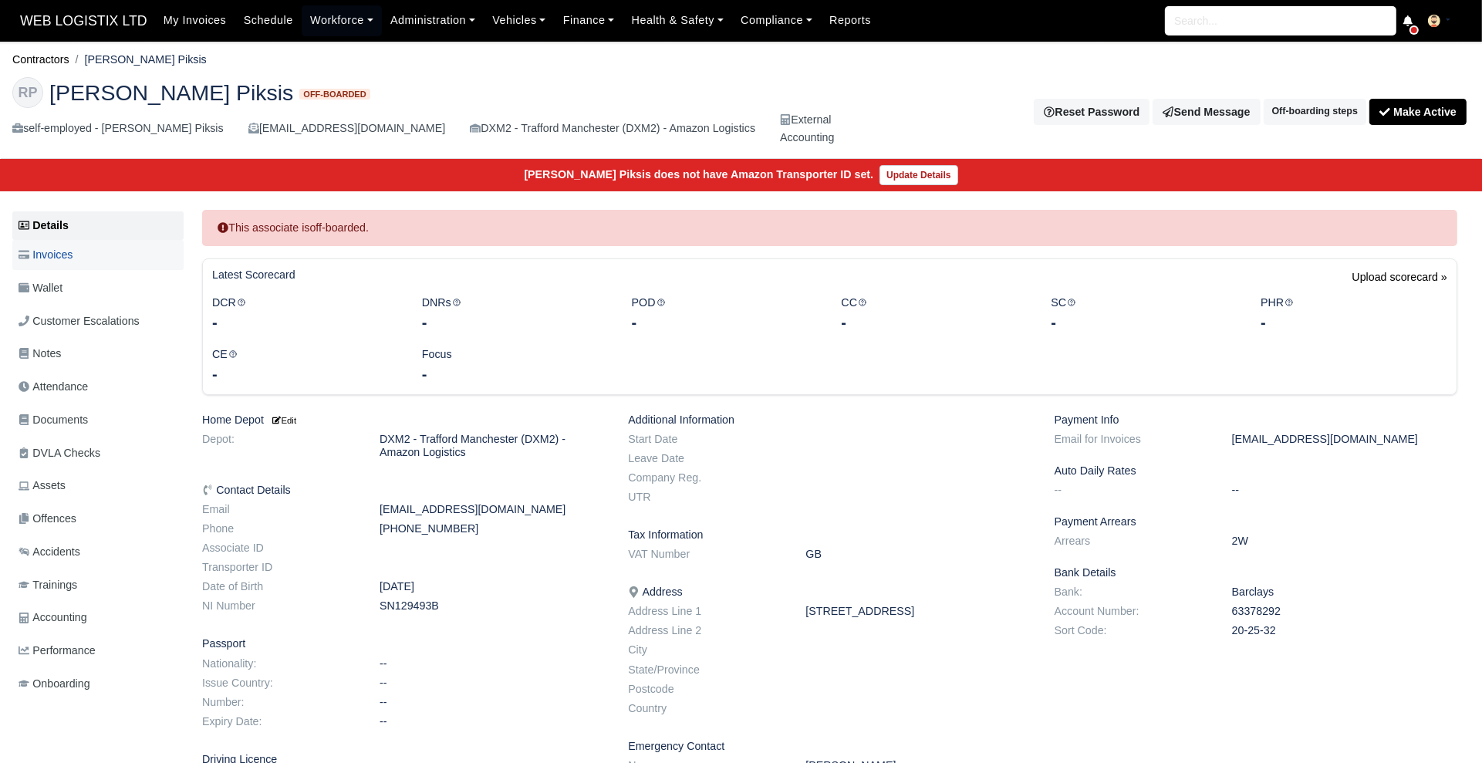
click at [74, 259] on link "Invoices" at bounding box center [97, 255] width 171 height 30
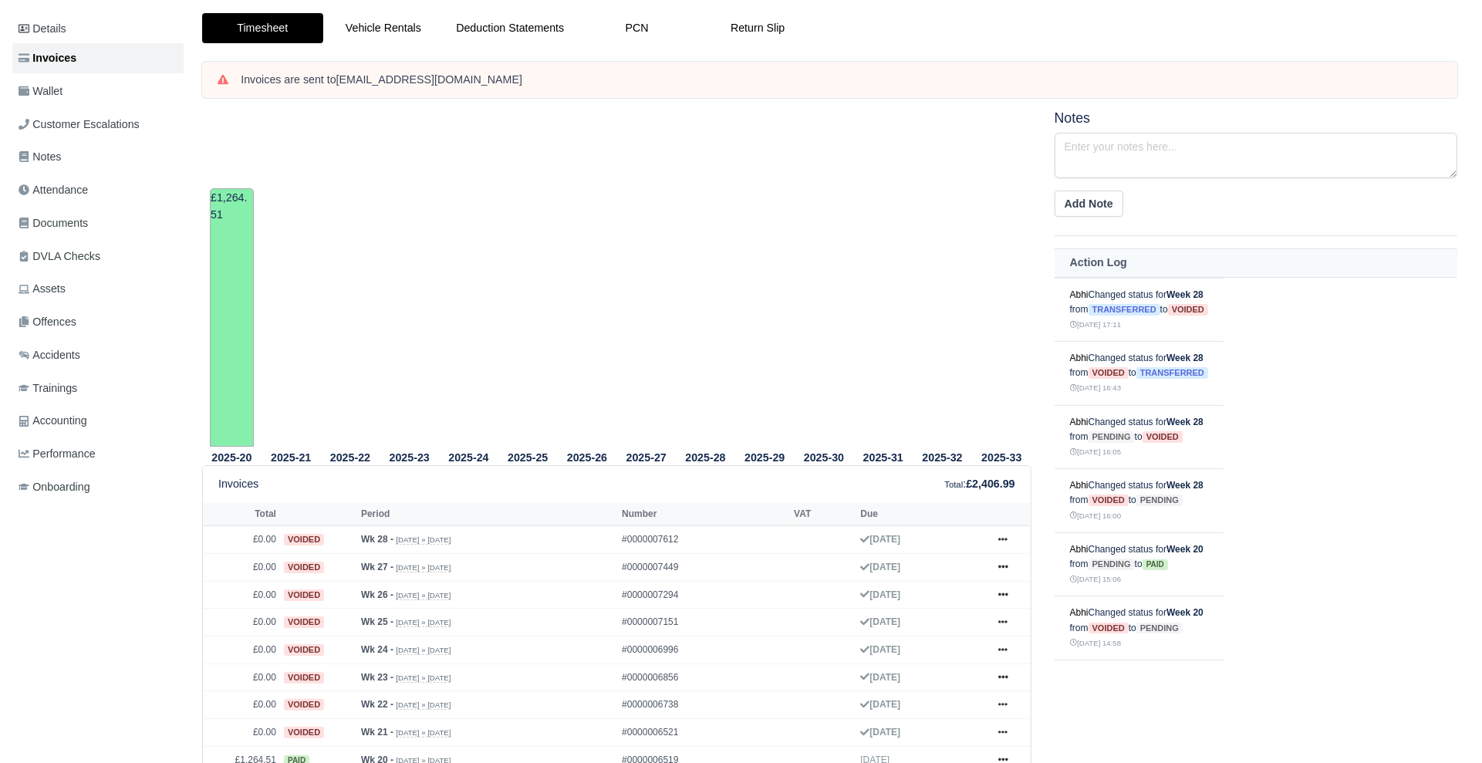
scroll to position [310, 0]
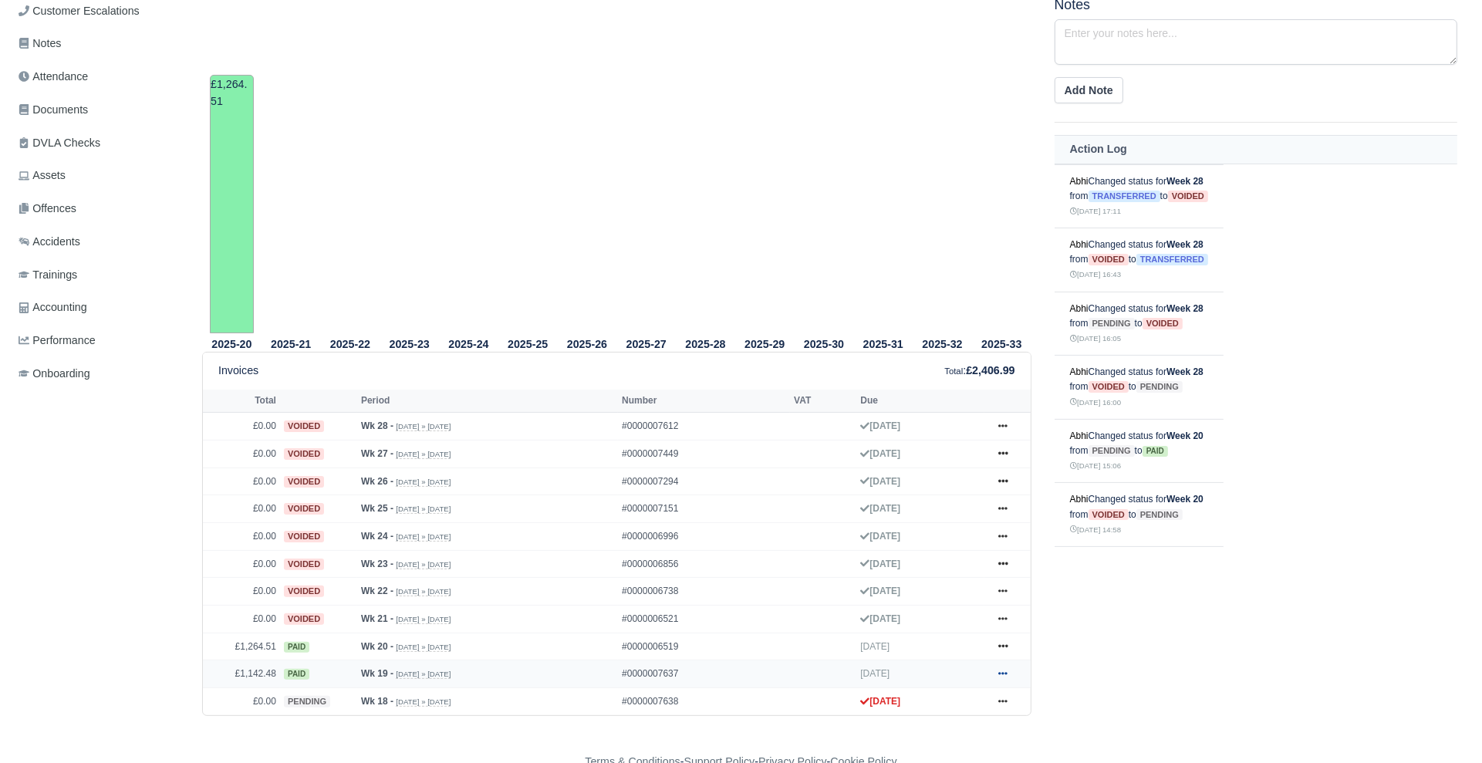
click at [1007, 672] on icon at bounding box center [1002, 673] width 9 height 3
click at [947, 571] on link "Show Invoice" at bounding box center [944, 581] width 137 height 32
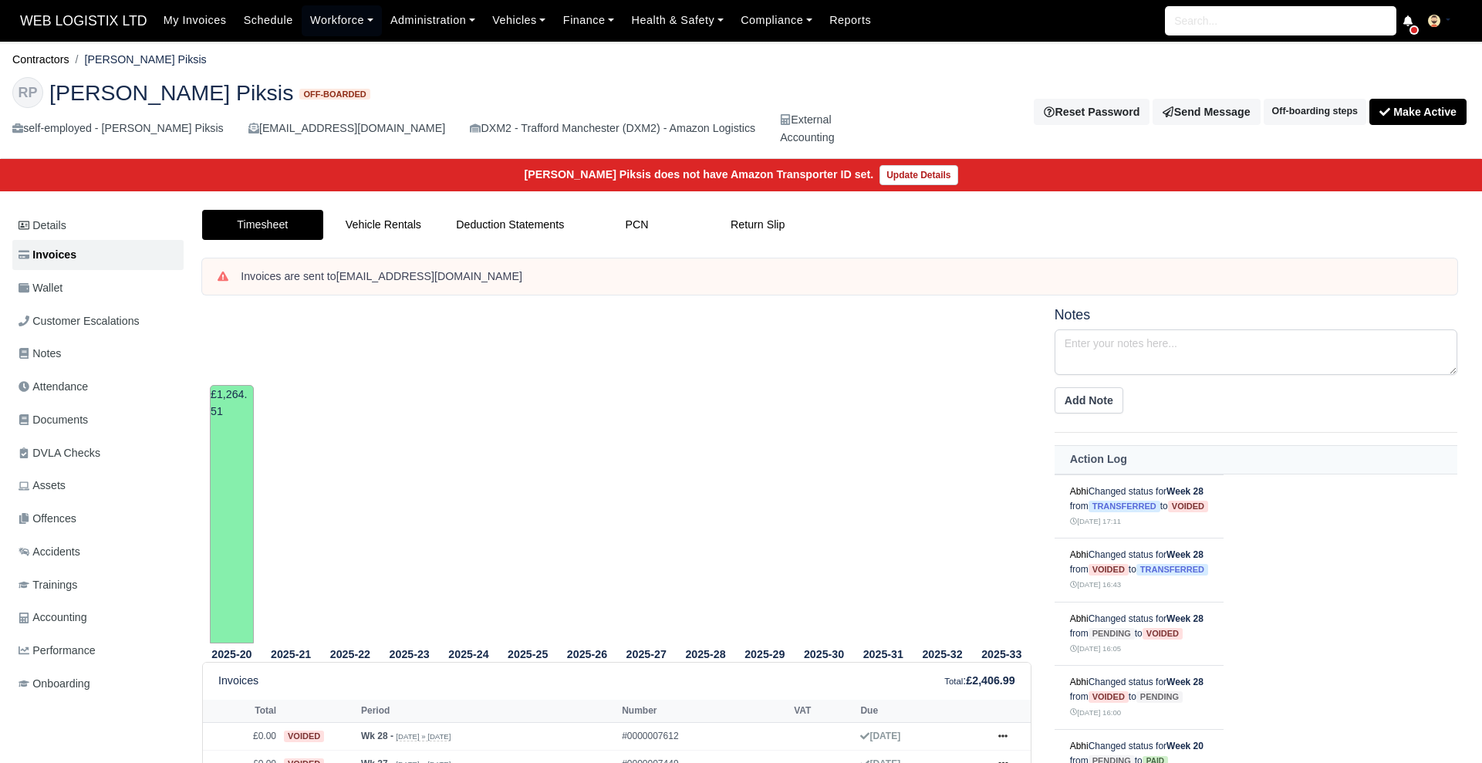
scroll to position [310, 0]
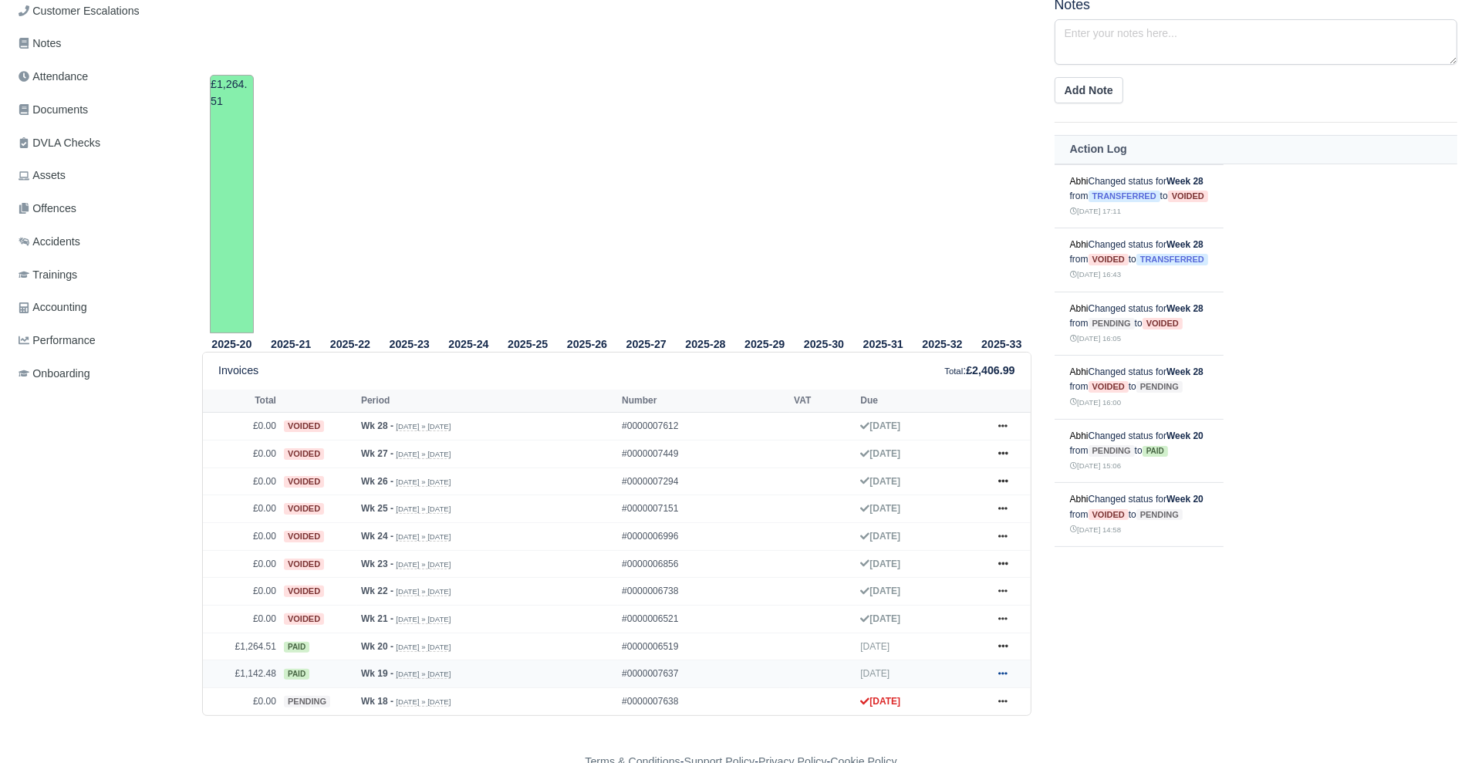
click at [1006, 669] on icon at bounding box center [1002, 673] width 9 height 9
click at [953, 635] on link "Print" at bounding box center [944, 648] width 137 height 32
click at [1000, 645] on icon at bounding box center [1002, 646] width 9 height 3
click at [935, 735] on link "Print" at bounding box center [944, 742] width 137 height 32
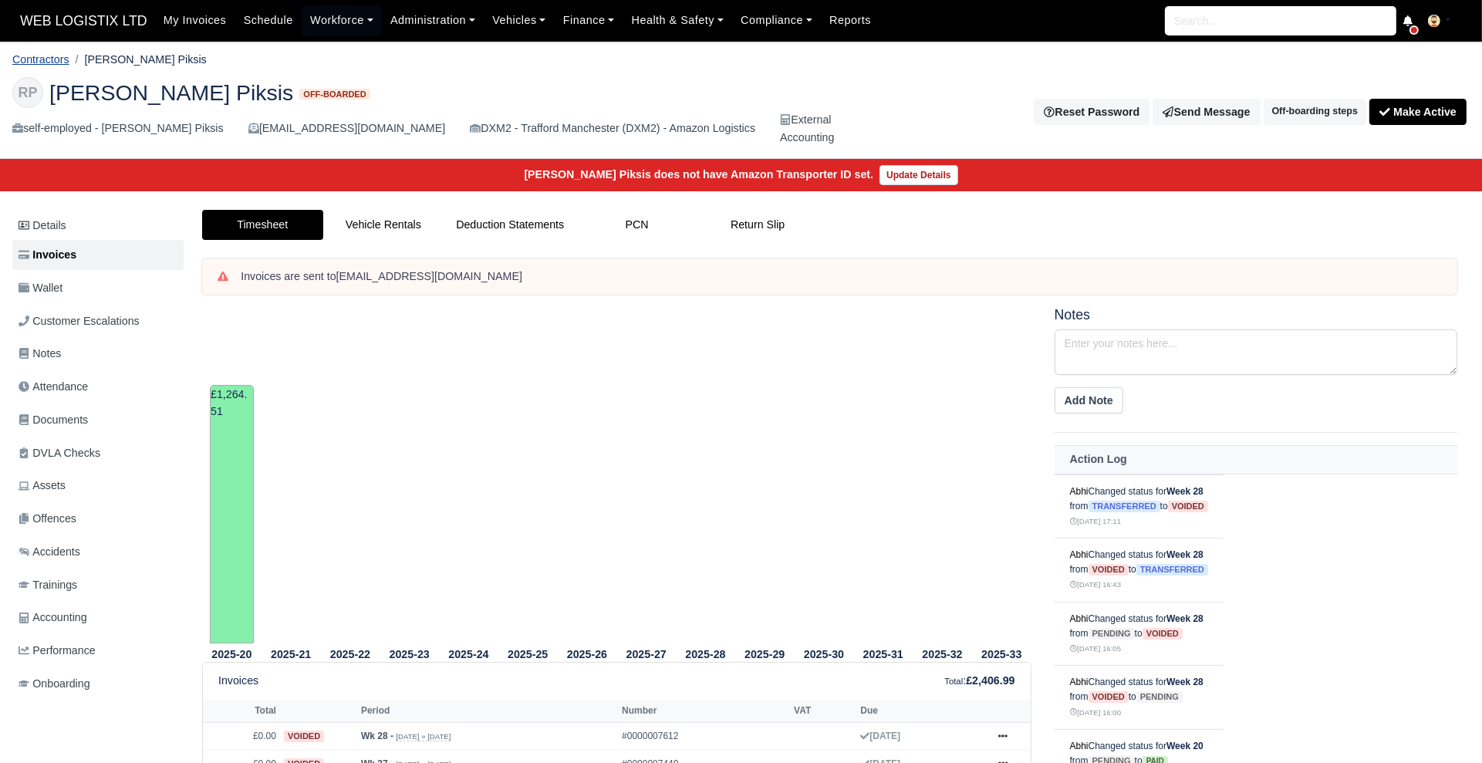
click at [49, 53] on link "Contractors" at bounding box center [40, 59] width 57 height 12
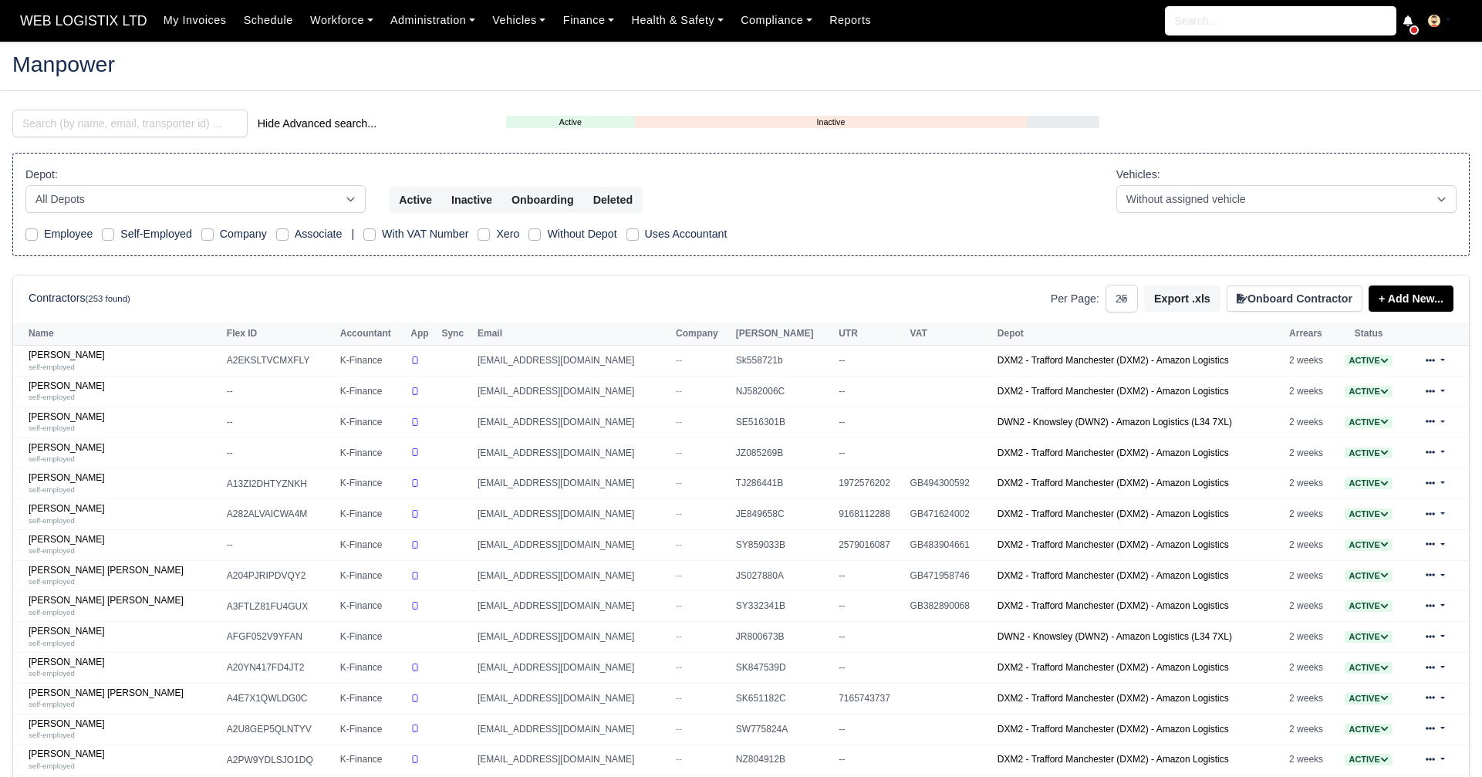
select select "25"
click at [111, 121] on input "search" at bounding box center [129, 124] width 235 height 28
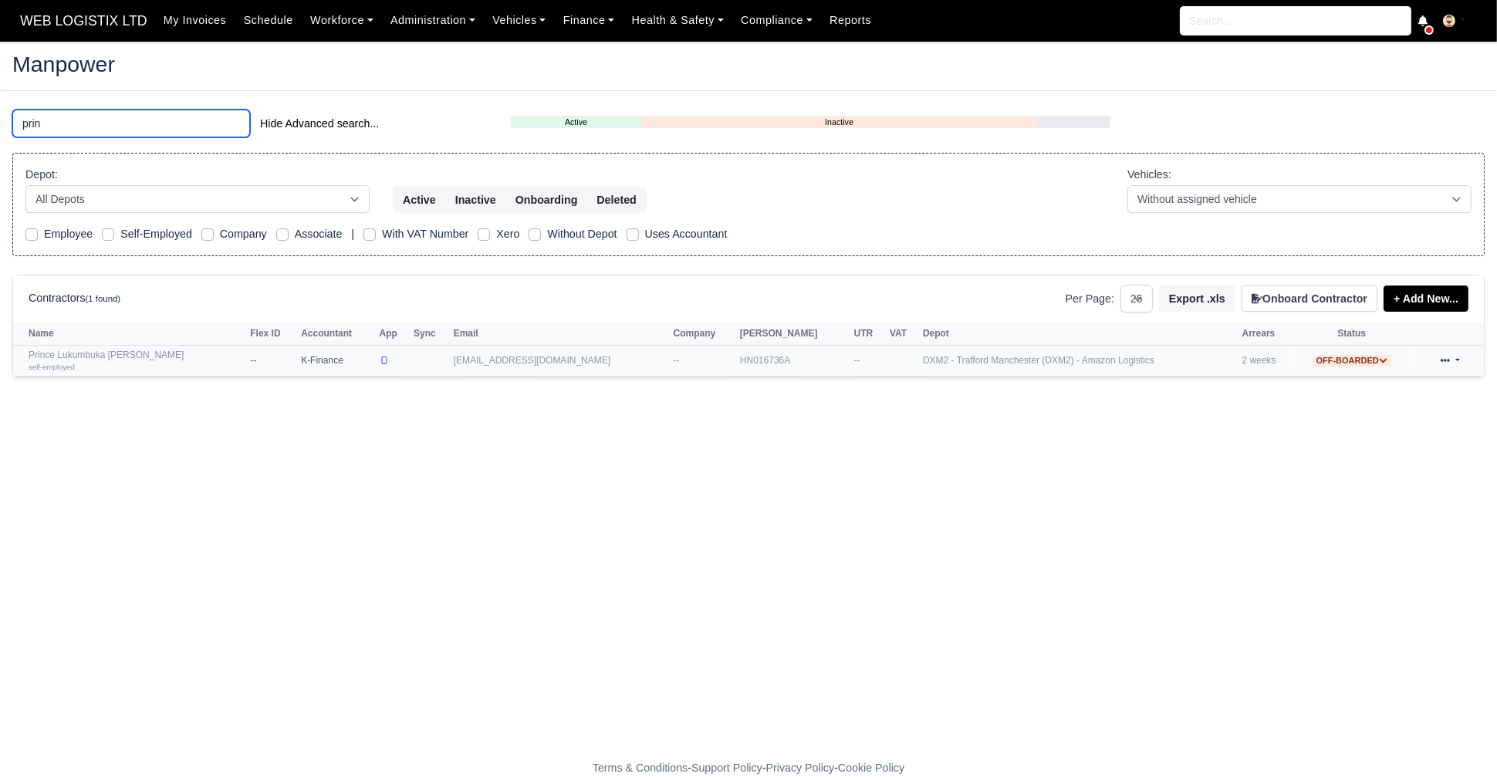
type input "prin"
click at [102, 361] on div "self-employed" at bounding box center [136, 366] width 214 height 11
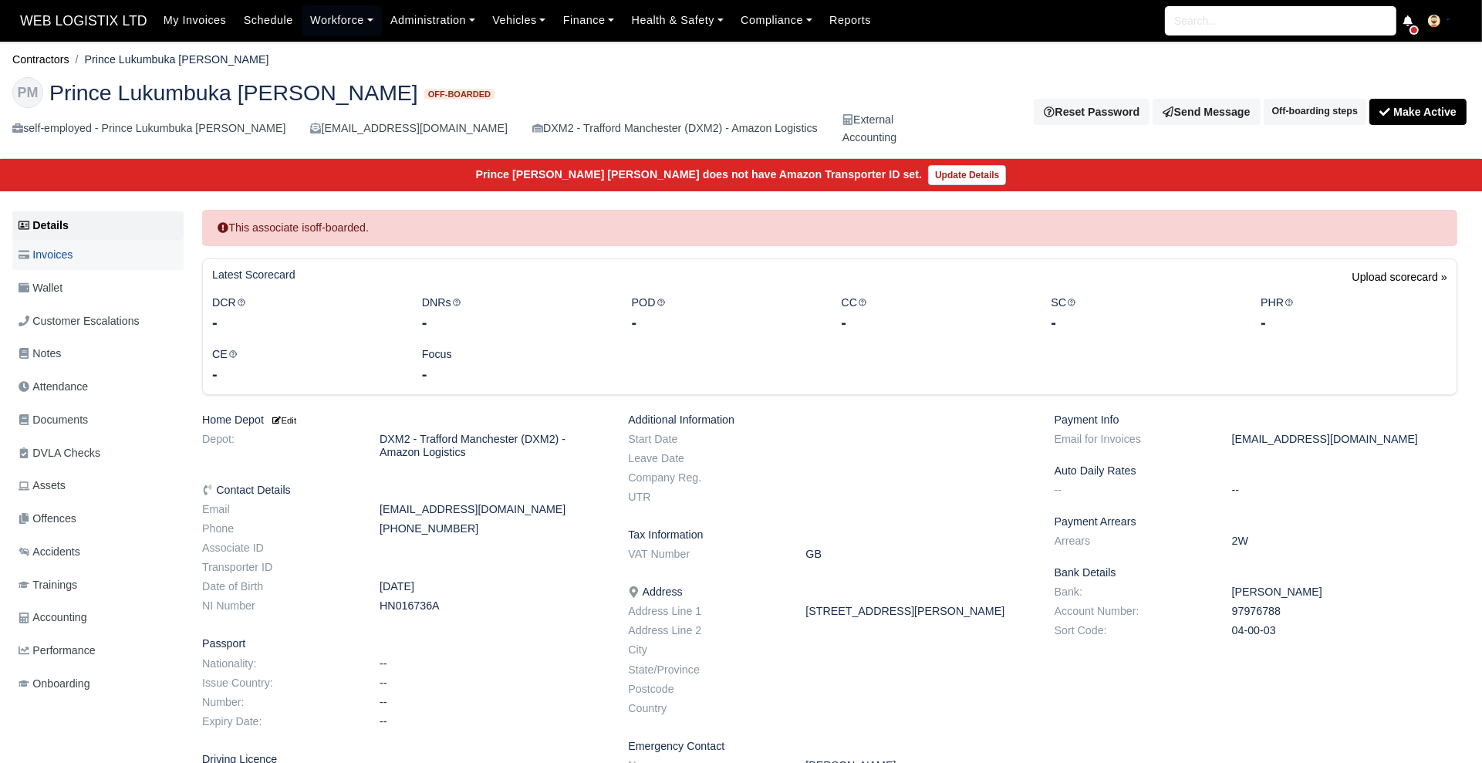
click at [54, 241] on link "Invoices" at bounding box center [97, 255] width 171 height 30
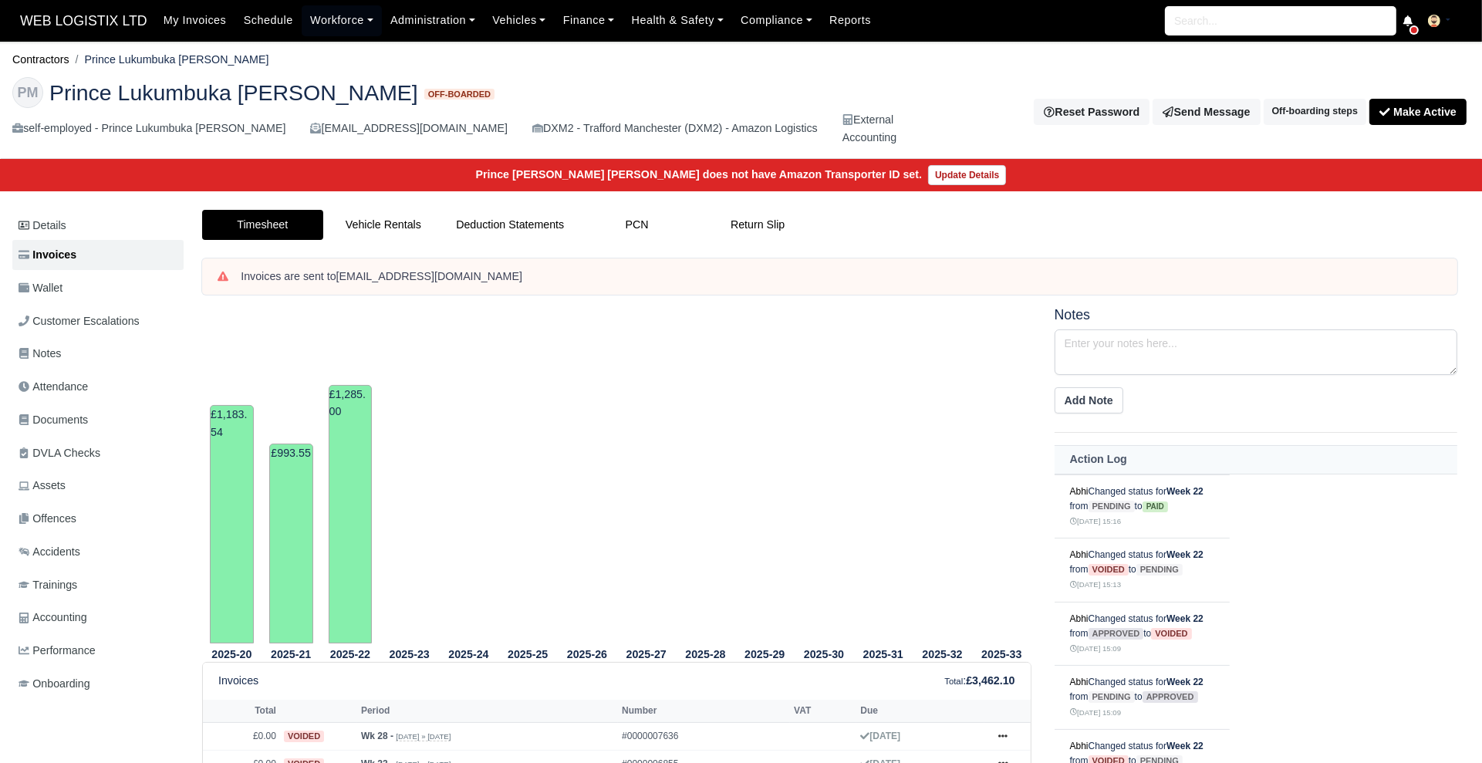
scroll to position [148, 0]
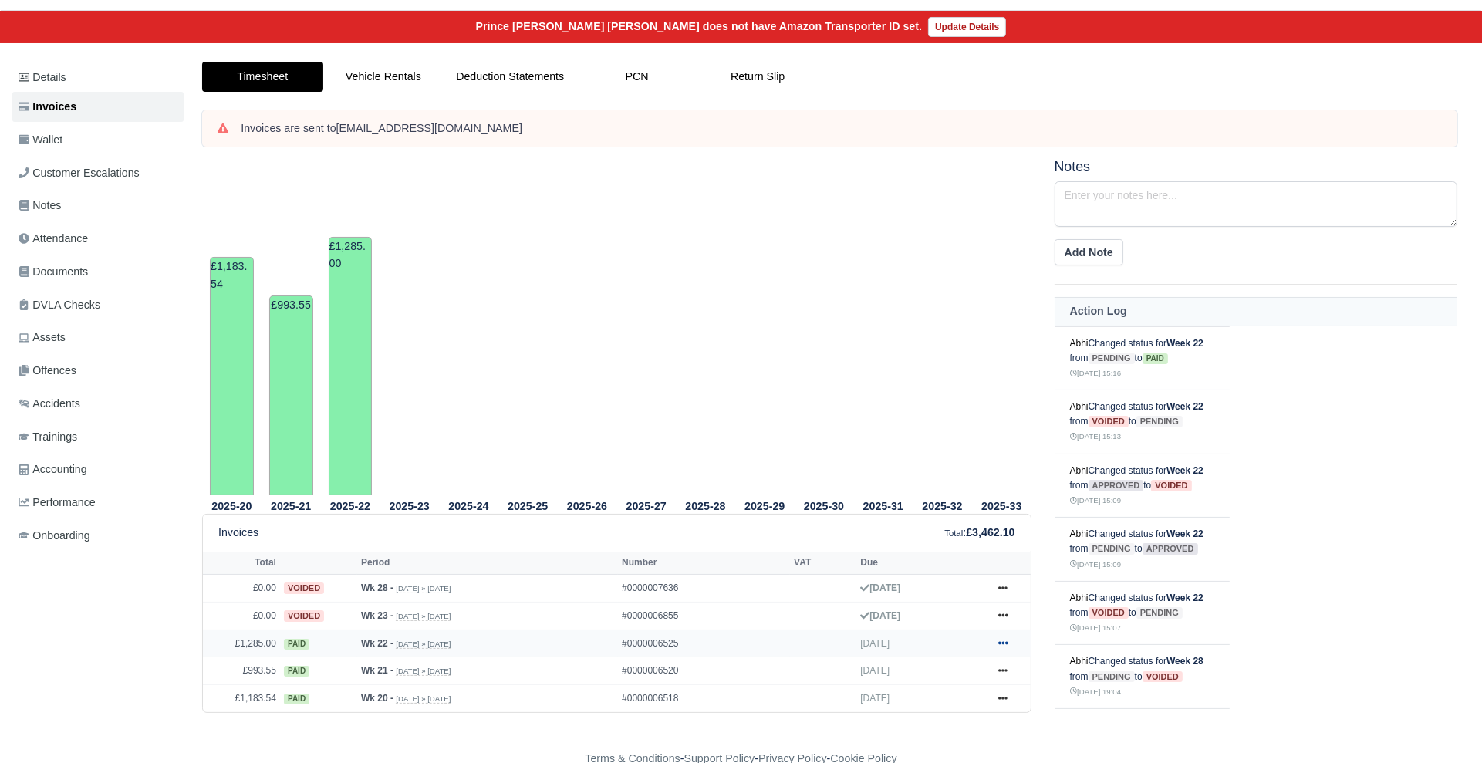
click at [1004, 644] on icon at bounding box center [1002, 642] width 9 height 9
click at [918, 668] on link "Show Invoice" at bounding box center [944, 672] width 137 height 32
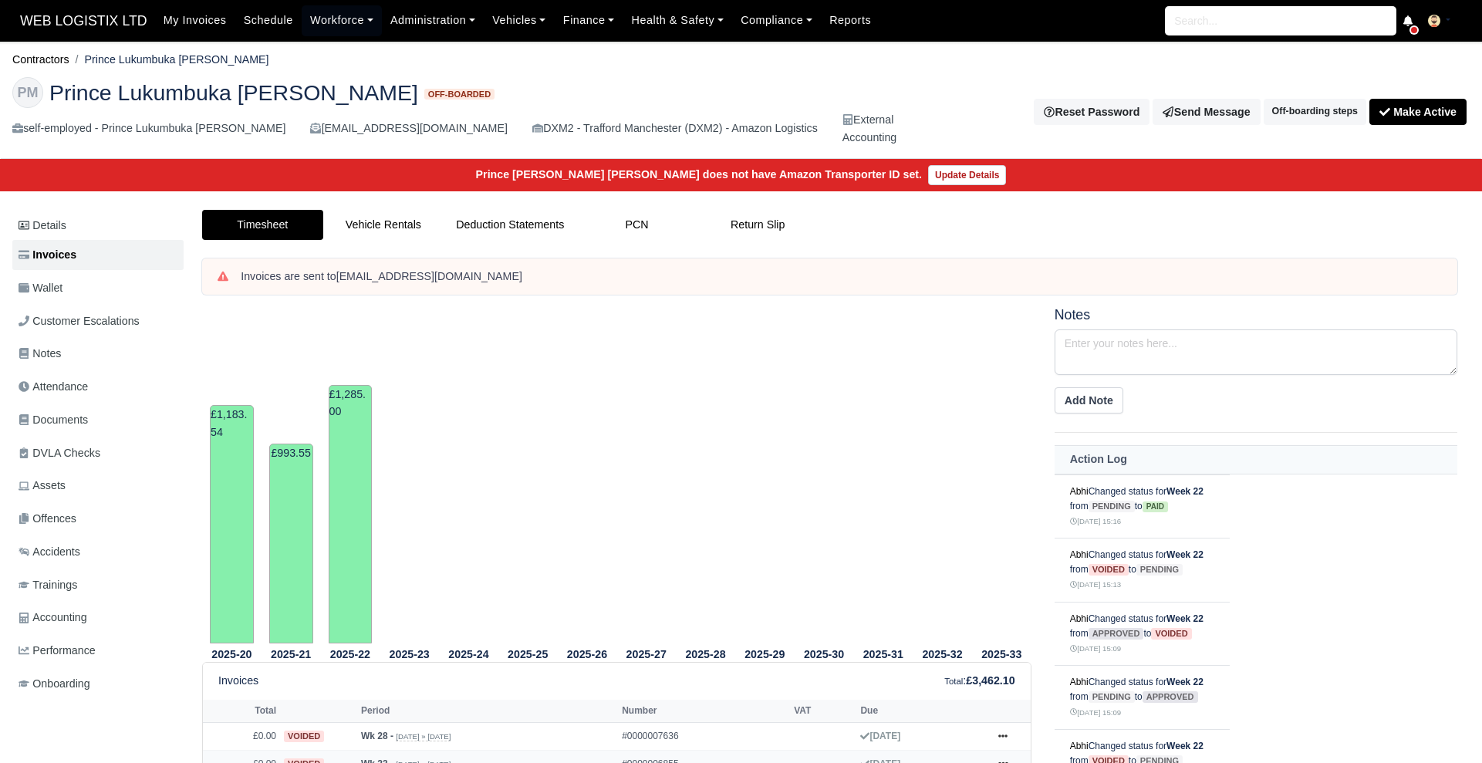
scroll to position [148, 0]
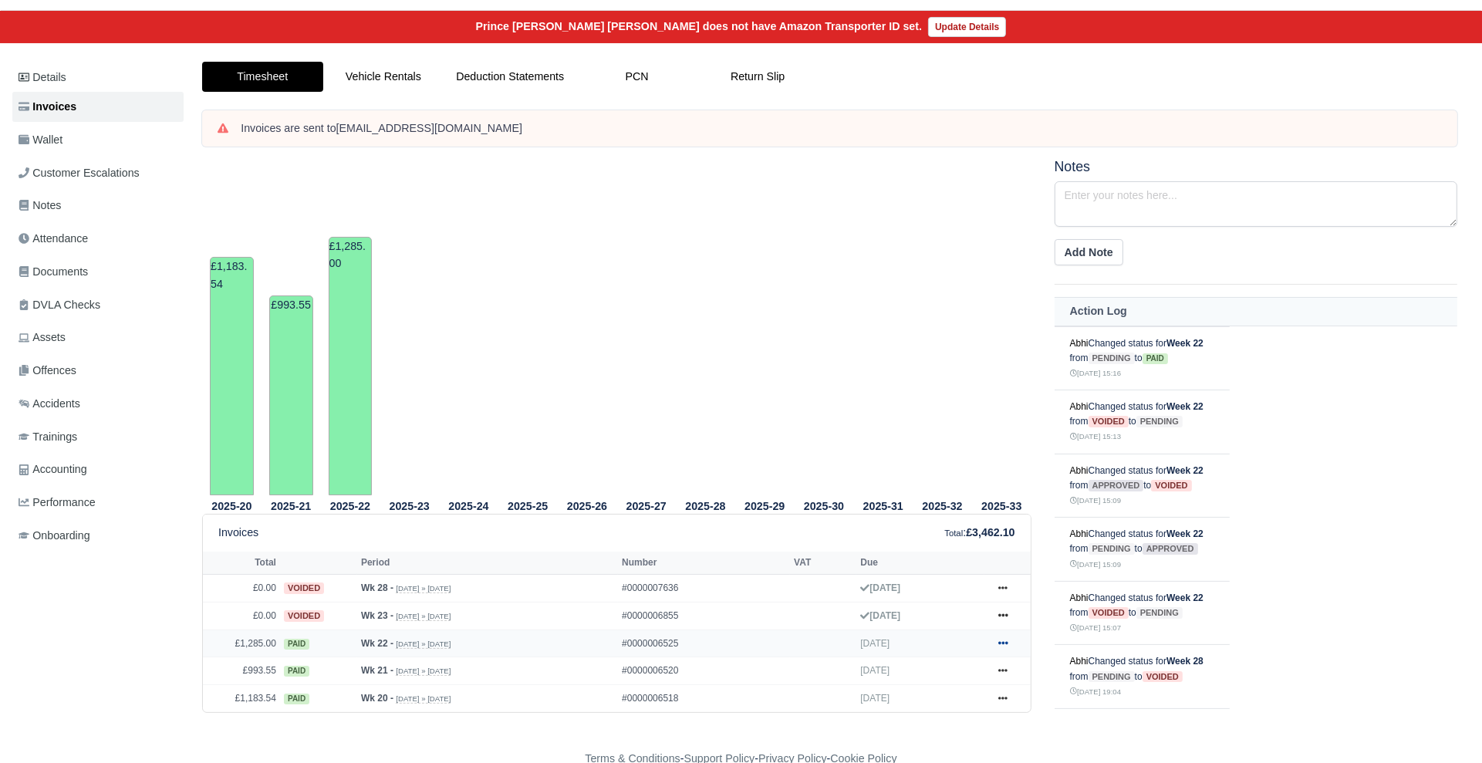
click at [997, 637] on link at bounding box center [1002, 643] width 23 height 19
click at [938, 722] on link "Print" at bounding box center [944, 738] width 137 height 32
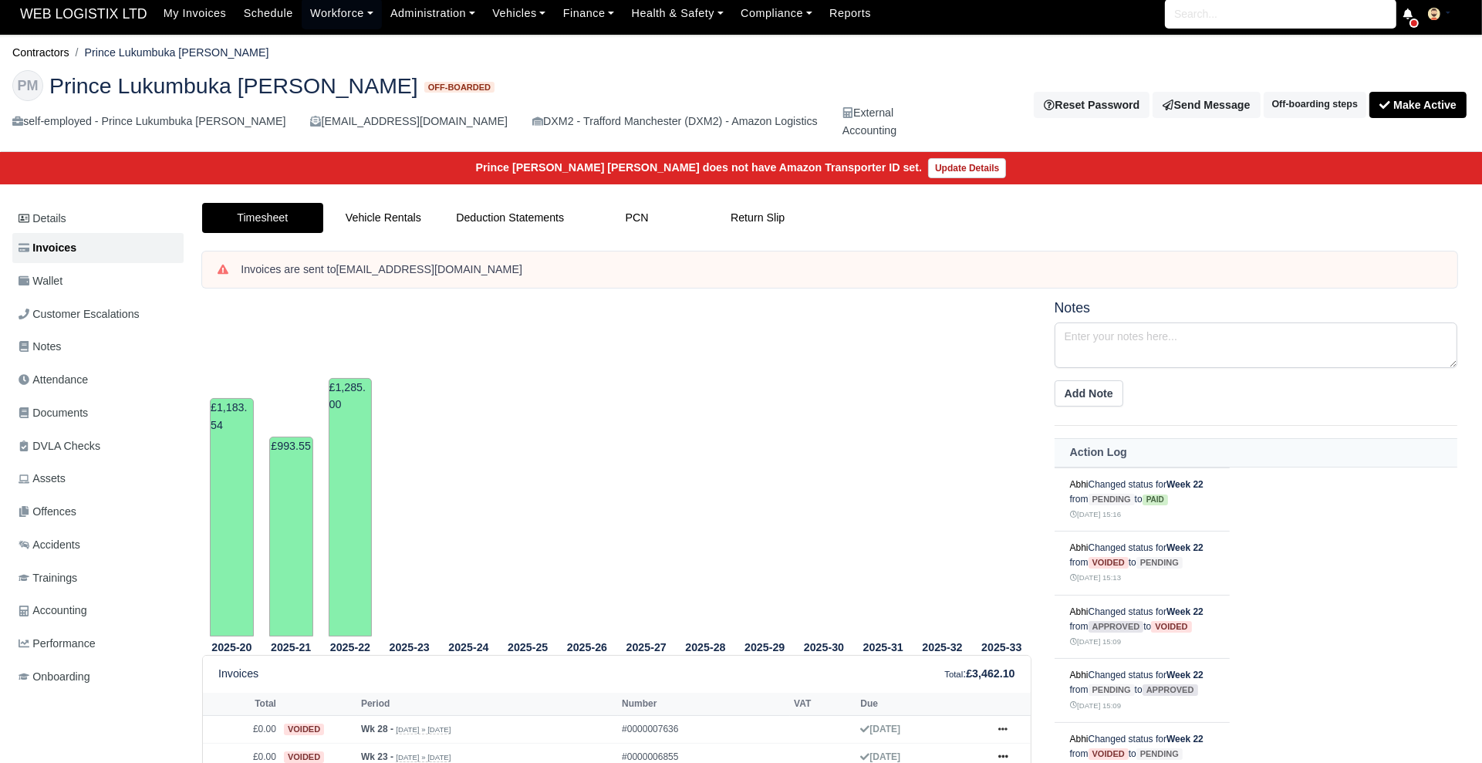
scroll to position [8, 0]
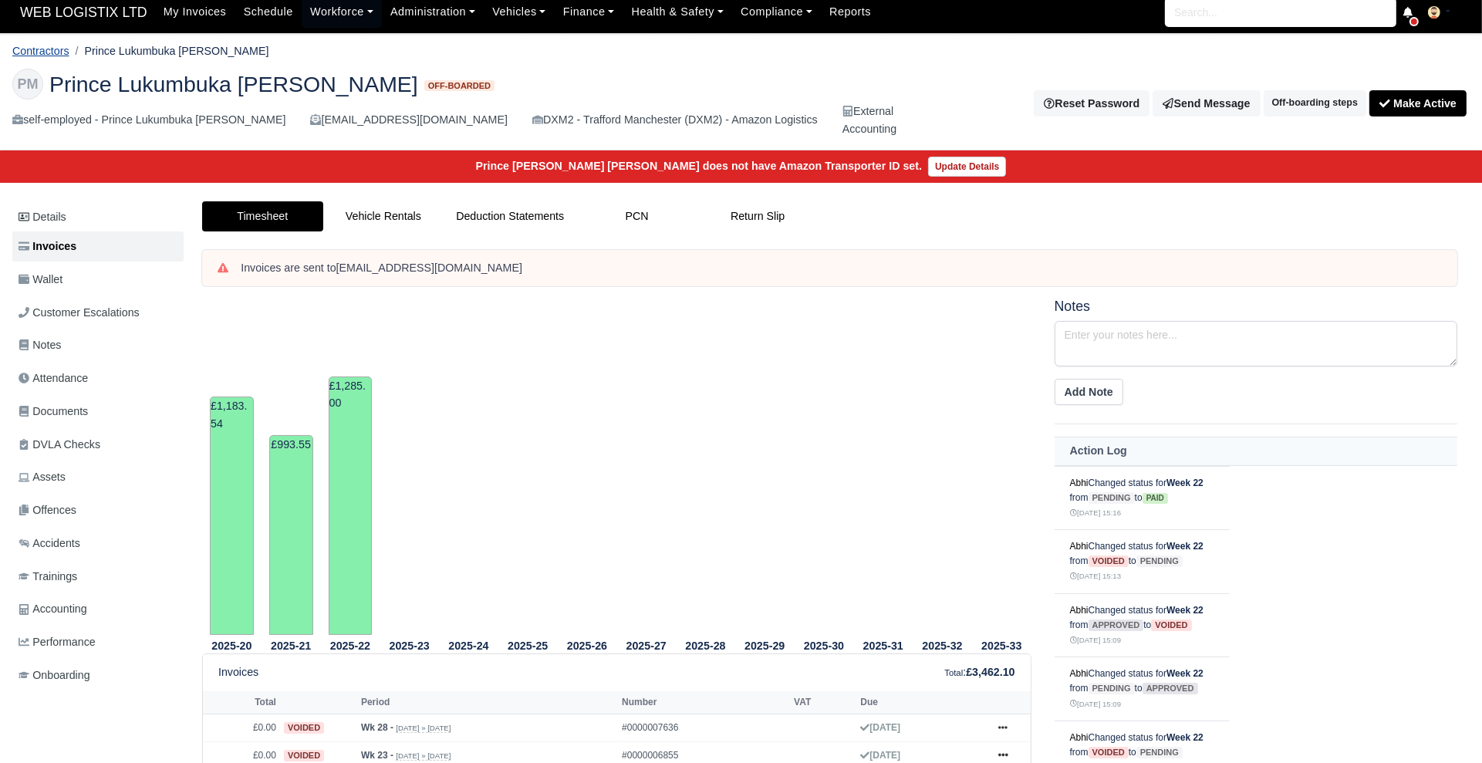
click at [44, 49] on link "Contractors" at bounding box center [40, 51] width 57 height 12
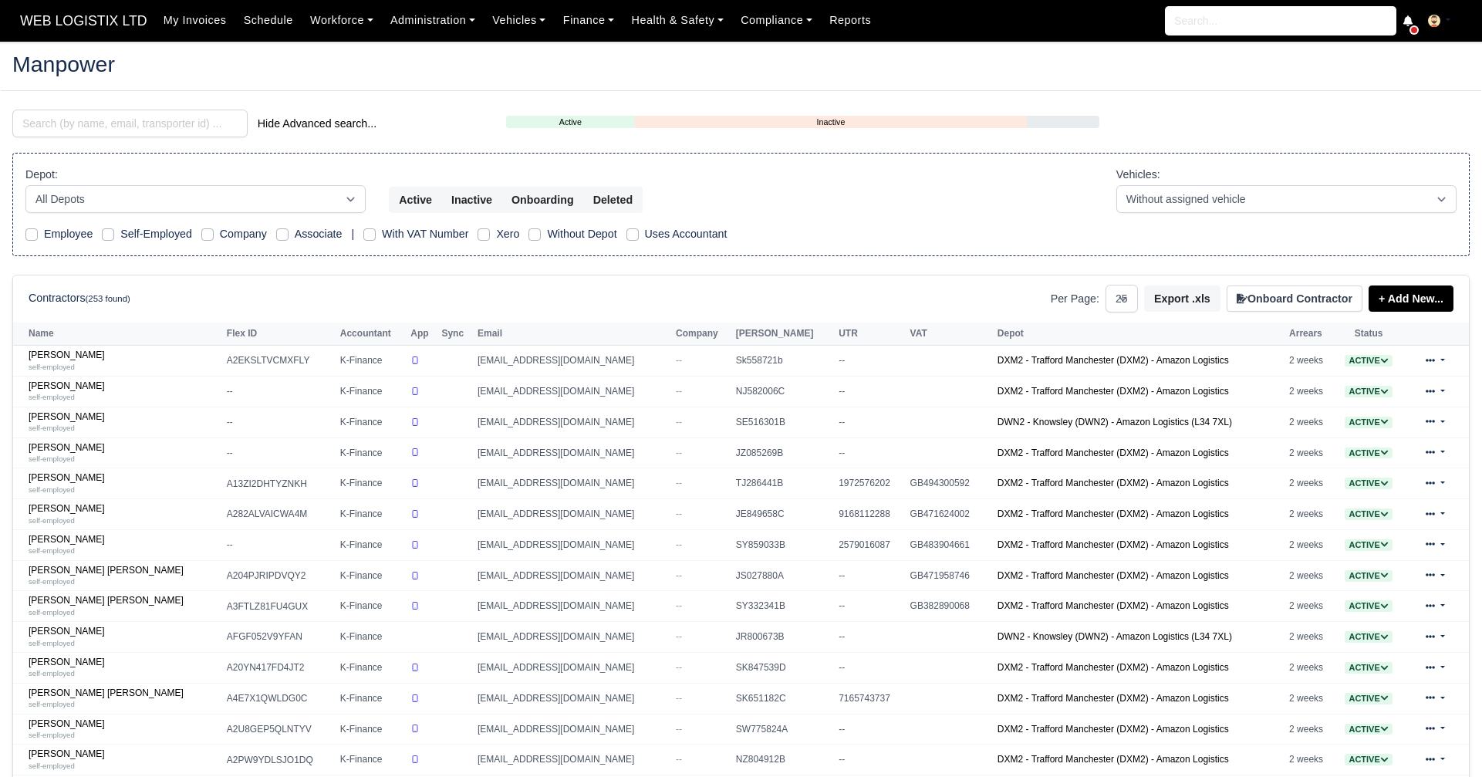
select select "25"
click at [78, 123] on input "search" at bounding box center [129, 124] width 235 height 28
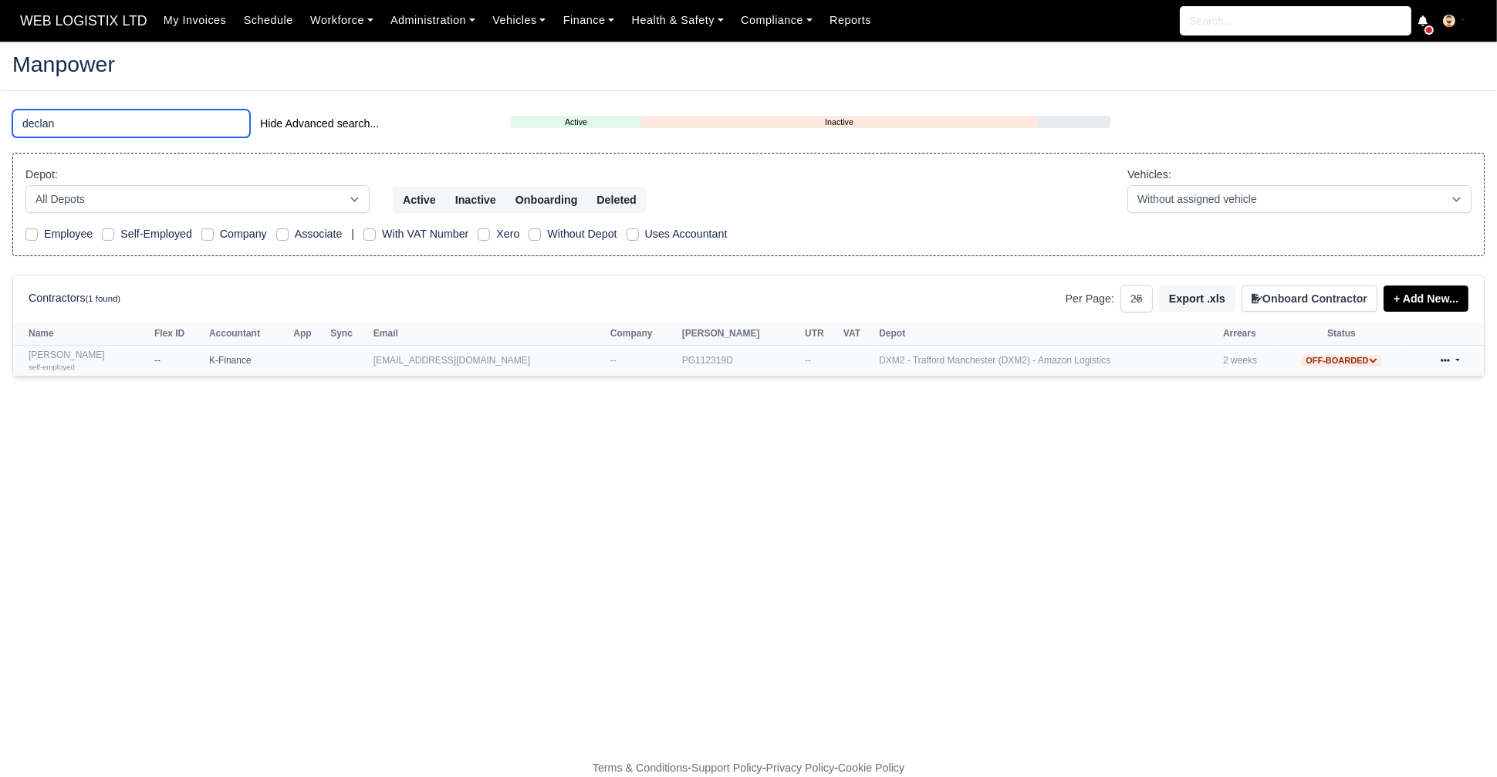
type input "declan"
click at [59, 361] on div "self-employed" at bounding box center [88, 366] width 118 height 11
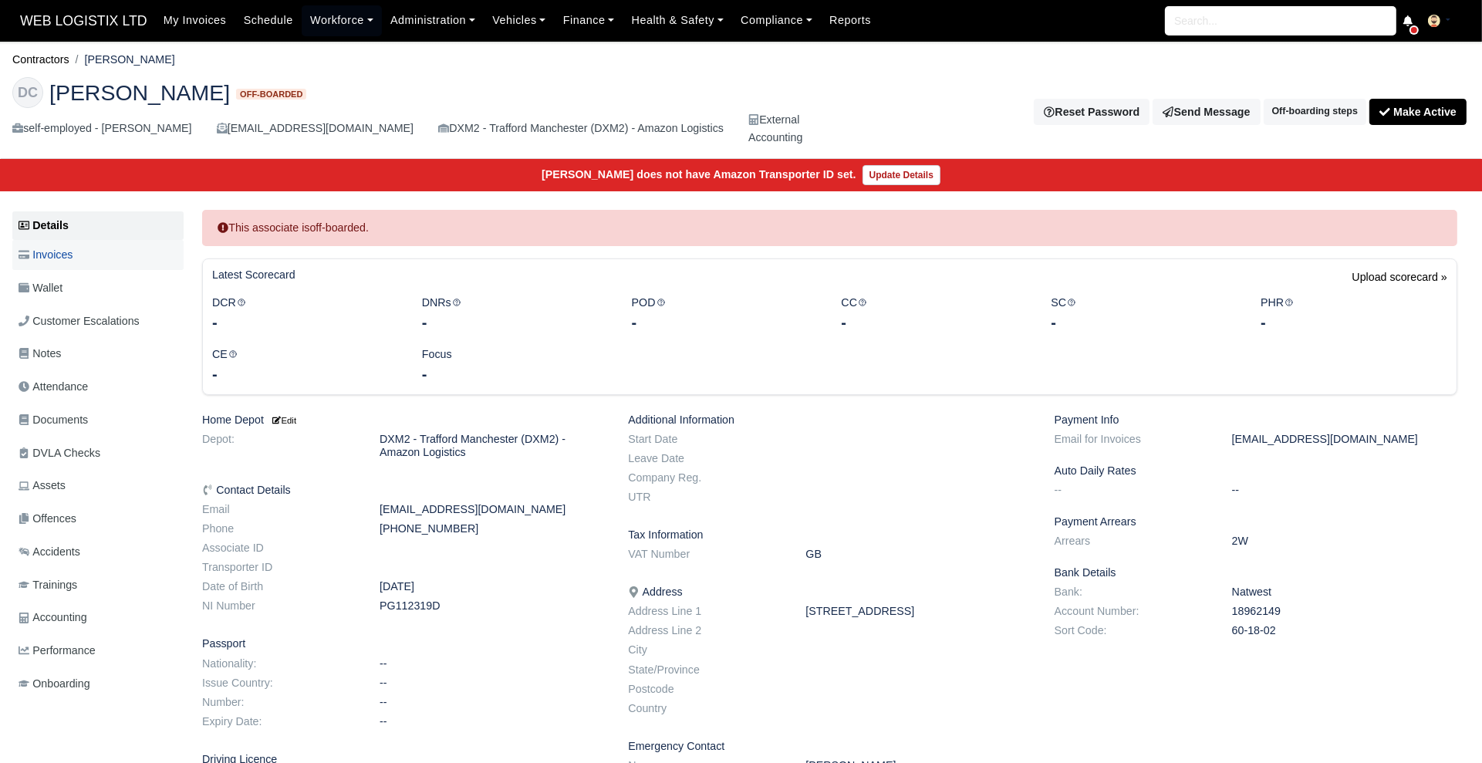
click at [52, 261] on span "Invoices" at bounding box center [46, 255] width 54 height 18
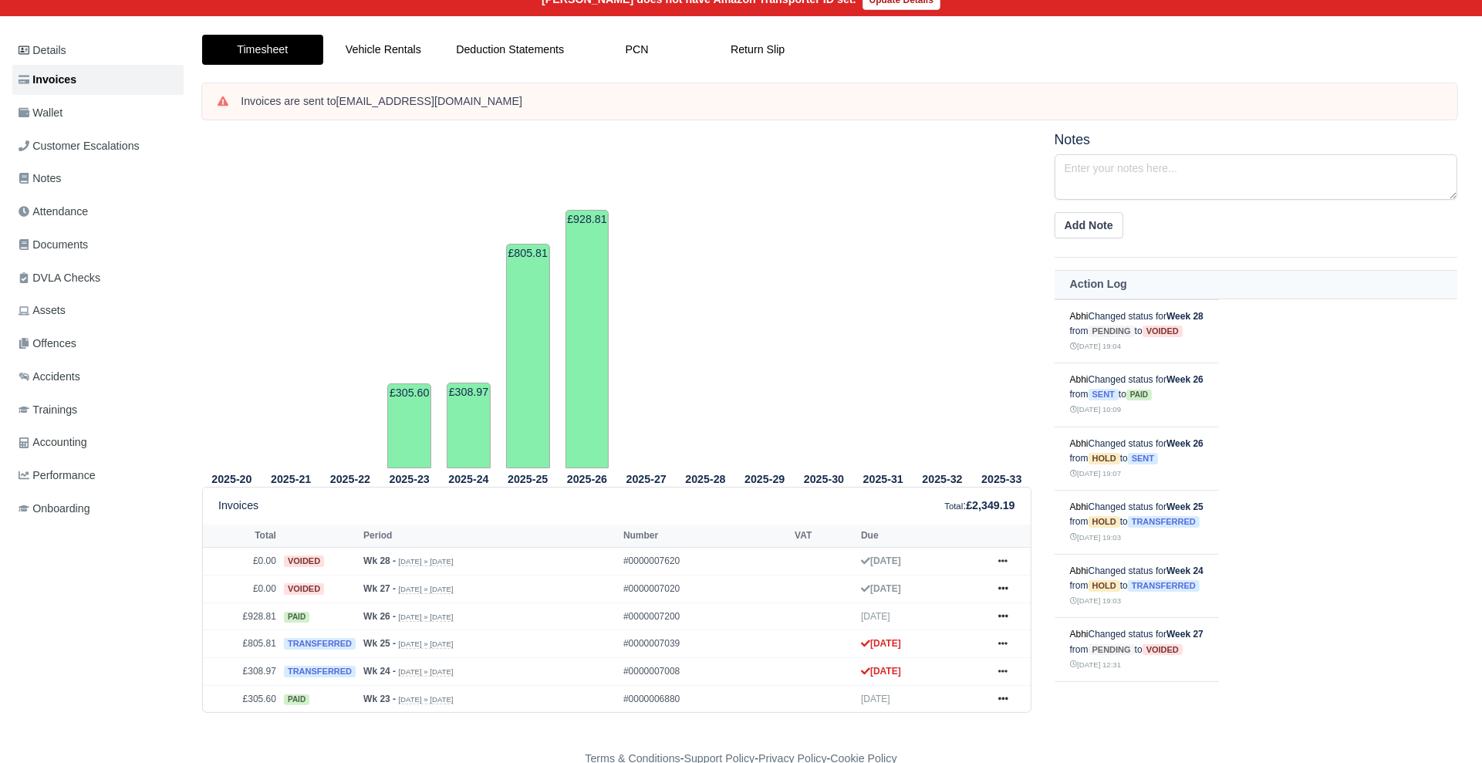
scroll to position [174, 0]
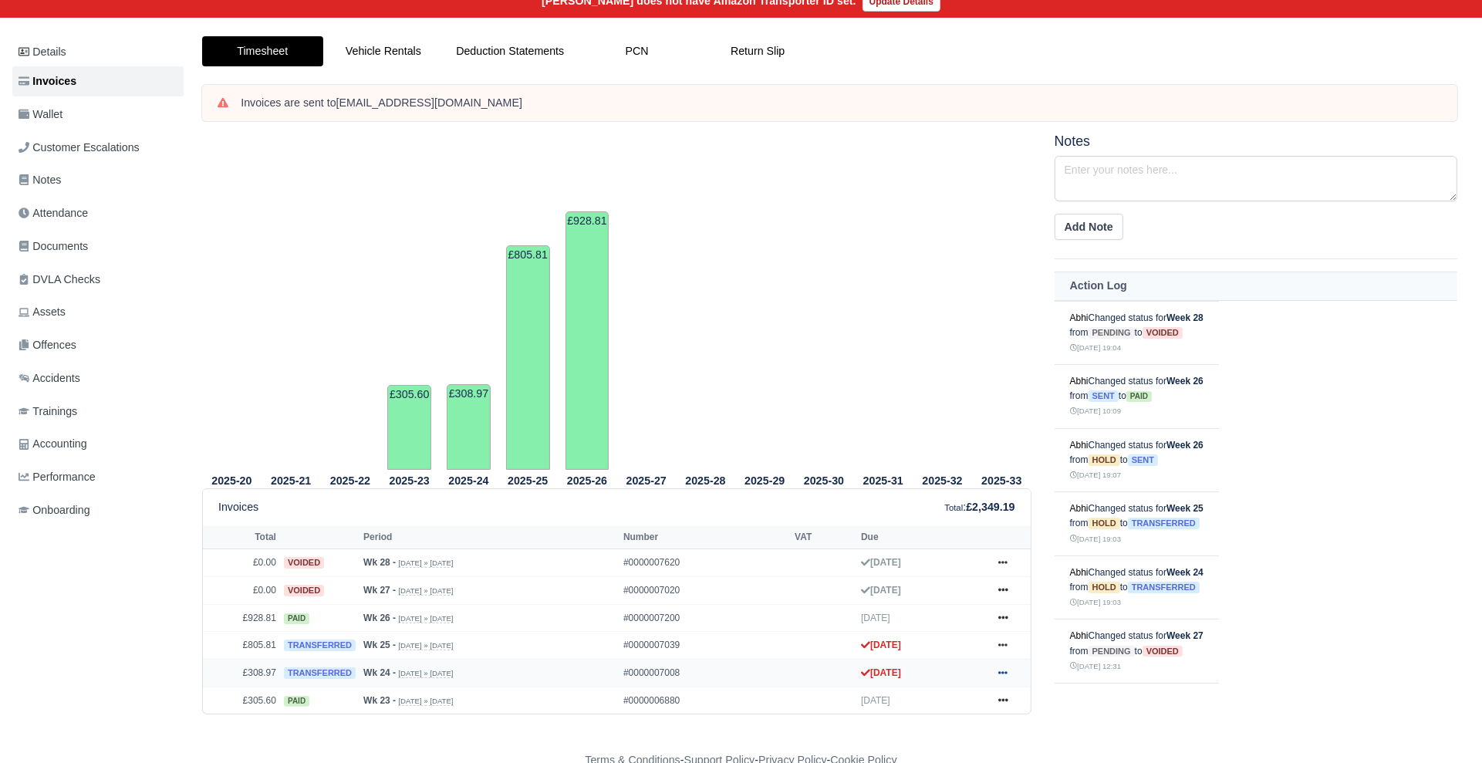
click at [999, 668] on icon at bounding box center [1002, 672] width 9 height 9
click at [982, 702] on link "Show Invoice" at bounding box center [944, 701] width 137 height 32
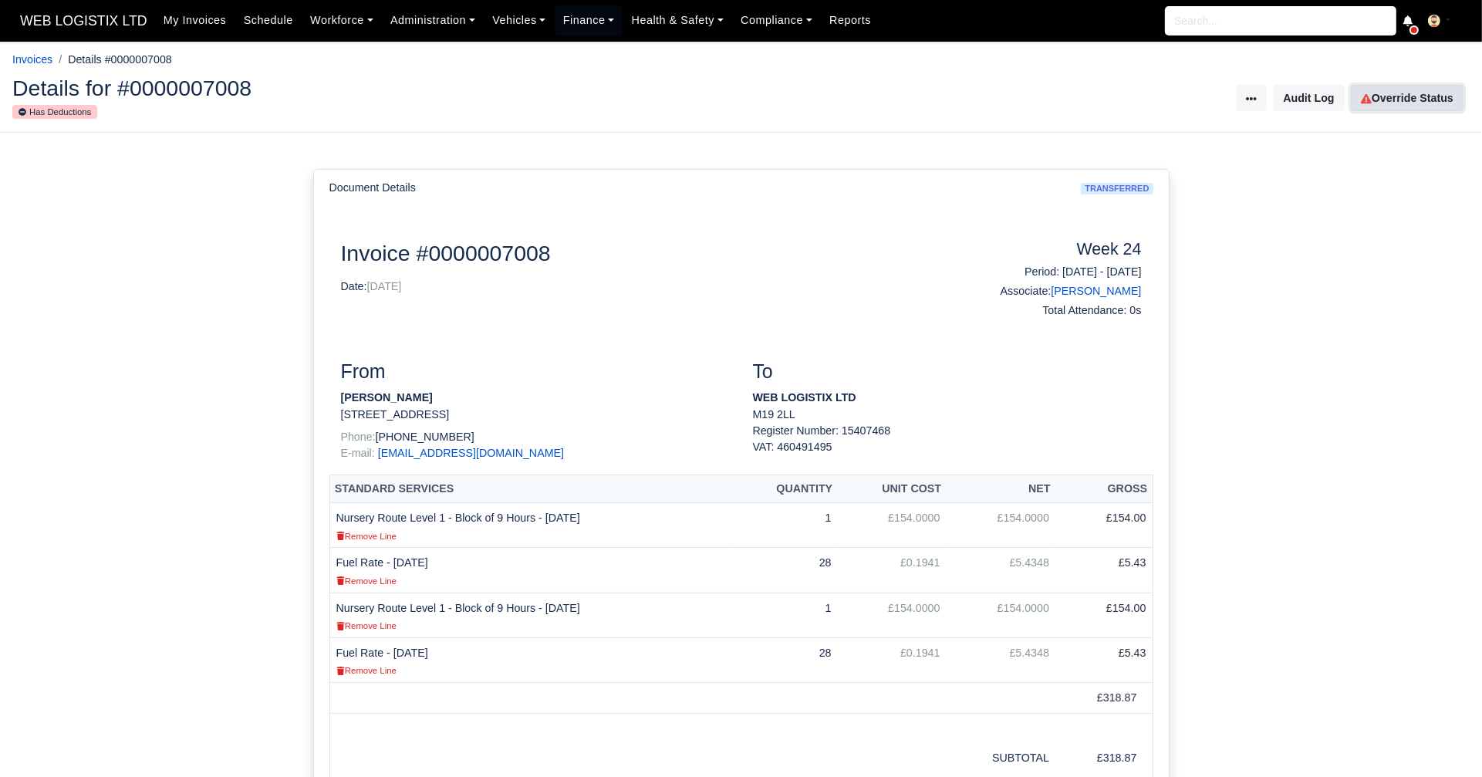
click at [1384, 102] on link "Override Status" at bounding box center [1407, 98] width 113 height 26
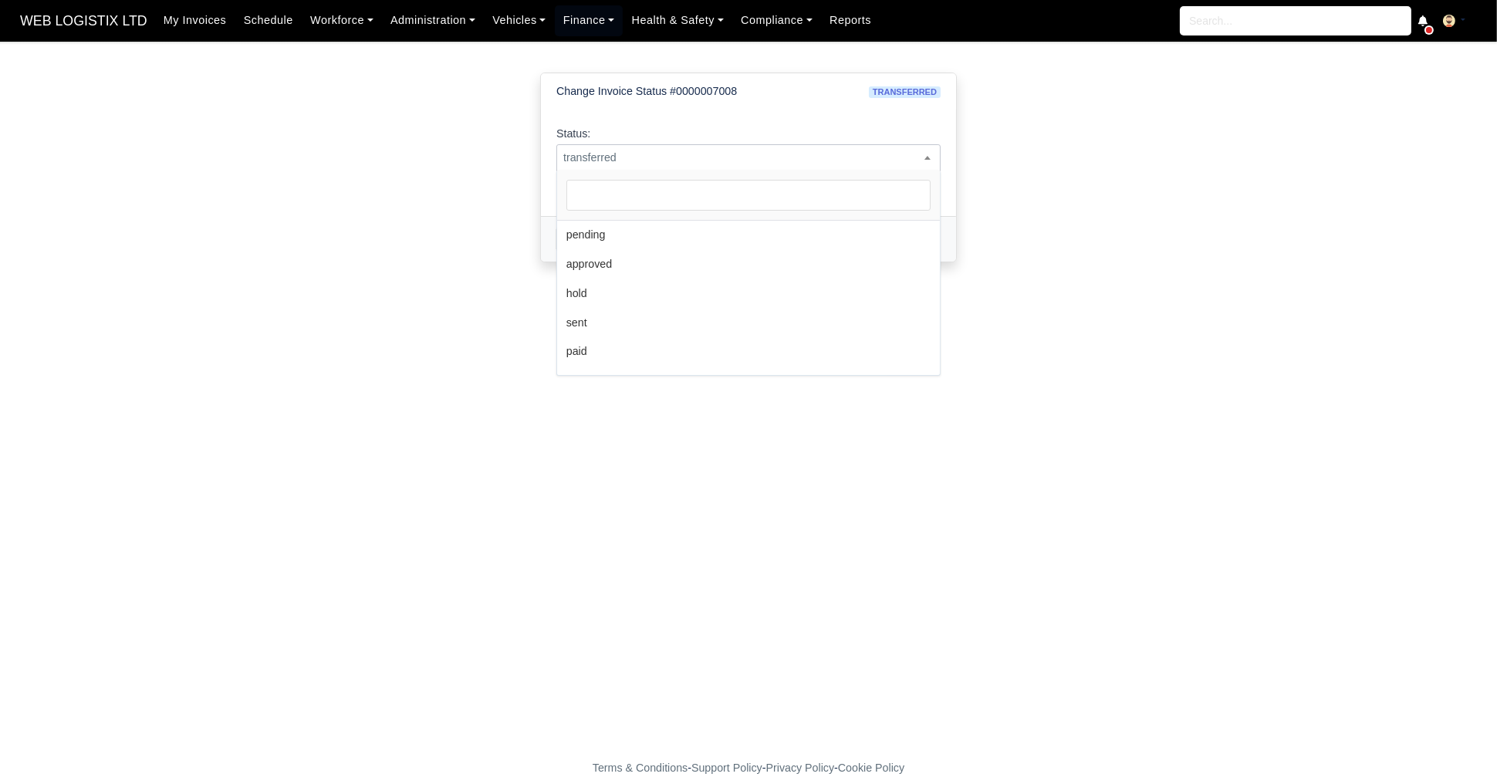
scroll to position [113, 0]
click at [581, 158] on span "transferred" at bounding box center [748, 157] width 383 height 19
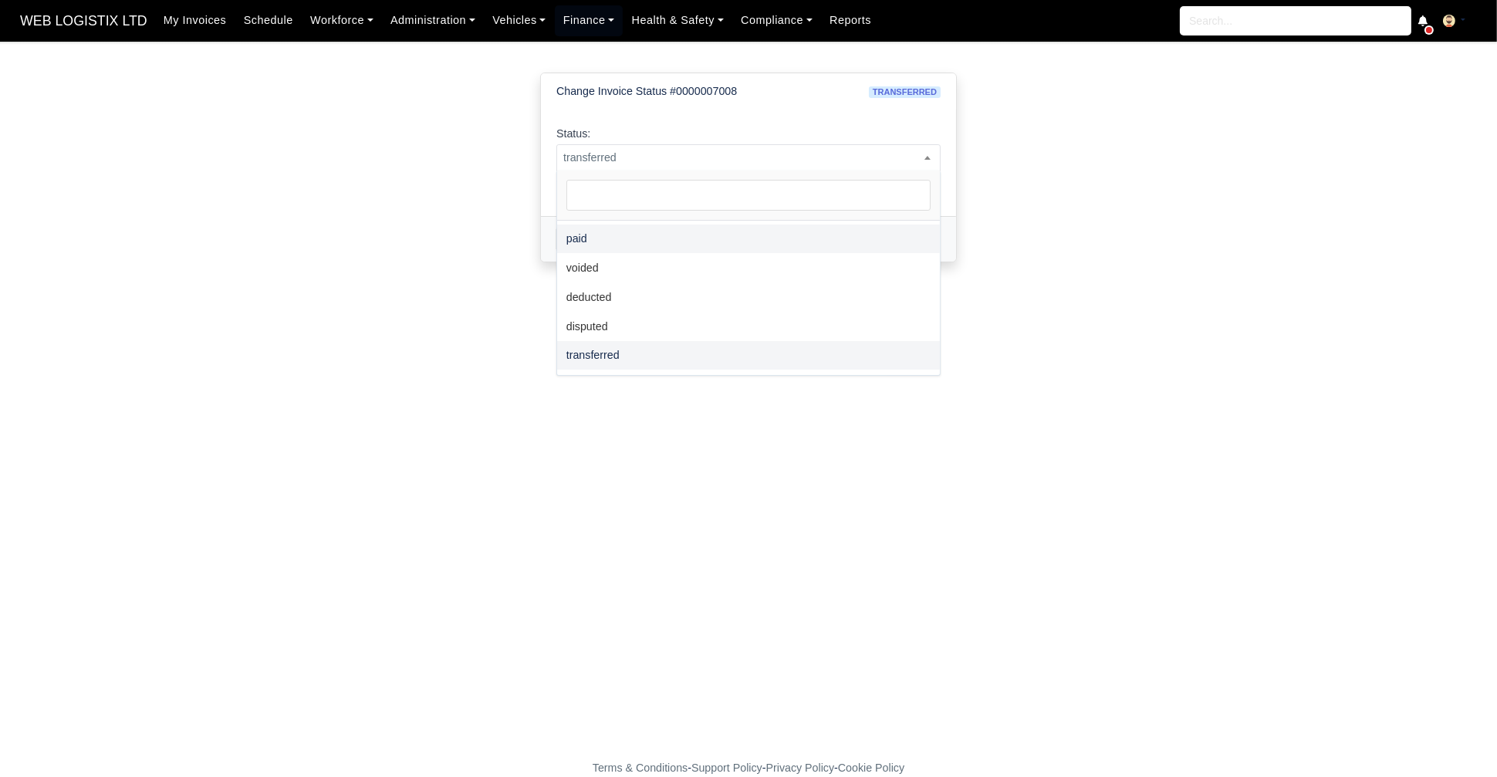
select select "paid"
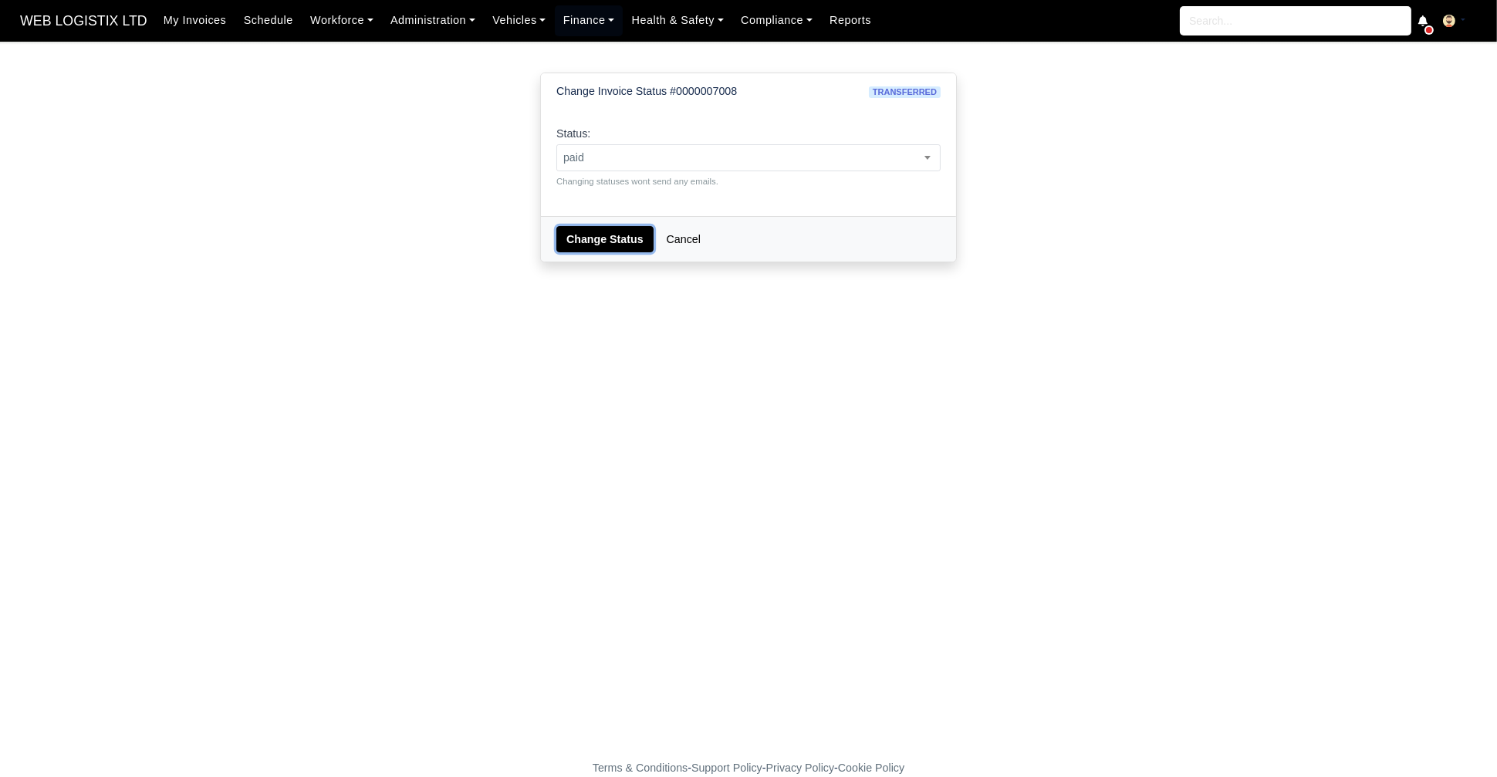
click at [586, 226] on button "Change Status" at bounding box center [604, 239] width 97 height 26
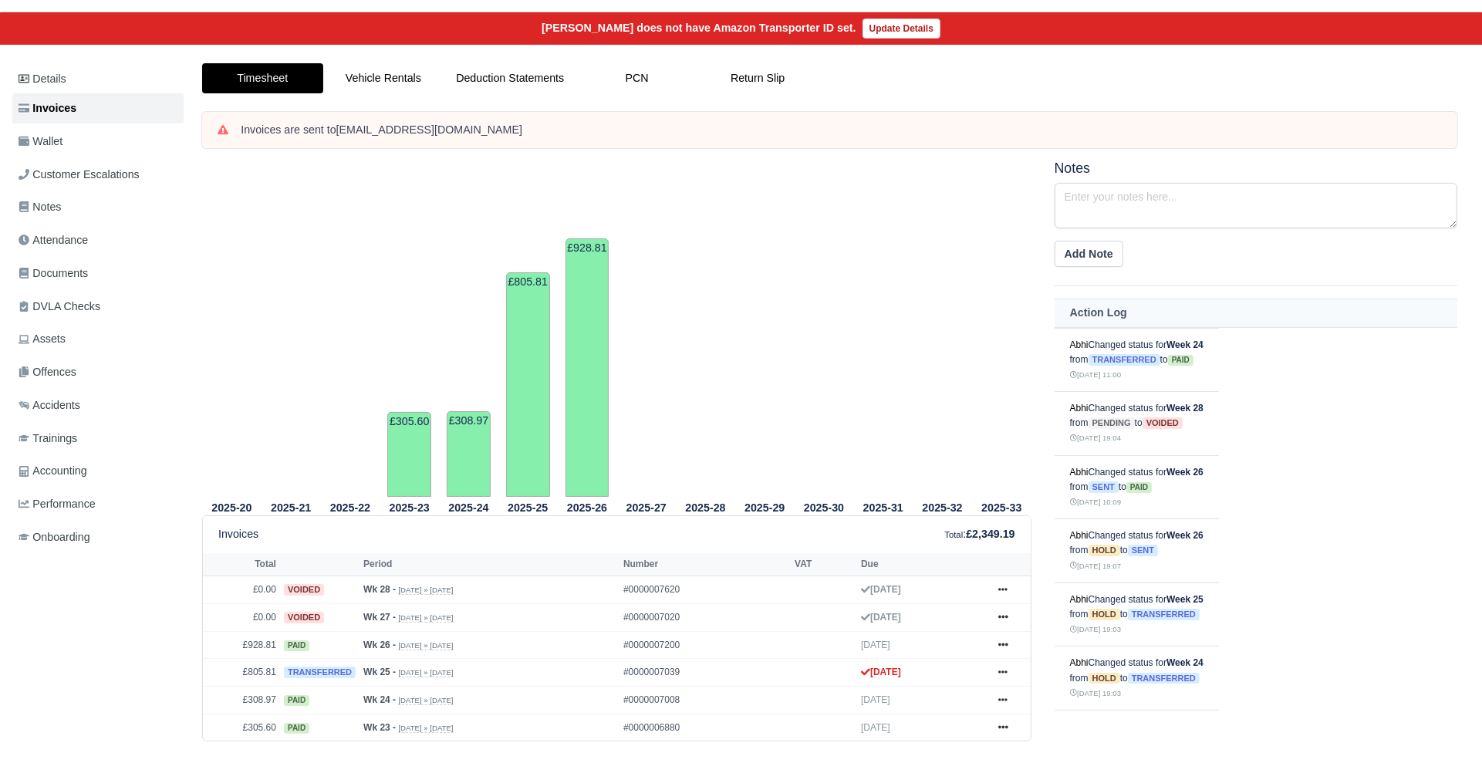
scroll to position [175, 0]
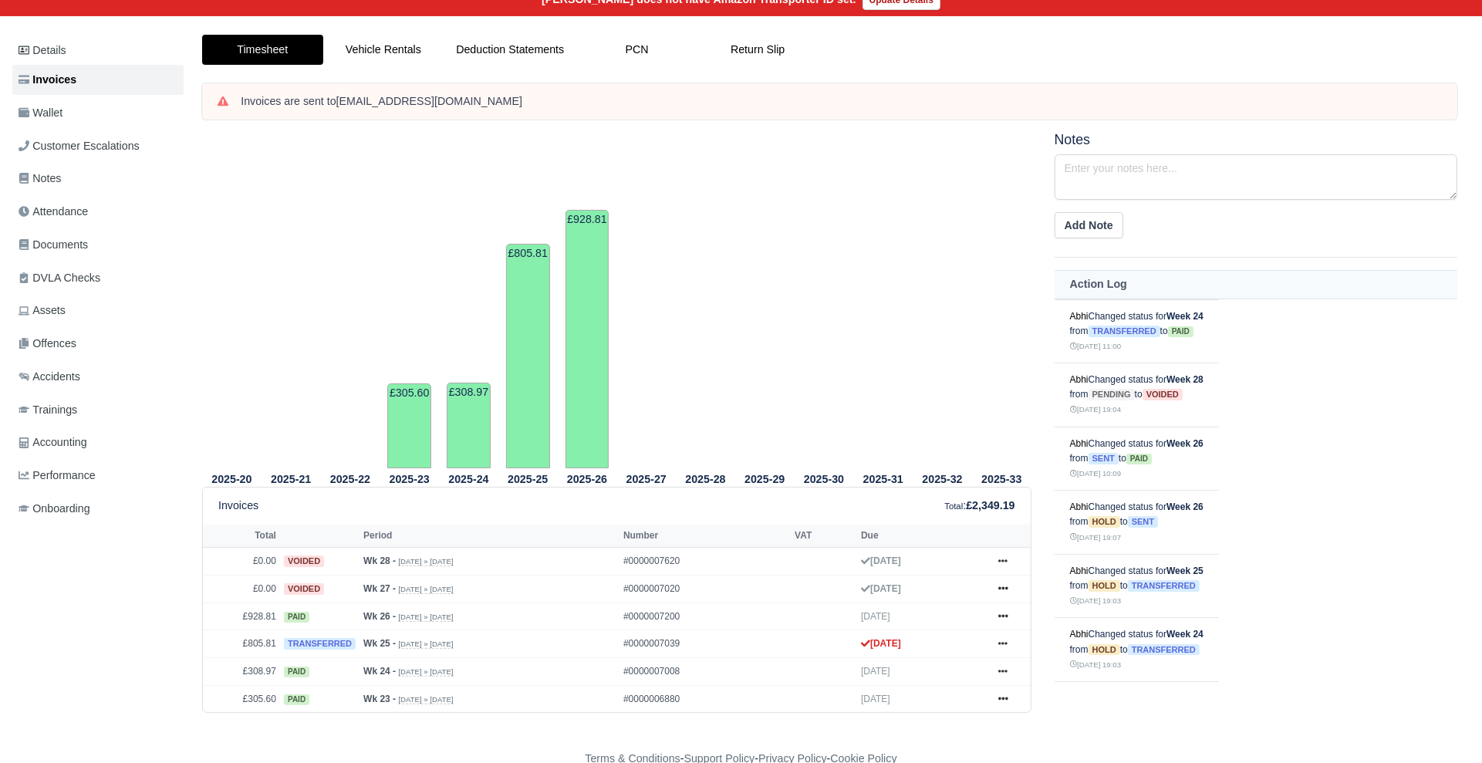
click at [134, 569] on div "Details Invoices Wallet Customer Escalations Notes Attendance Documents DVLA Ch…" at bounding box center [100, 392] width 177 height 715
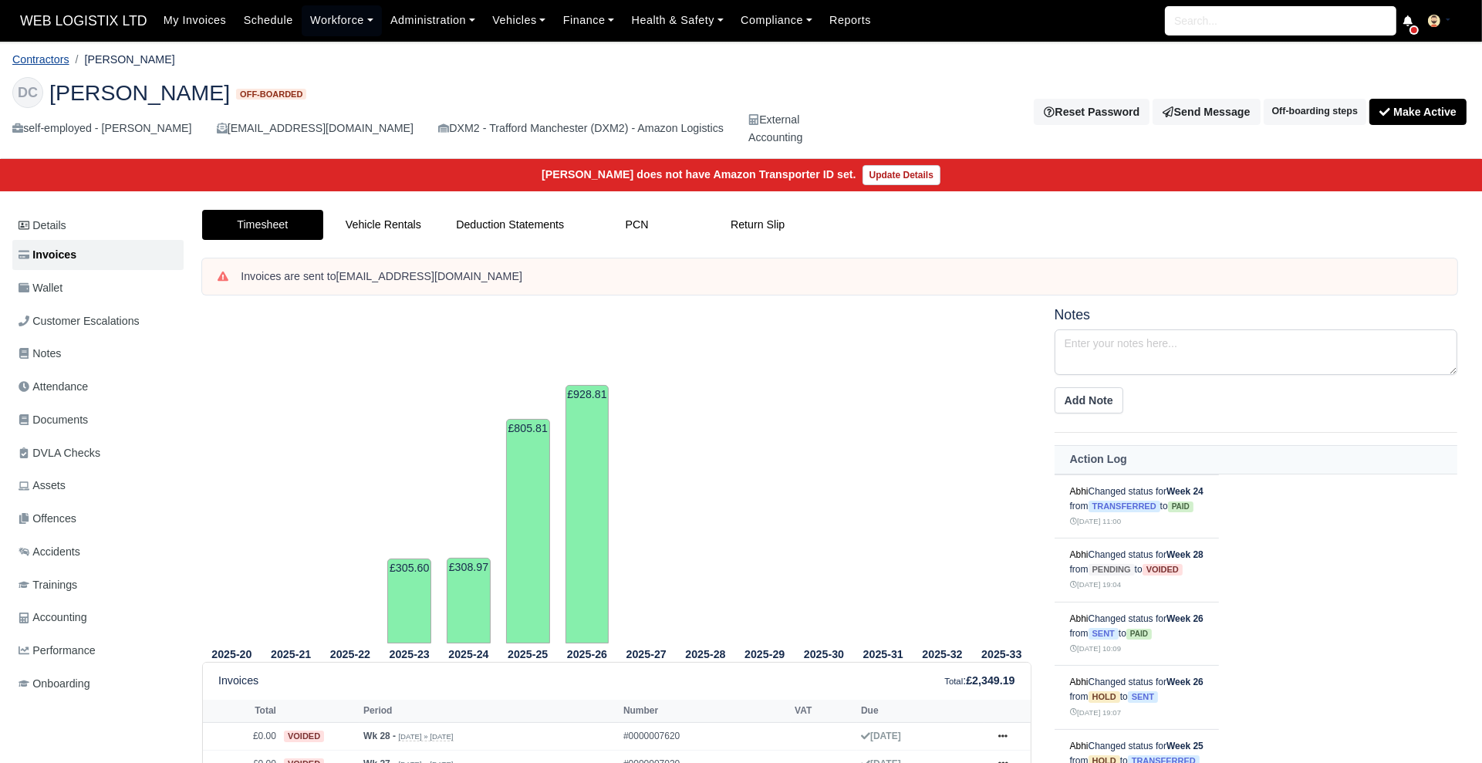
click at [50, 58] on link "Contractors" at bounding box center [40, 59] width 57 height 12
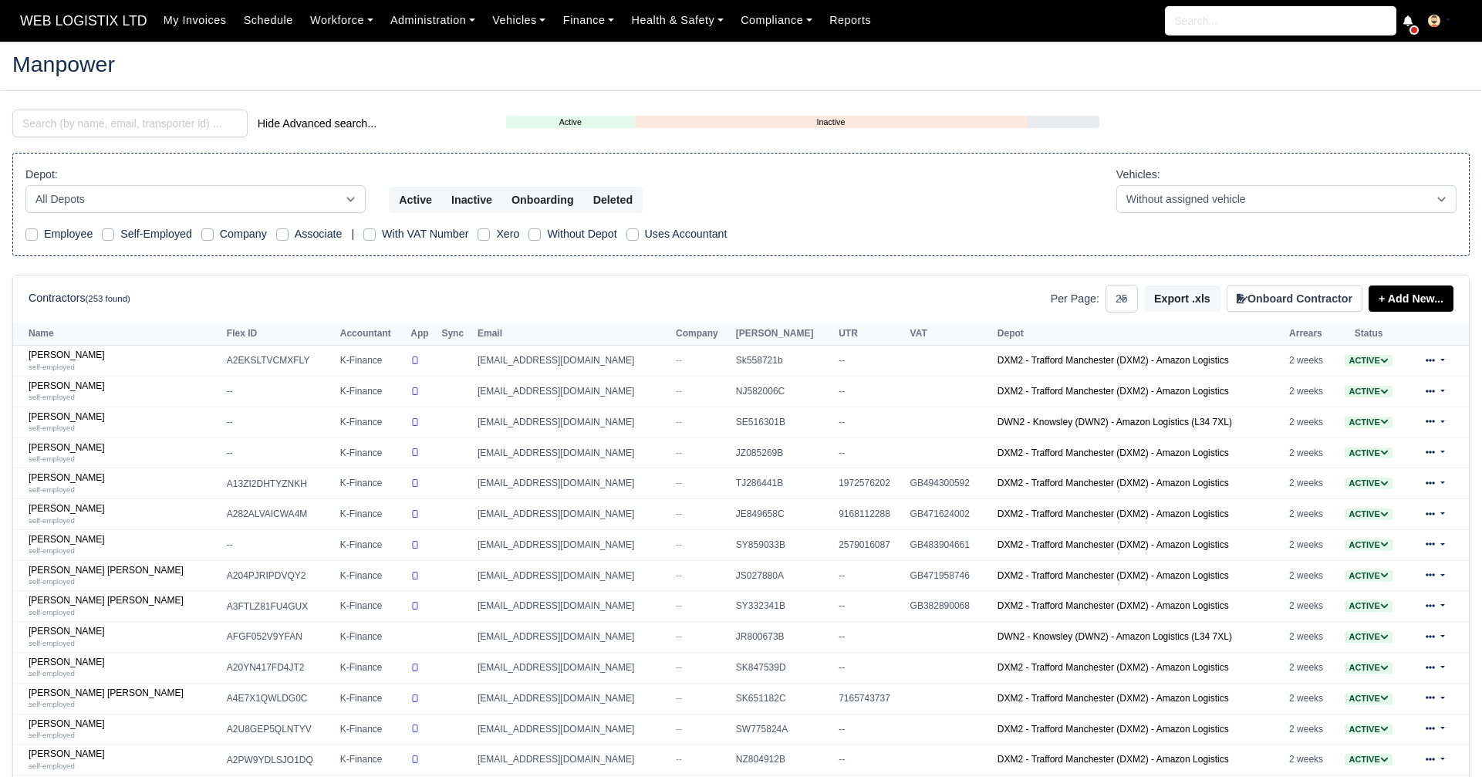
select select "25"
click at [101, 127] on input "search" at bounding box center [129, 124] width 235 height 28
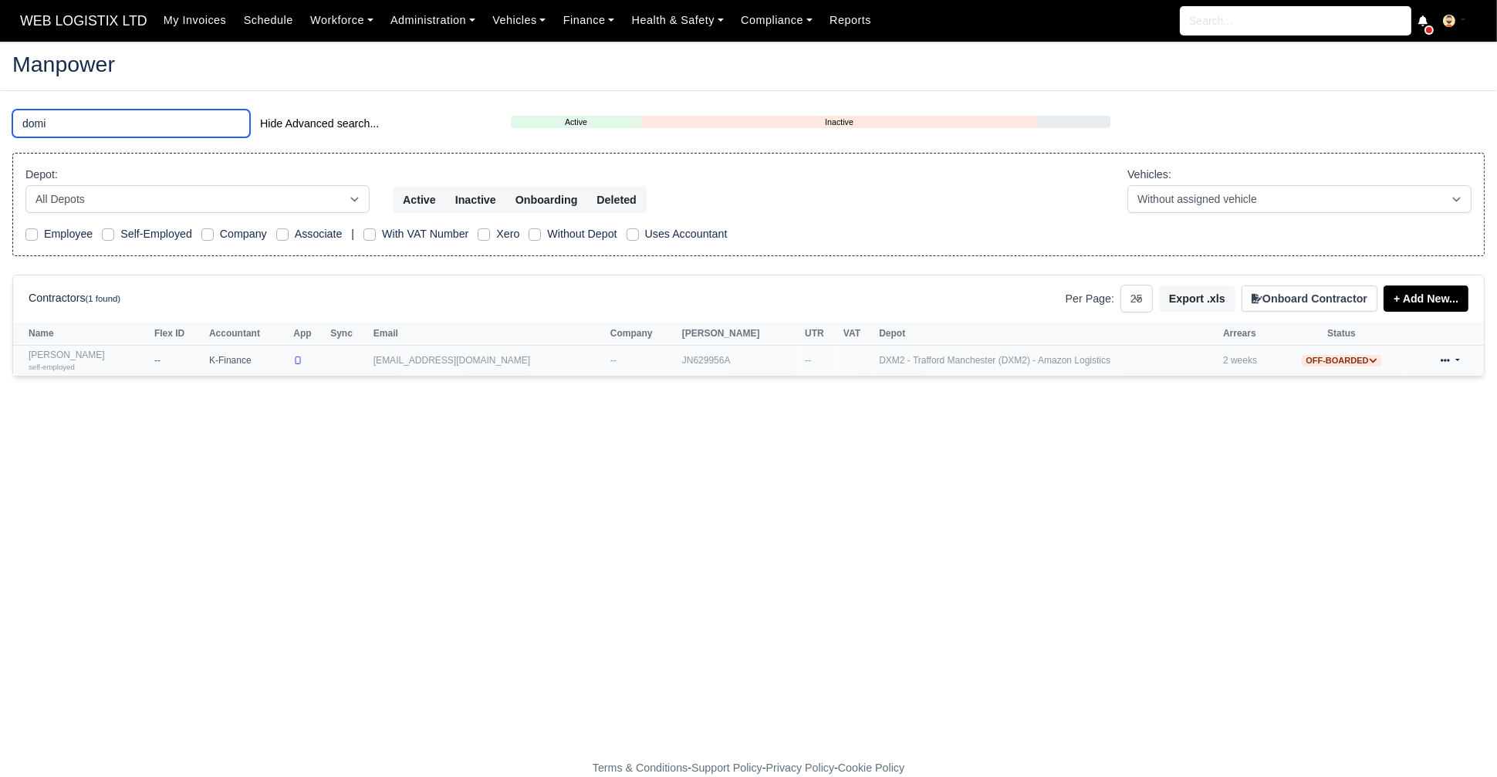
type input "domi"
click at [43, 366] on small "self-employed" at bounding box center [52, 367] width 46 height 8
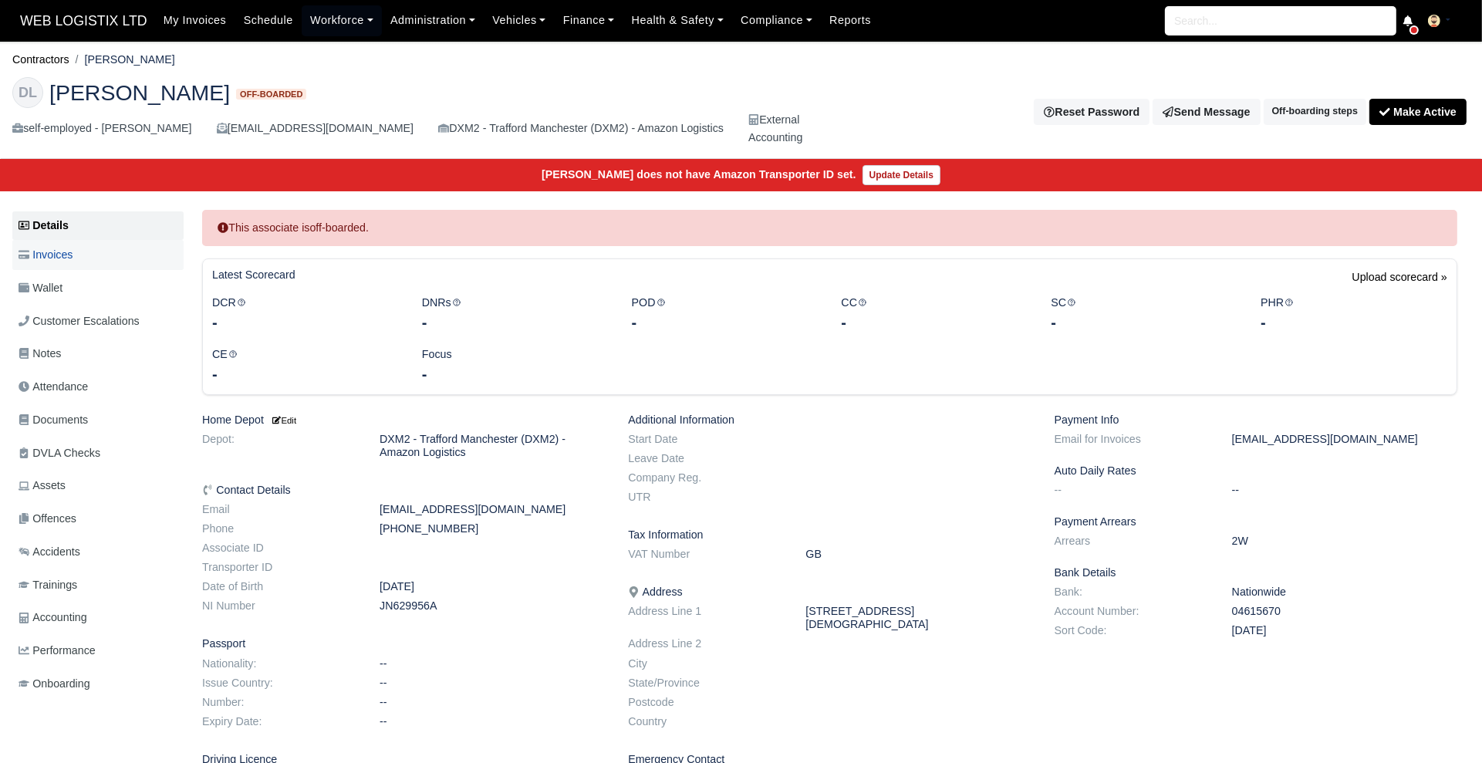
click at [49, 241] on link "Invoices" at bounding box center [97, 255] width 171 height 30
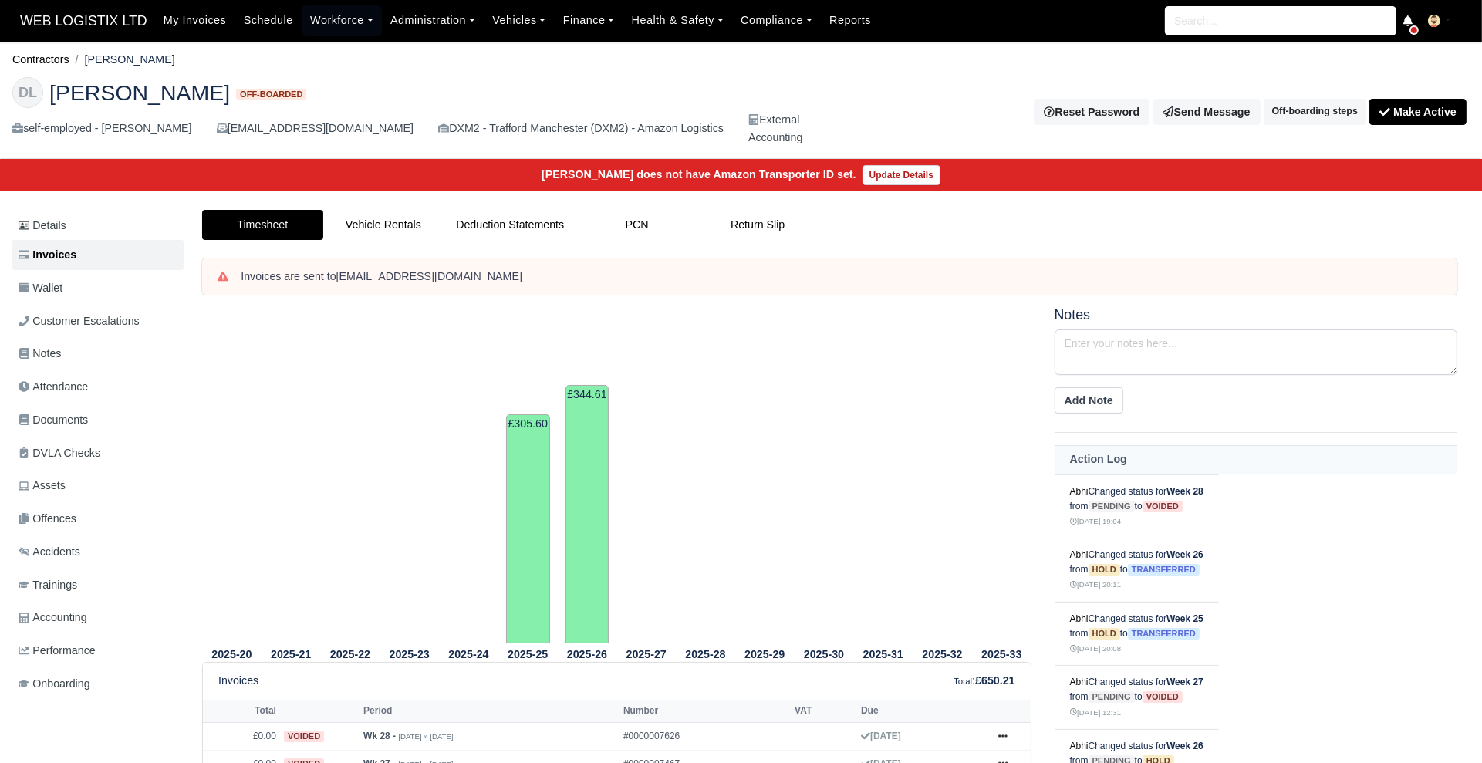
scroll to position [121, 0]
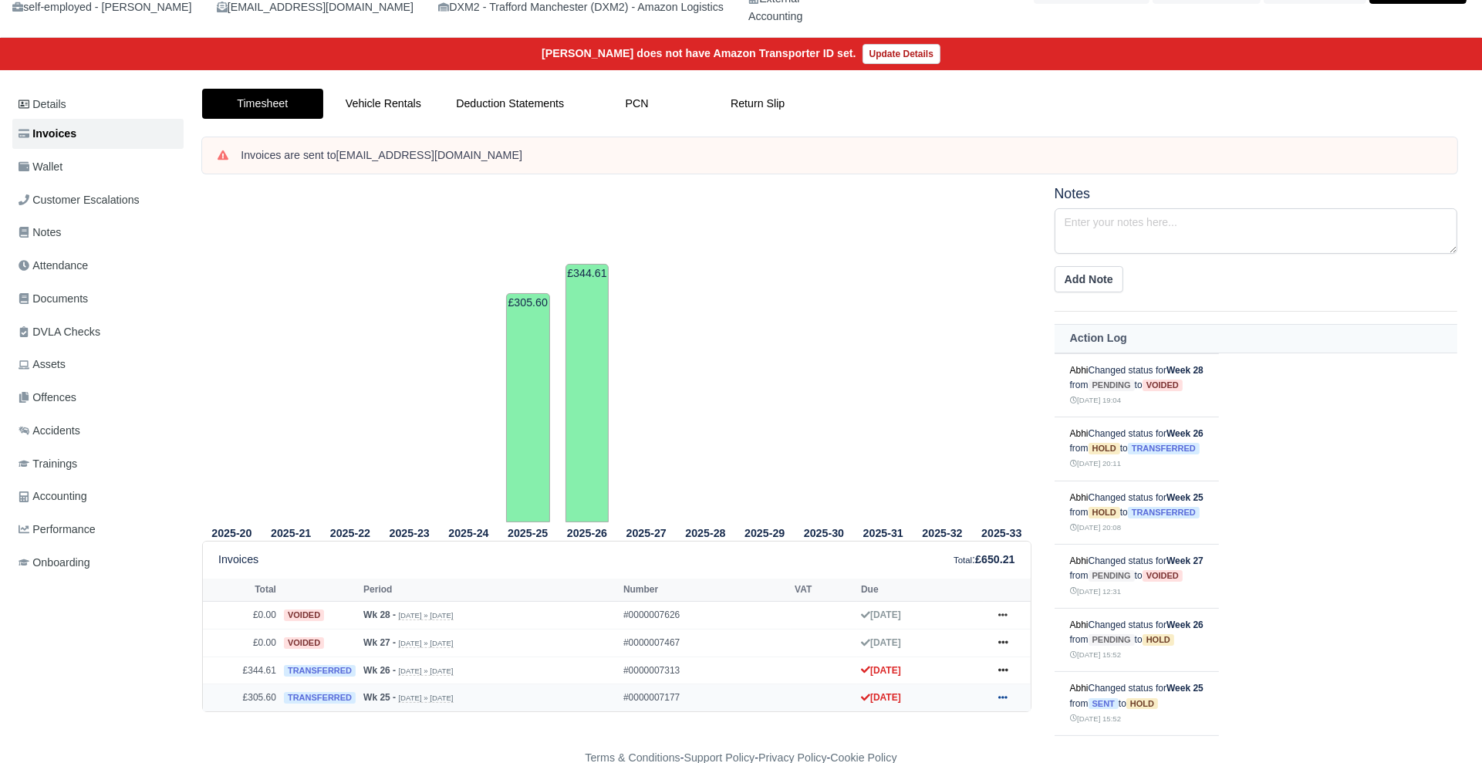
click at [1003, 693] on icon at bounding box center [1002, 697] width 9 height 9
click at [925, 632] on link "Show Invoice" at bounding box center [944, 638] width 137 height 32
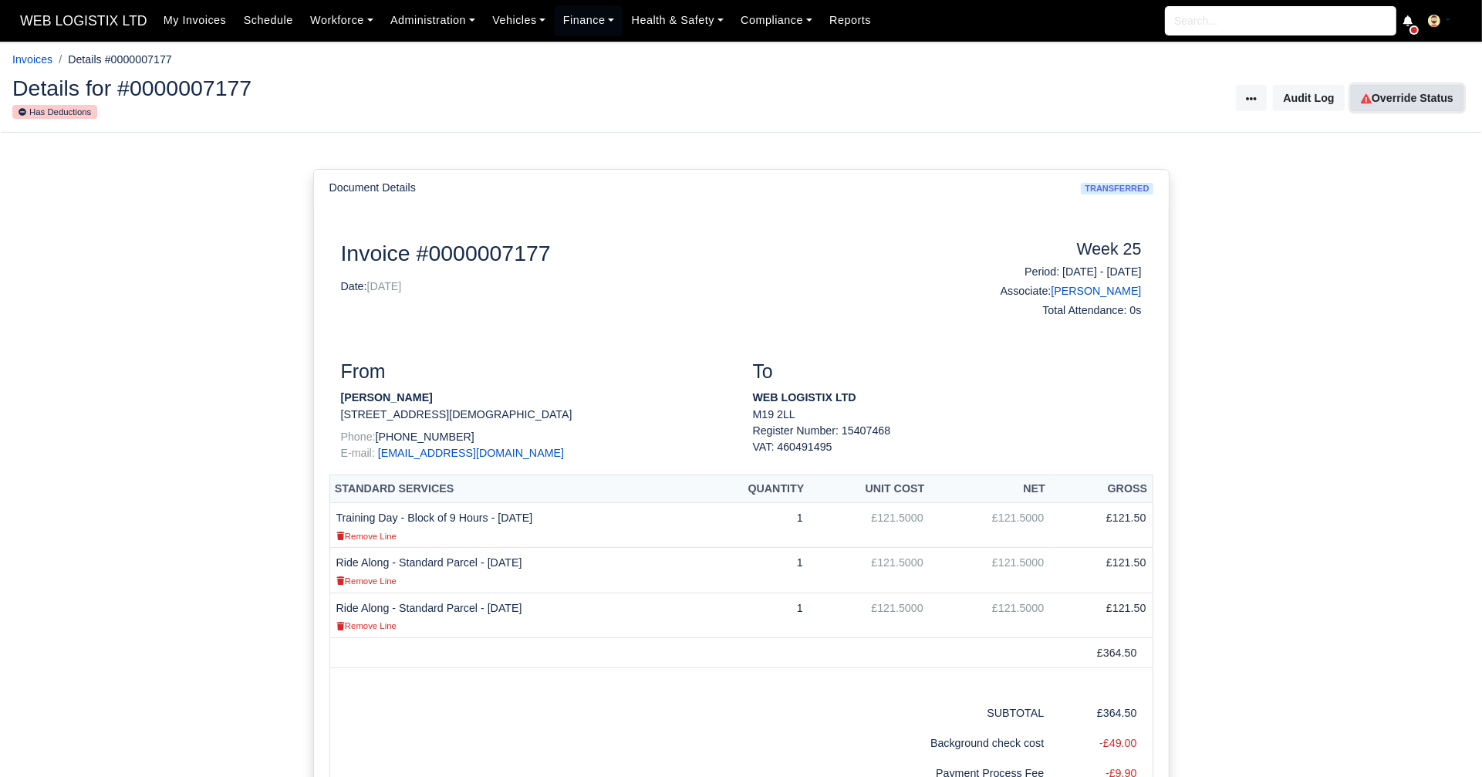
click at [1415, 86] on link "Override Status" at bounding box center [1407, 98] width 113 height 26
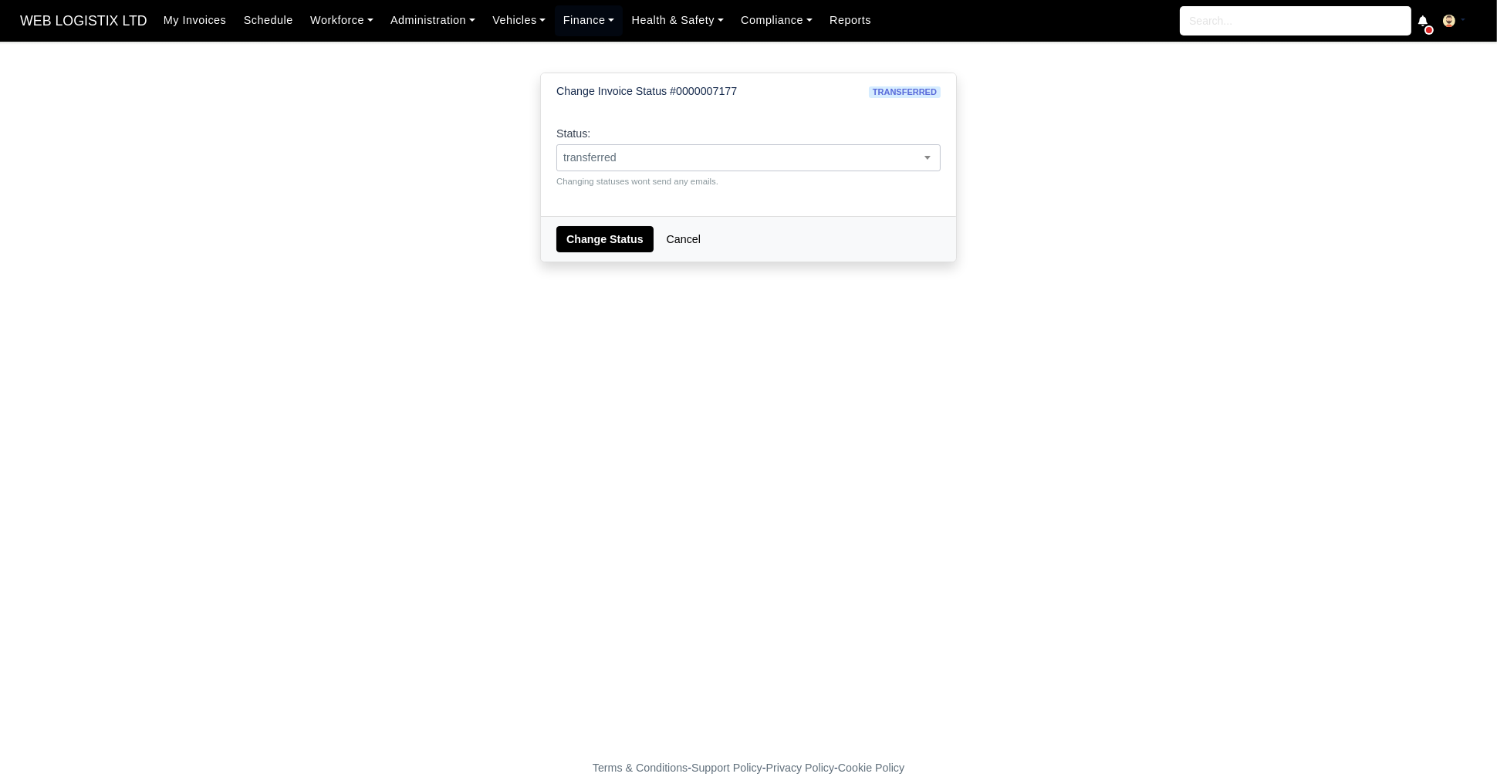
click at [720, 154] on span "transferred" at bounding box center [748, 157] width 383 height 19
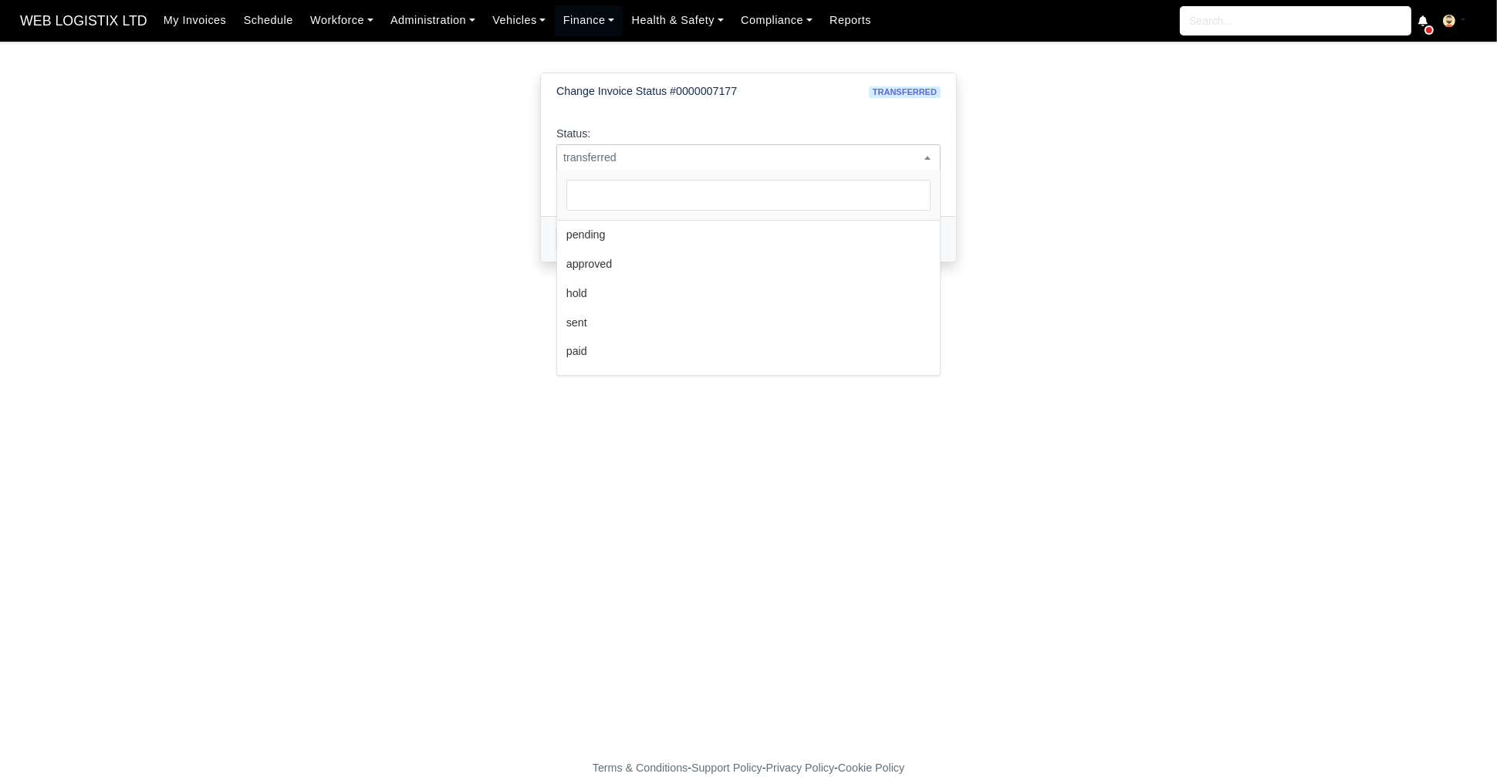
scroll to position [113, 0]
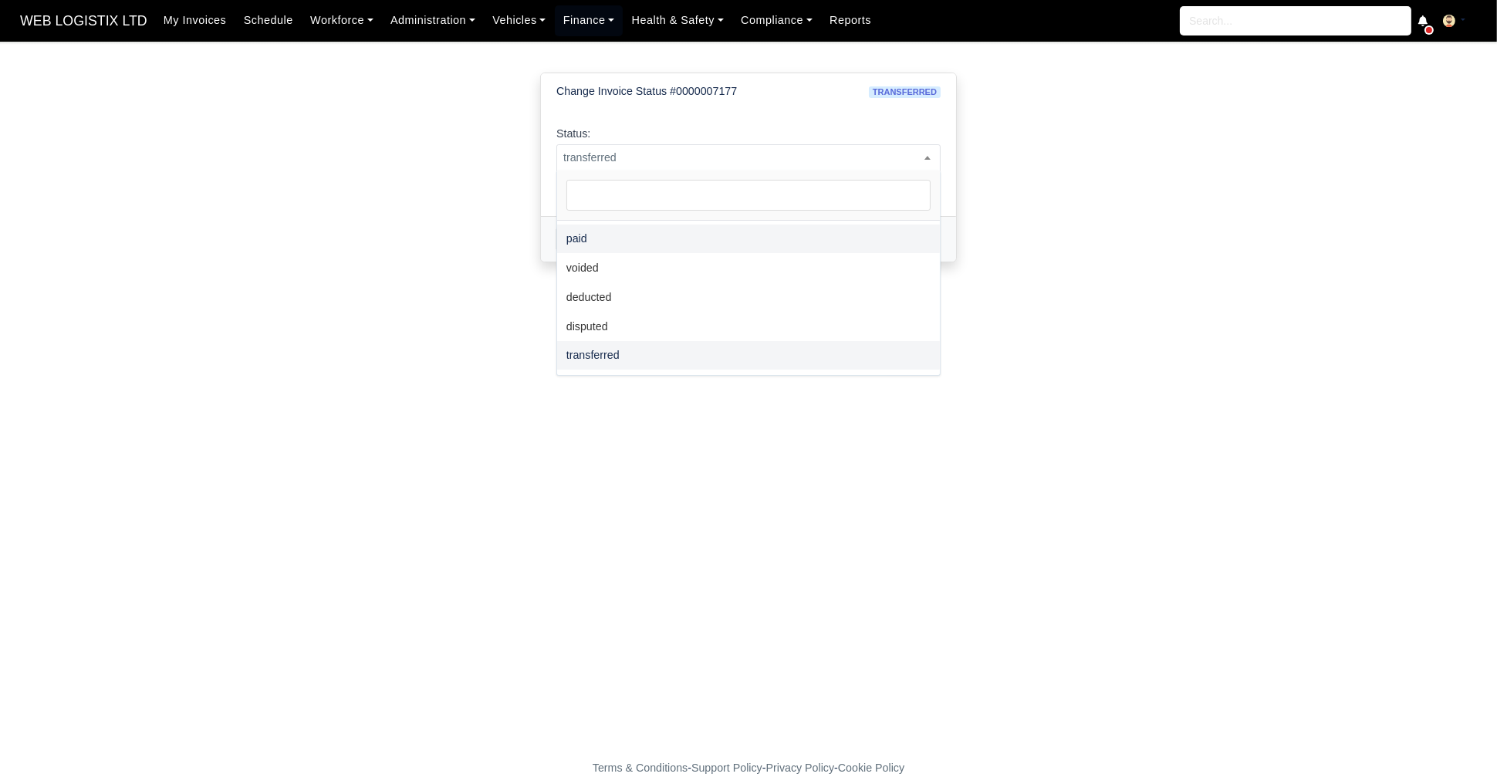
select select "paid"
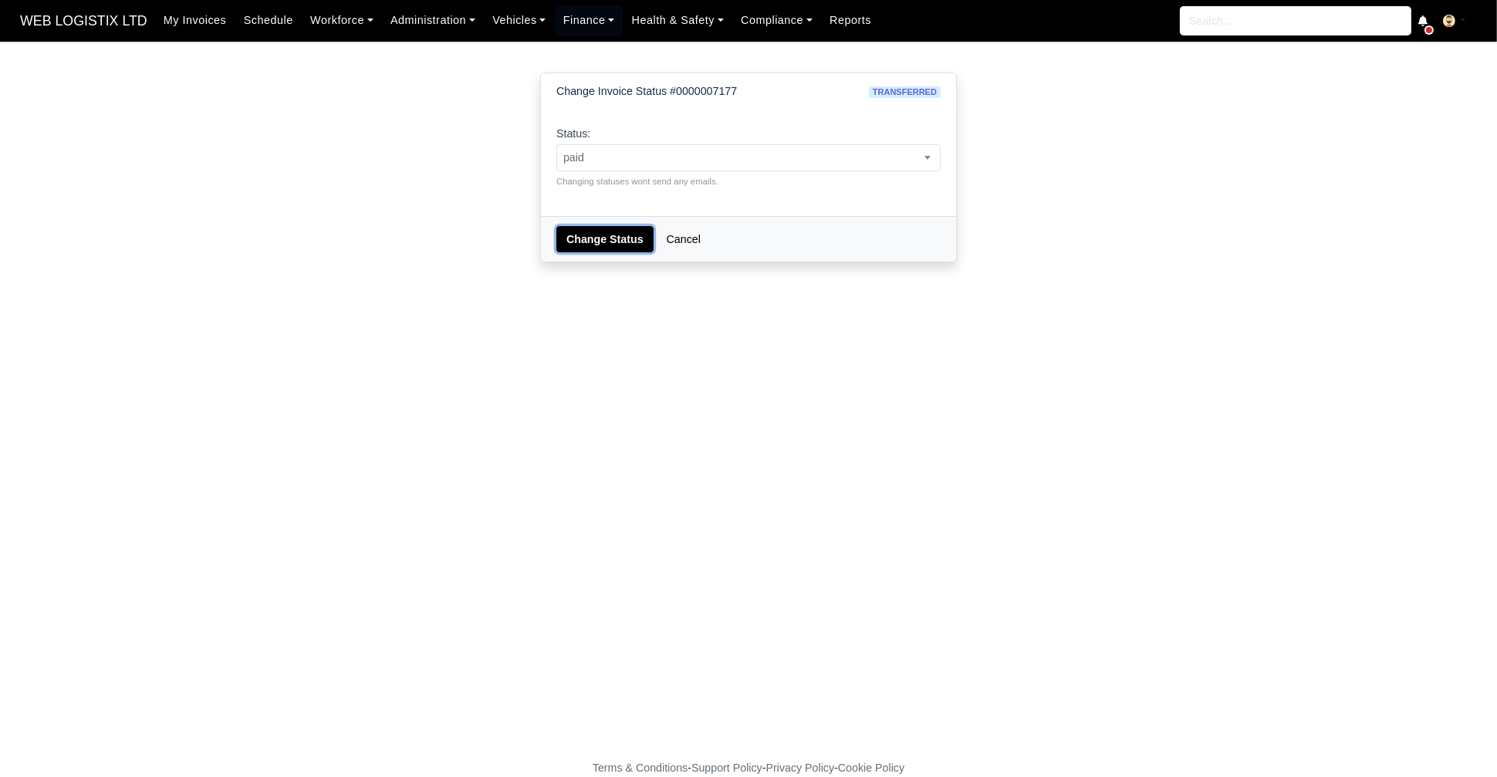
click at [589, 241] on button "Change Status" at bounding box center [604, 239] width 97 height 26
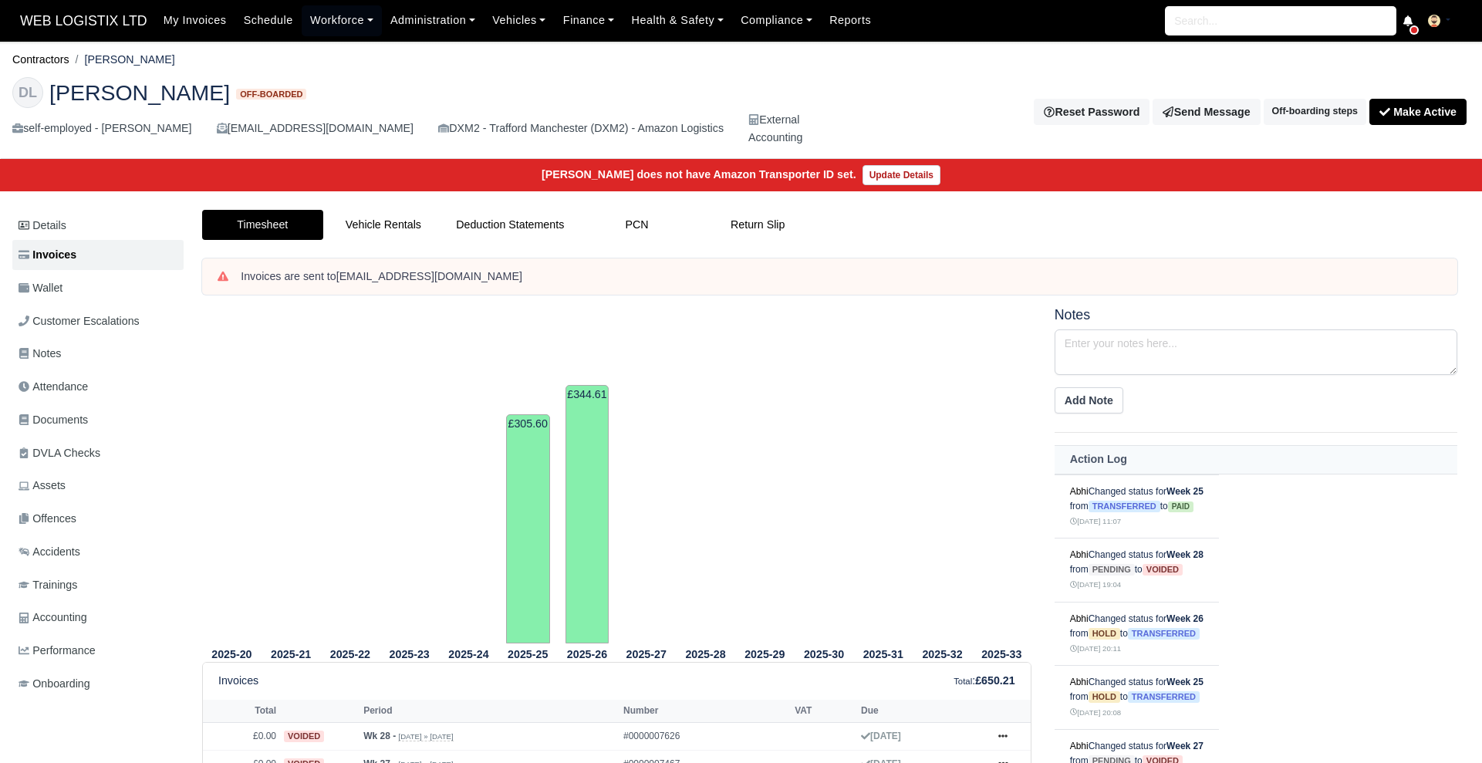
scroll to position [121, 0]
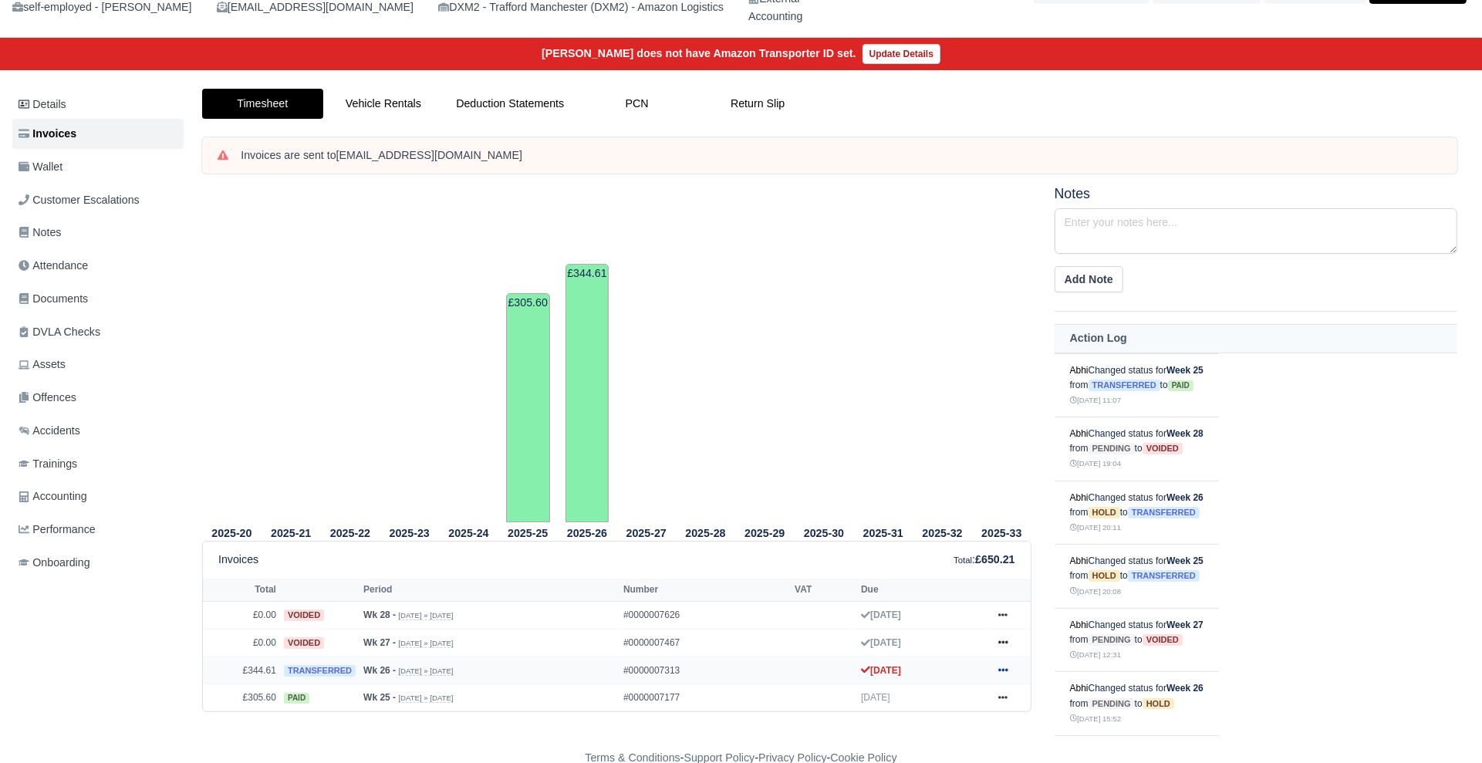
click at [1004, 670] on icon at bounding box center [1002, 669] width 9 height 9
click at [952, 697] on link "Show Invoice" at bounding box center [944, 699] width 137 height 32
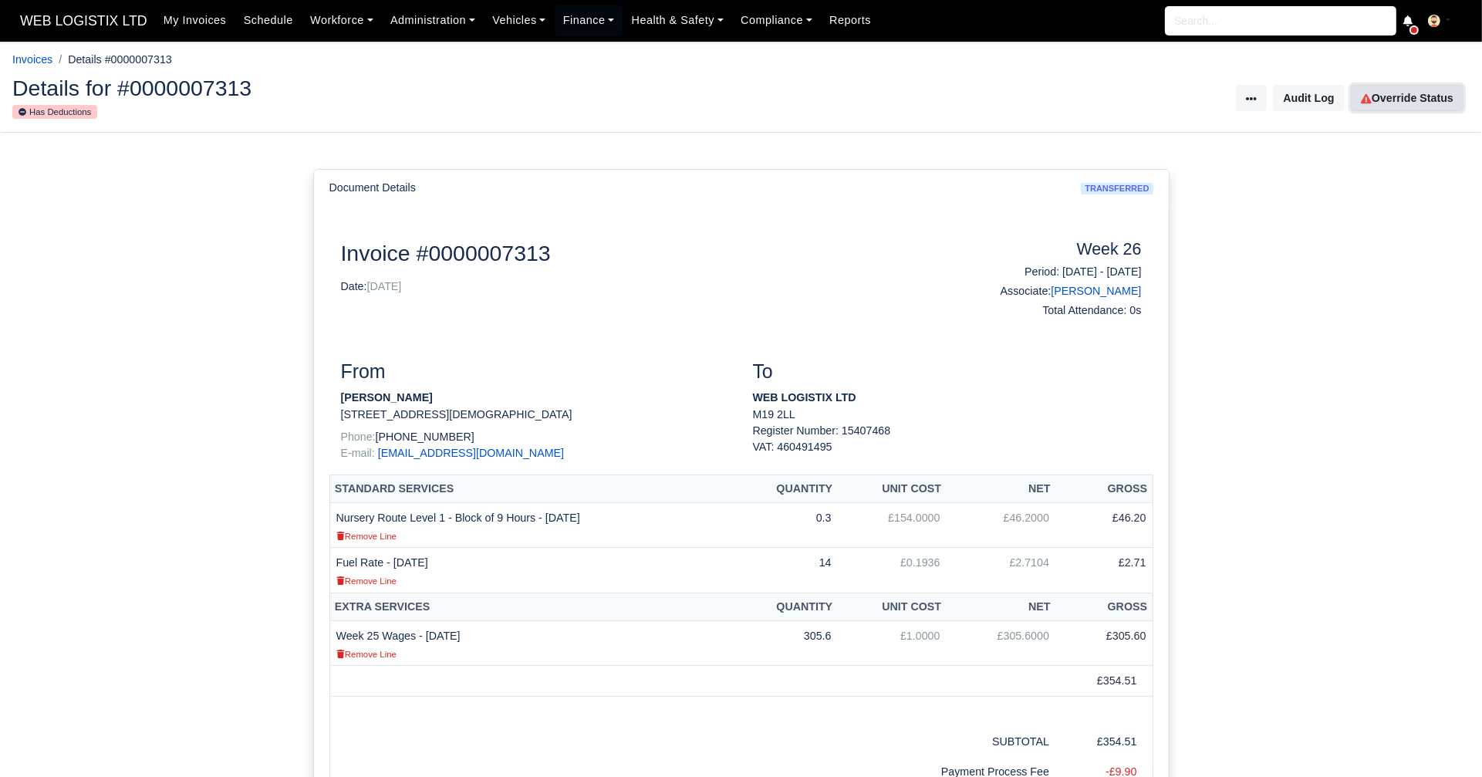
click at [1375, 100] on link "Override Status" at bounding box center [1407, 98] width 113 height 26
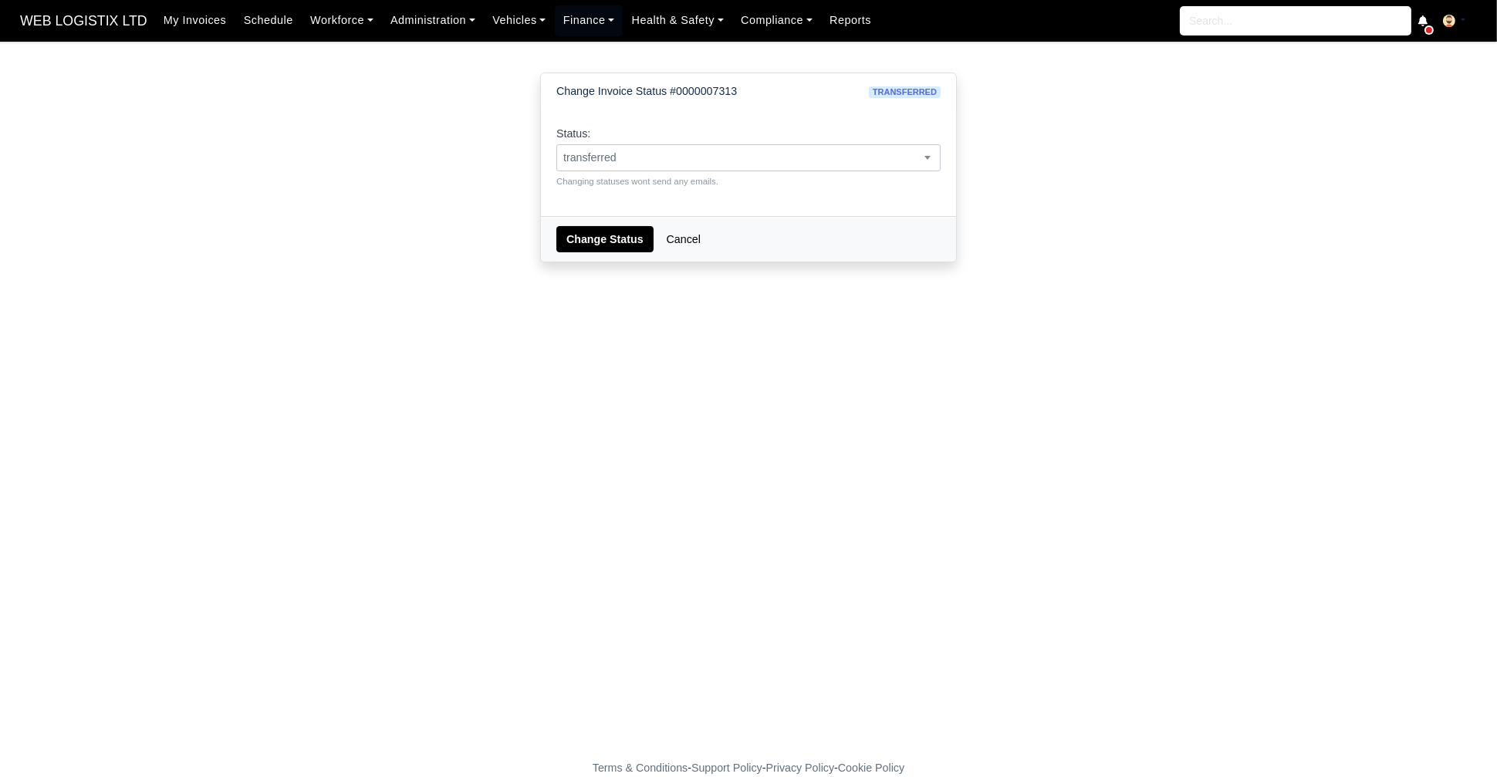
click at [590, 160] on span "transferred" at bounding box center [748, 157] width 383 height 19
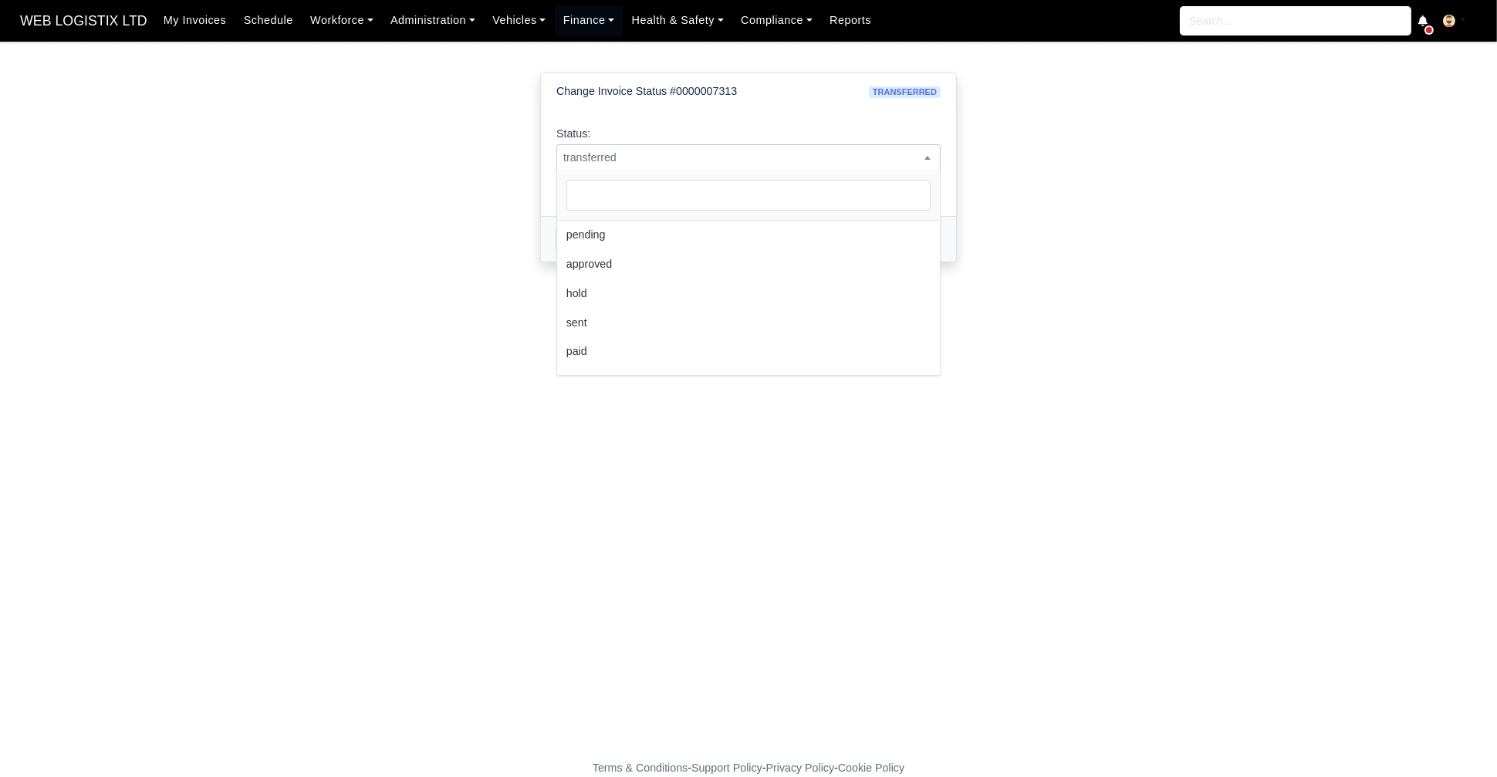
scroll to position [113, 0]
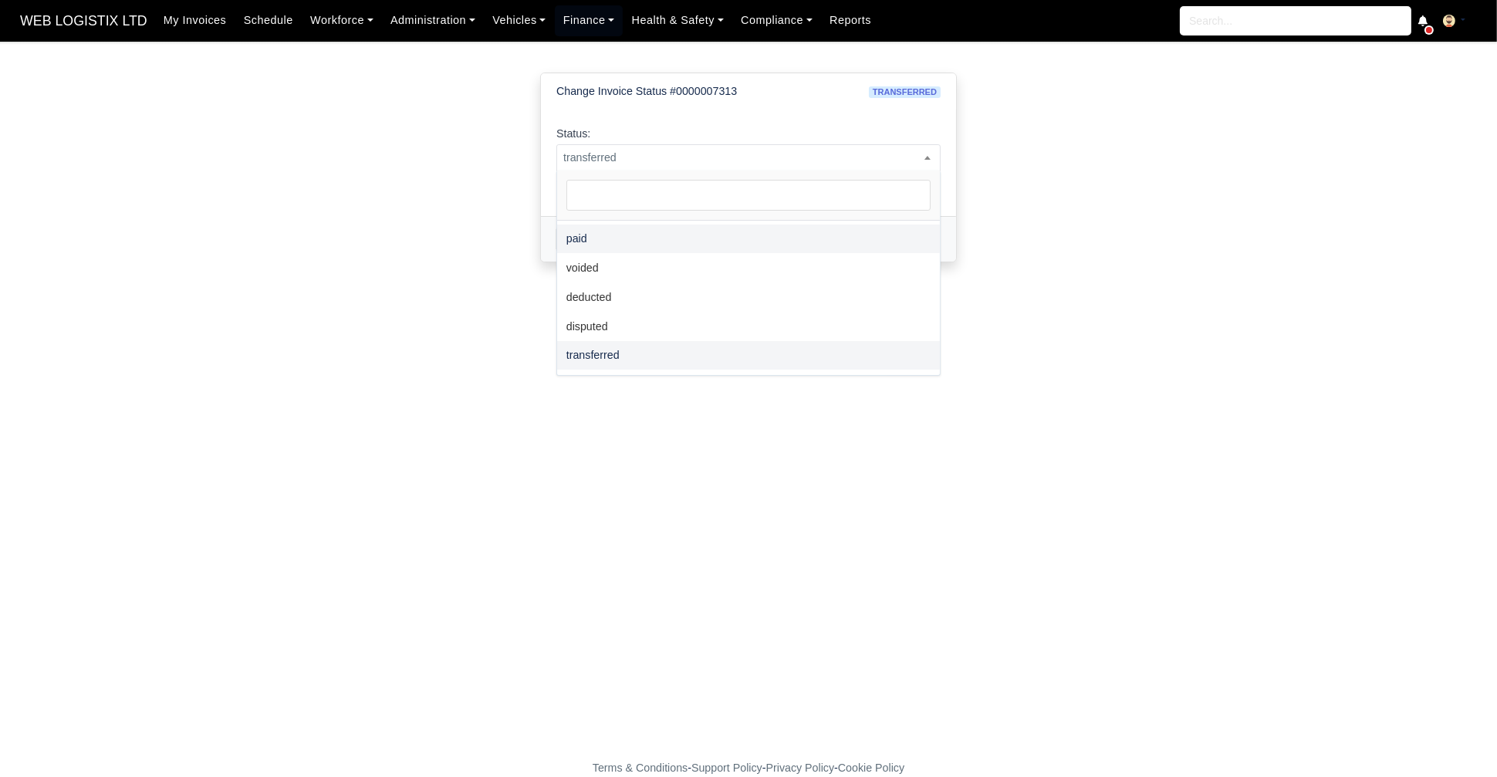
select select "paid"
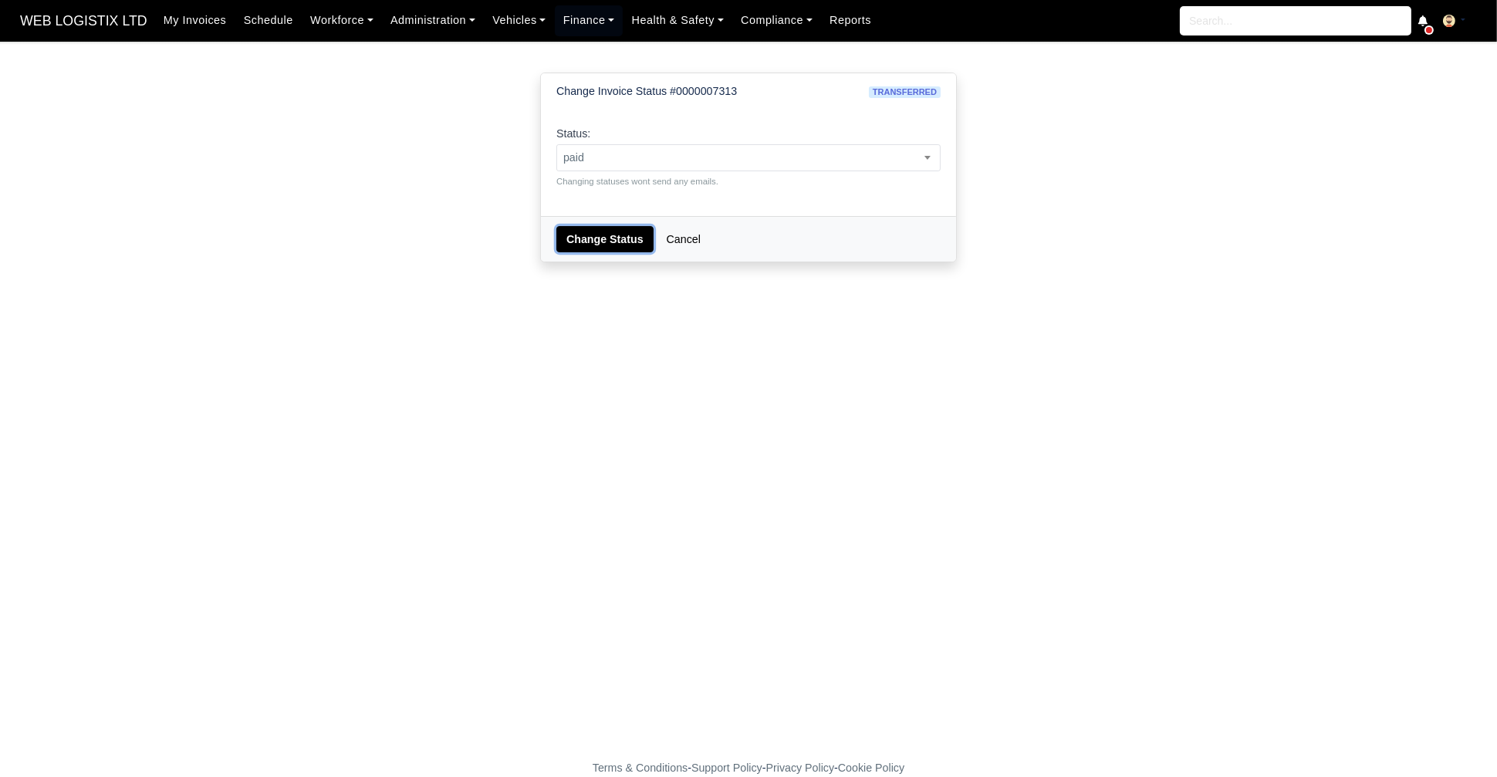
click at [614, 241] on button "Change Status" at bounding box center [604, 239] width 97 height 26
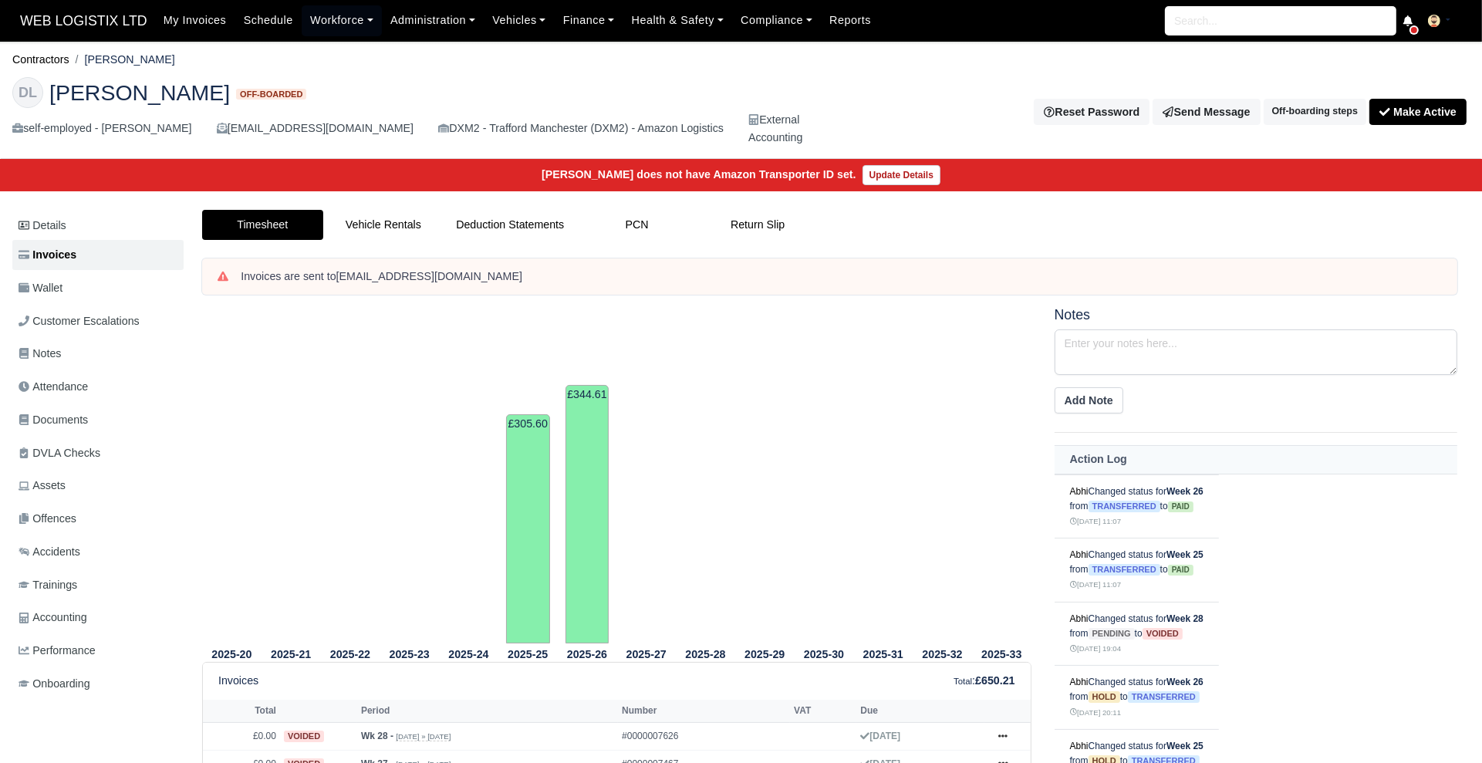
click at [49, 51] on li "Contractors" at bounding box center [40, 60] width 57 height 18
click at [51, 53] on link "Contractors" at bounding box center [40, 59] width 57 height 12
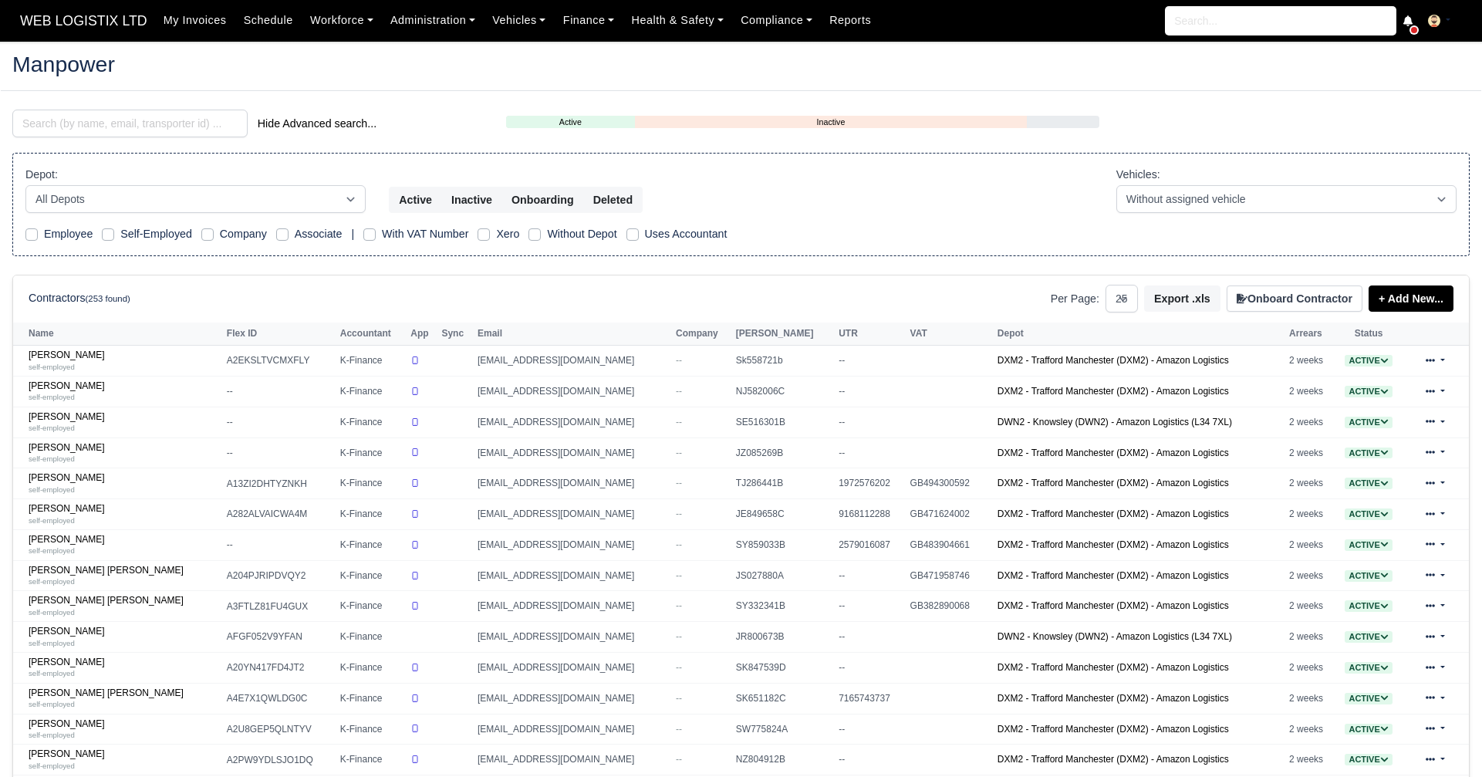
select select "25"
click at [100, 120] on input "search" at bounding box center [129, 124] width 235 height 28
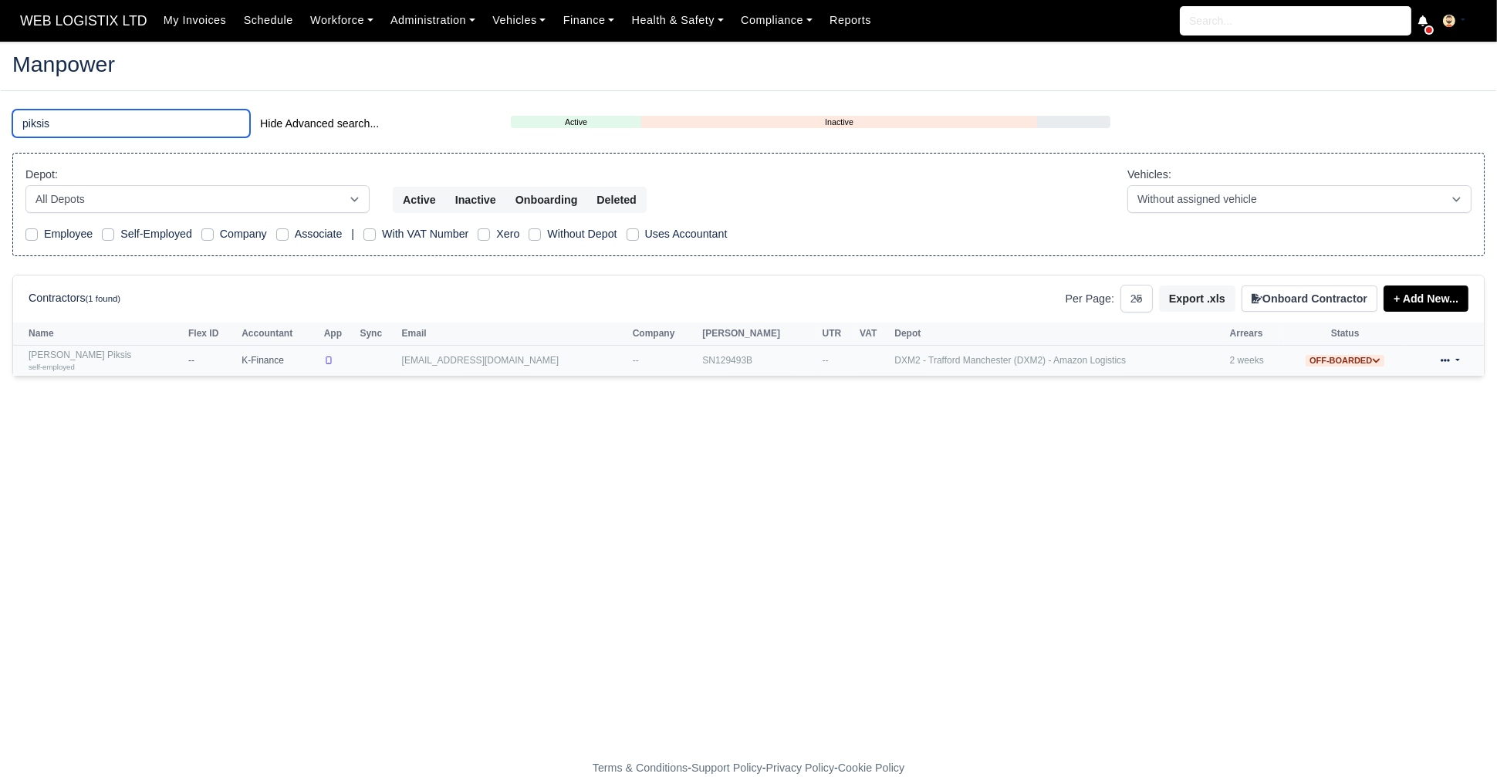
type input "piksis"
click at [111, 357] on link "Roberts Piksis self-employed" at bounding box center [105, 360] width 152 height 22
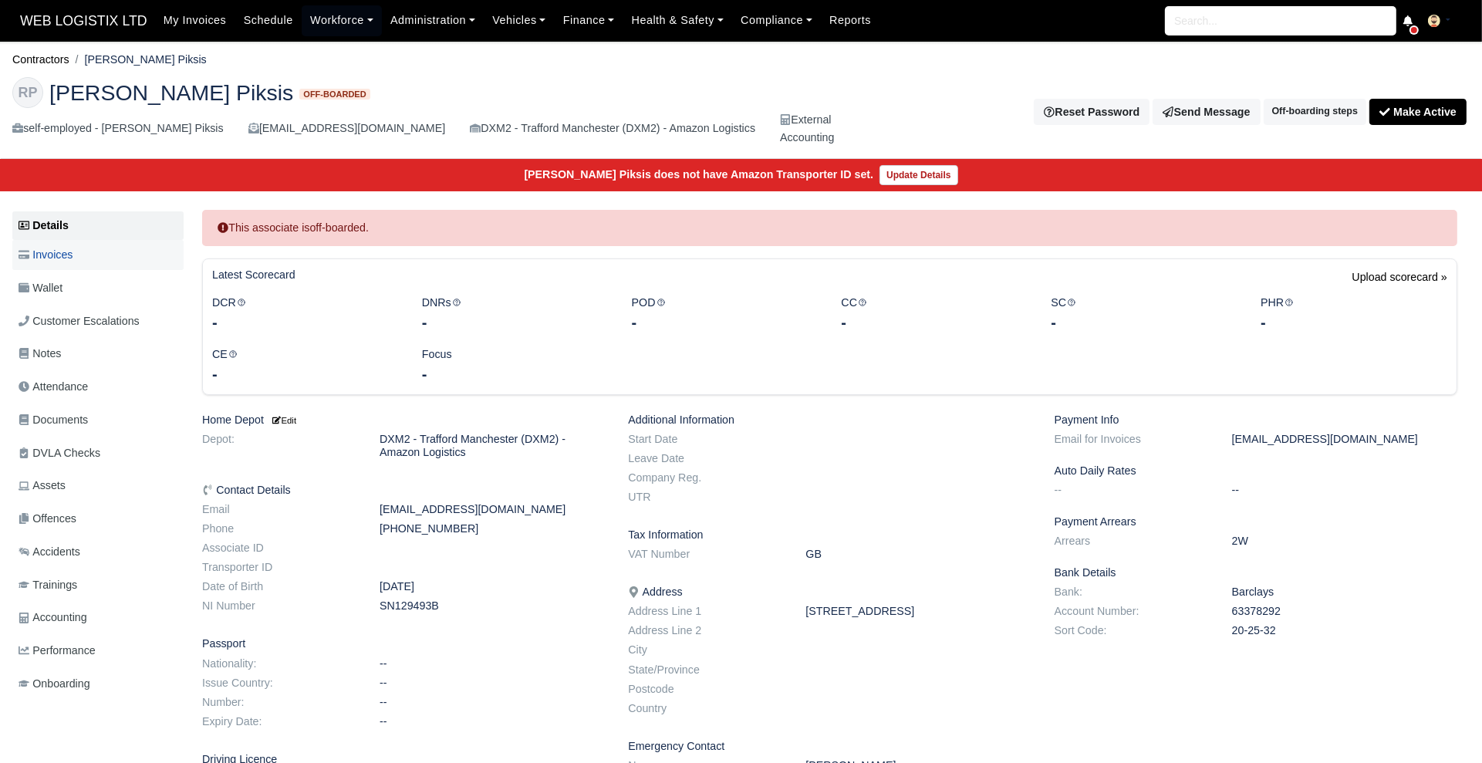
click at [62, 255] on span "Invoices" at bounding box center [46, 255] width 54 height 18
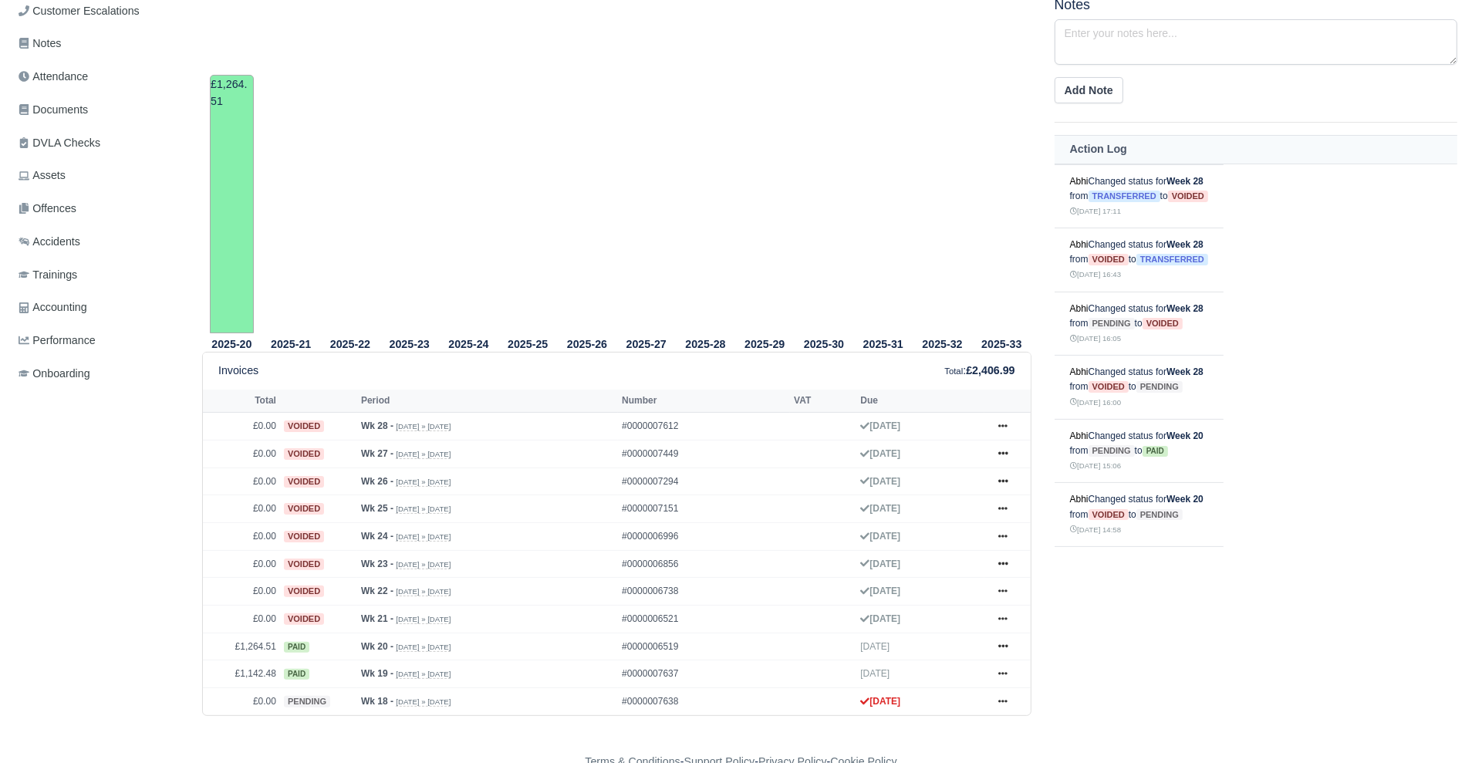
scroll to position [309, 0]
click at [1000, 430] on icon at bounding box center [1002, 427] width 9 height 9
click at [943, 468] on link "Show Invoice" at bounding box center [944, 456] width 137 height 32
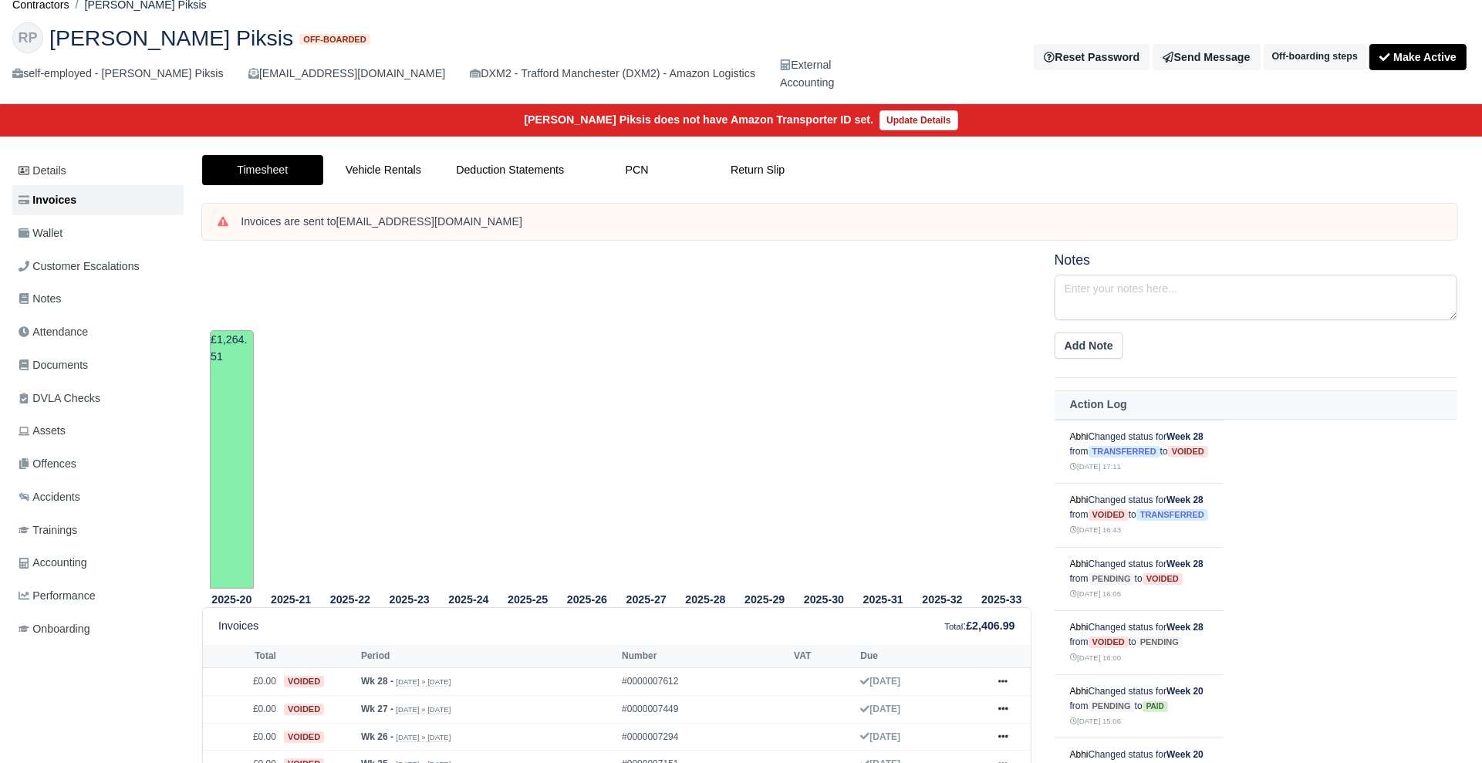
scroll to position [52, 0]
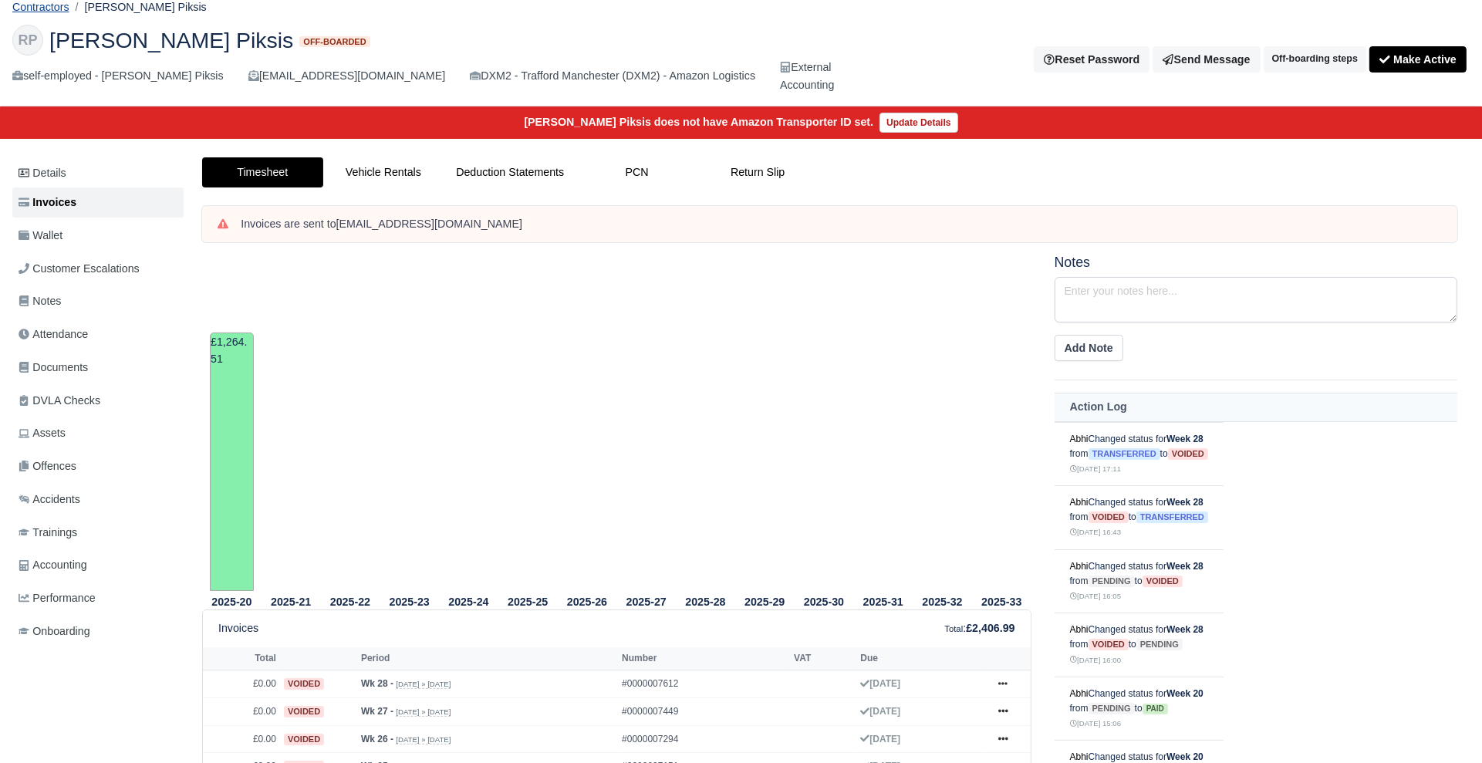
click at [49, 10] on link "Contractors" at bounding box center [40, 7] width 57 height 12
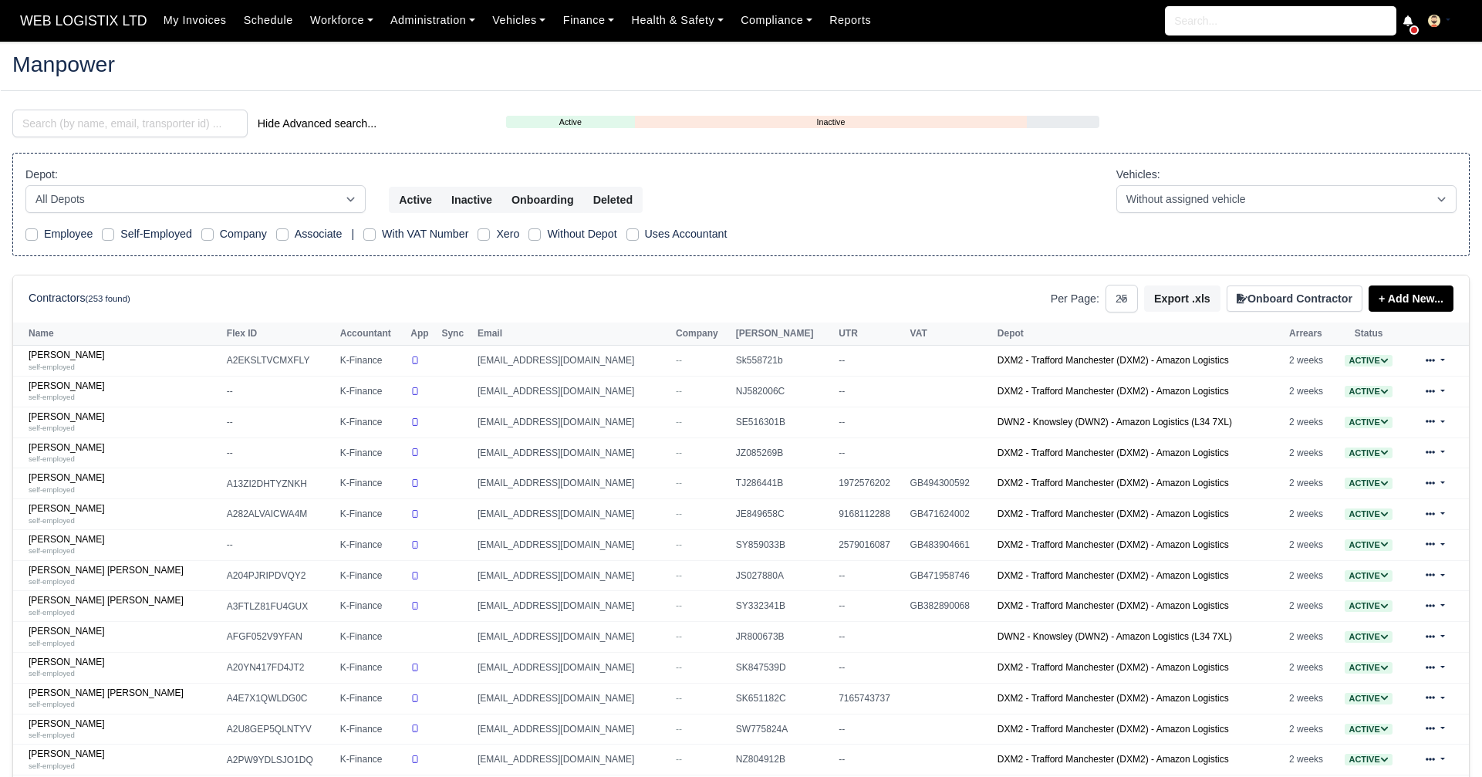
select select "25"
